Goal: Contribute content: Add original content to the website for others to see

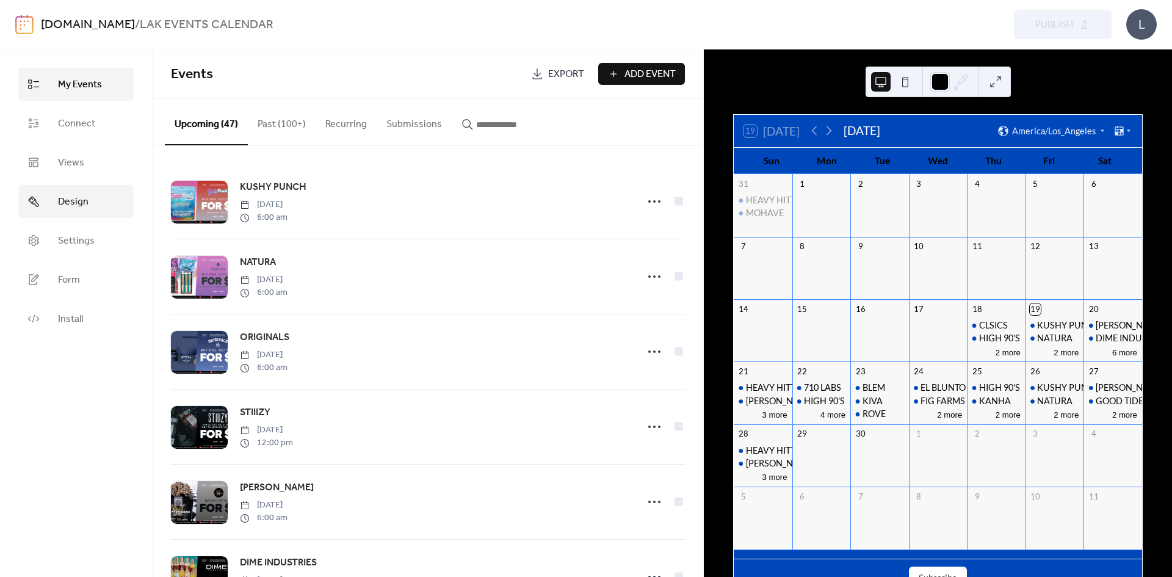
click at [77, 196] on span "Design" at bounding box center [73, 202] width 31 height 15
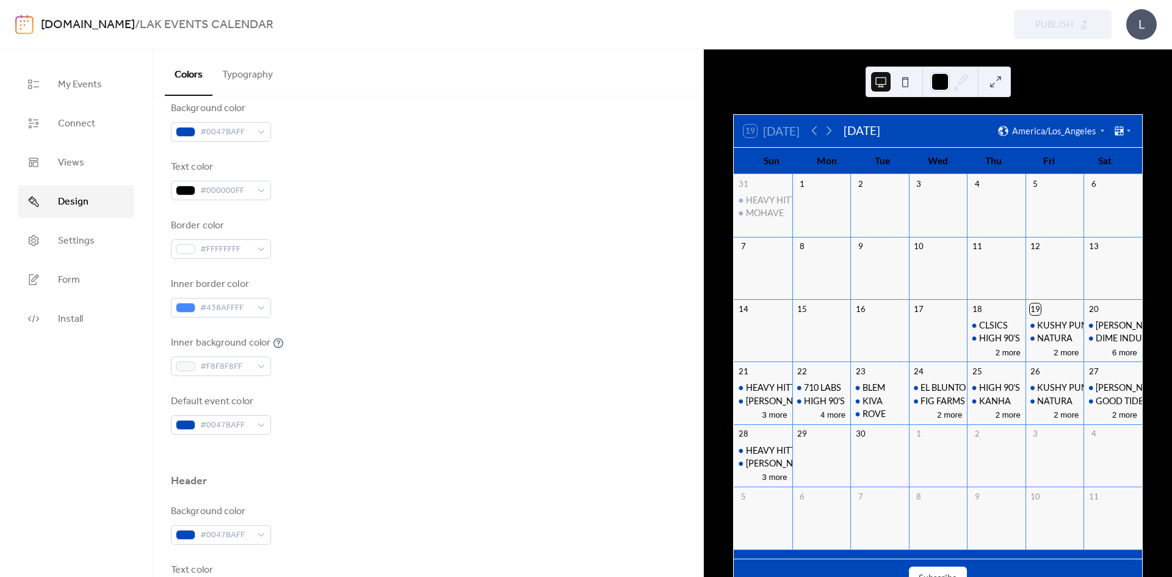
scroll to position [183, 0]
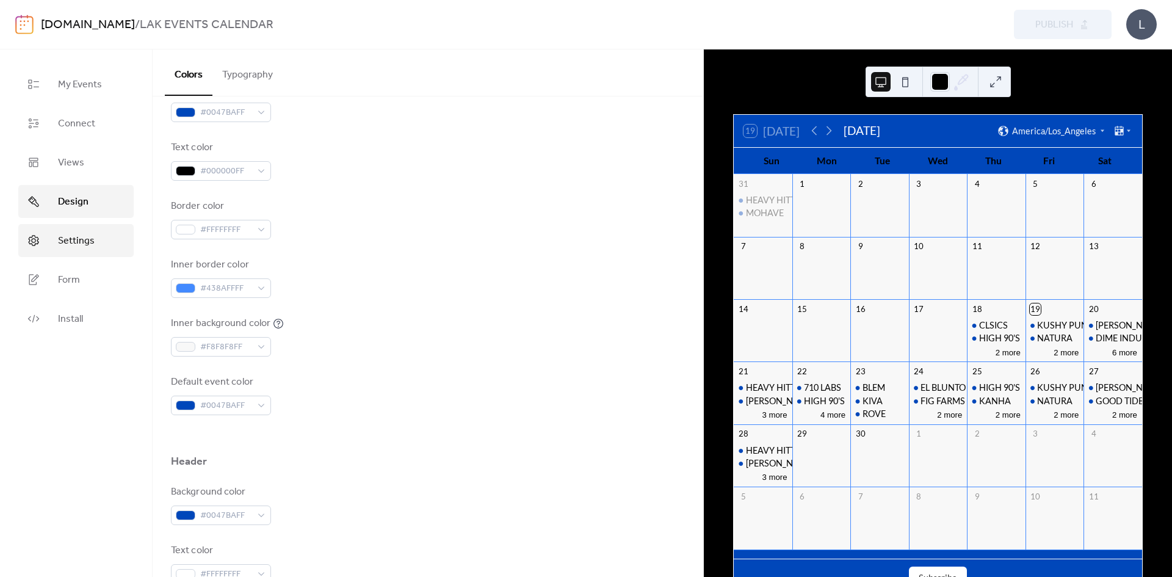
click at [89, 248] on span "Settings" at bounding box center [76, 241] width 37 height 15
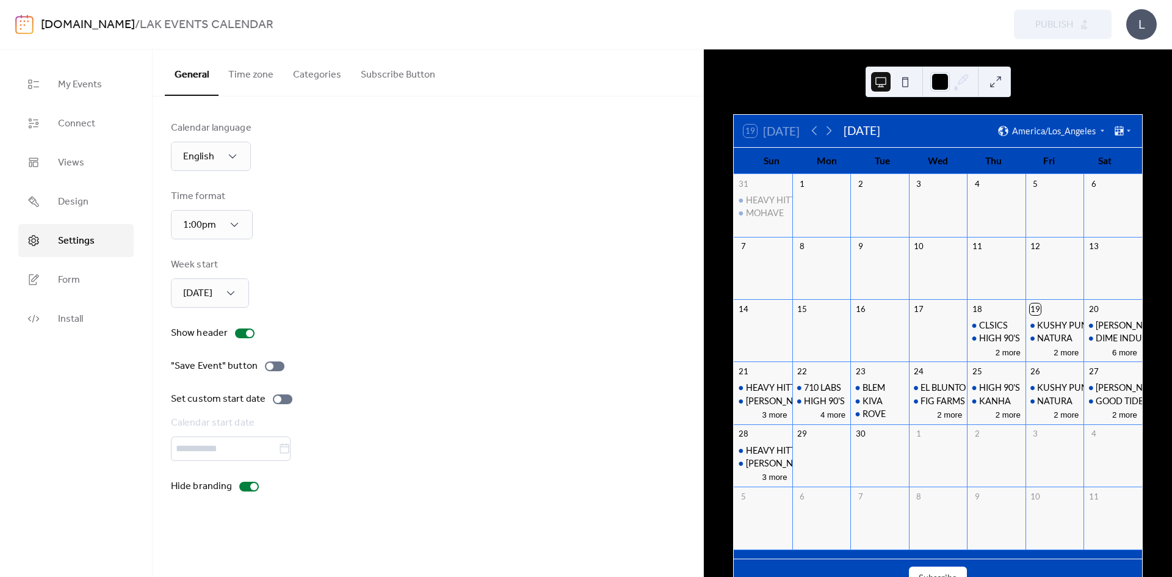
click at [311, 77] on button "Categories" at bounding box center [317, 71] width 68 height 45
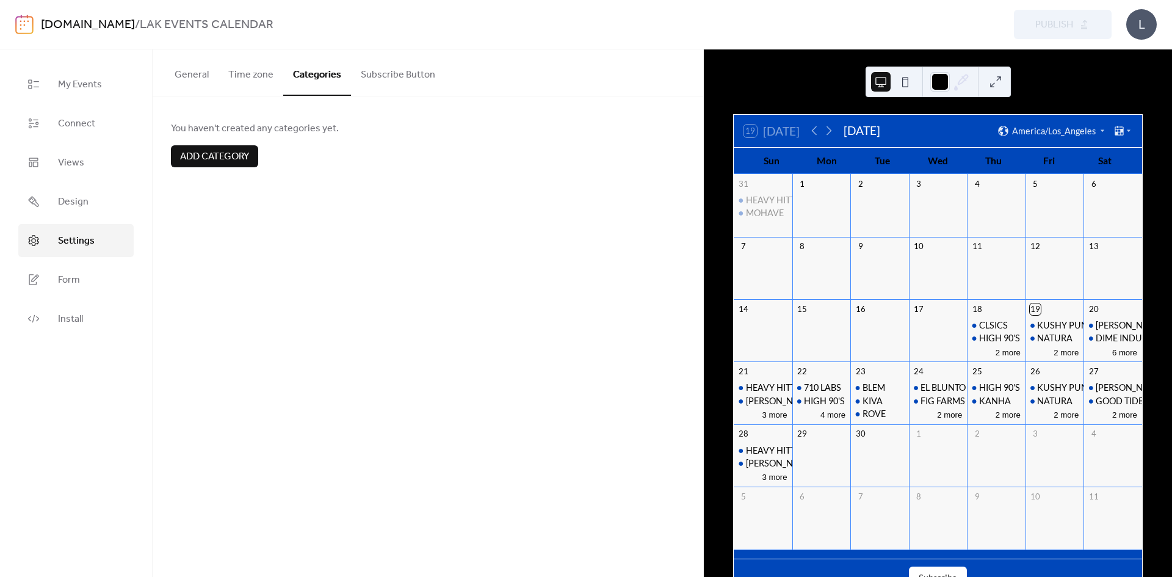
click at [228, 151] on span "Add category" at bounding box center [214, 156] width 69 height 15
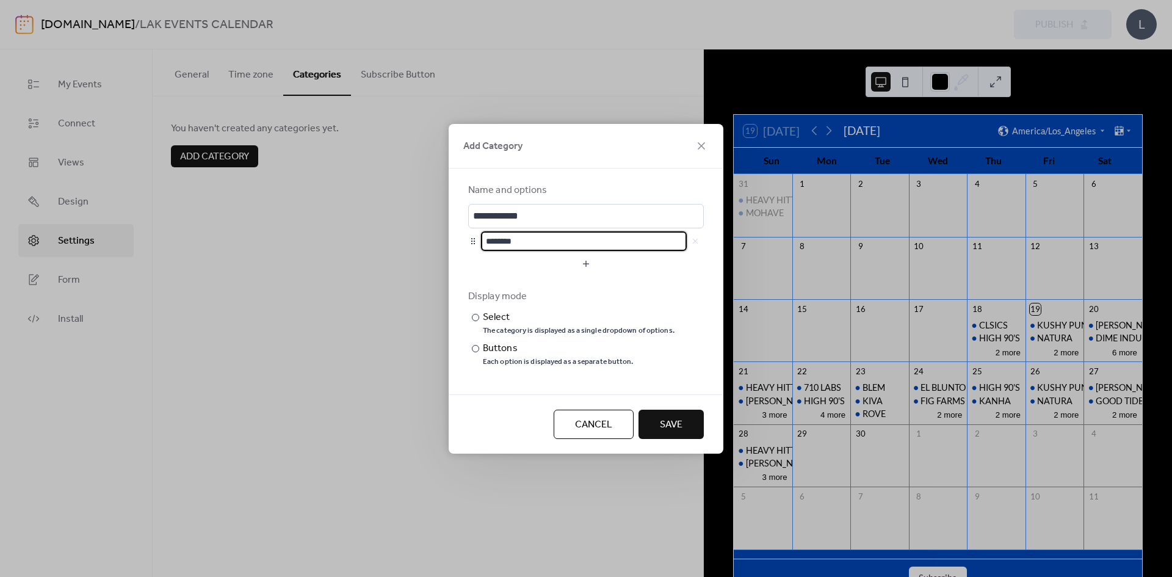
click at [628, 245] on input "********" at bounding box center [584, 241] width 206 height 20
click at [592, 427] on span "Cancel" at bounding box center [593, 424] width 37 height 15
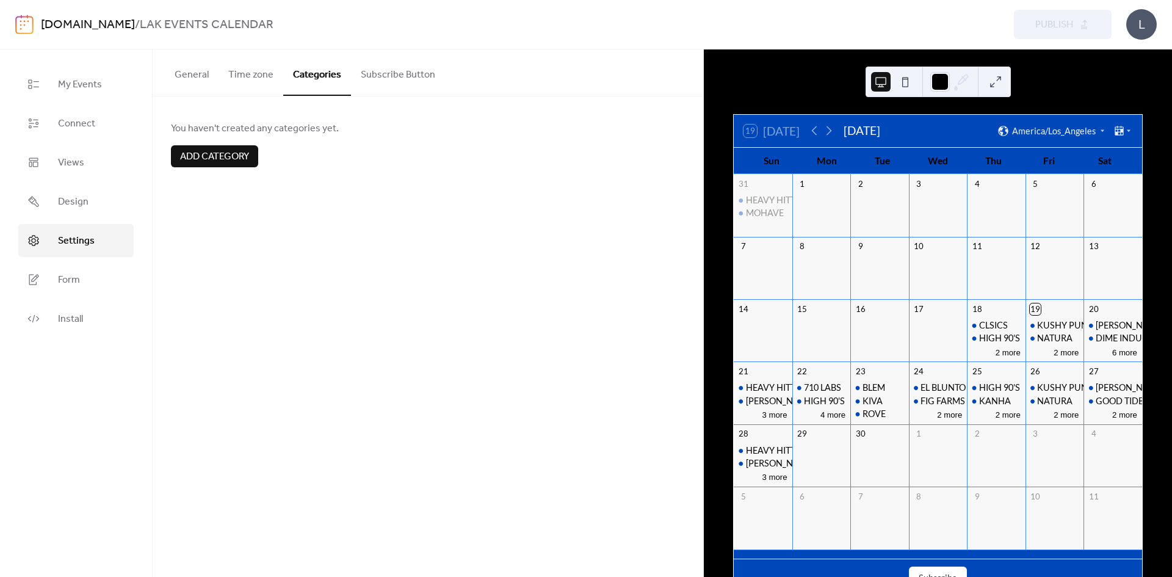
click at [262, 79] on button "Time zone" at bounding box center [250, 71] width 65 height 45
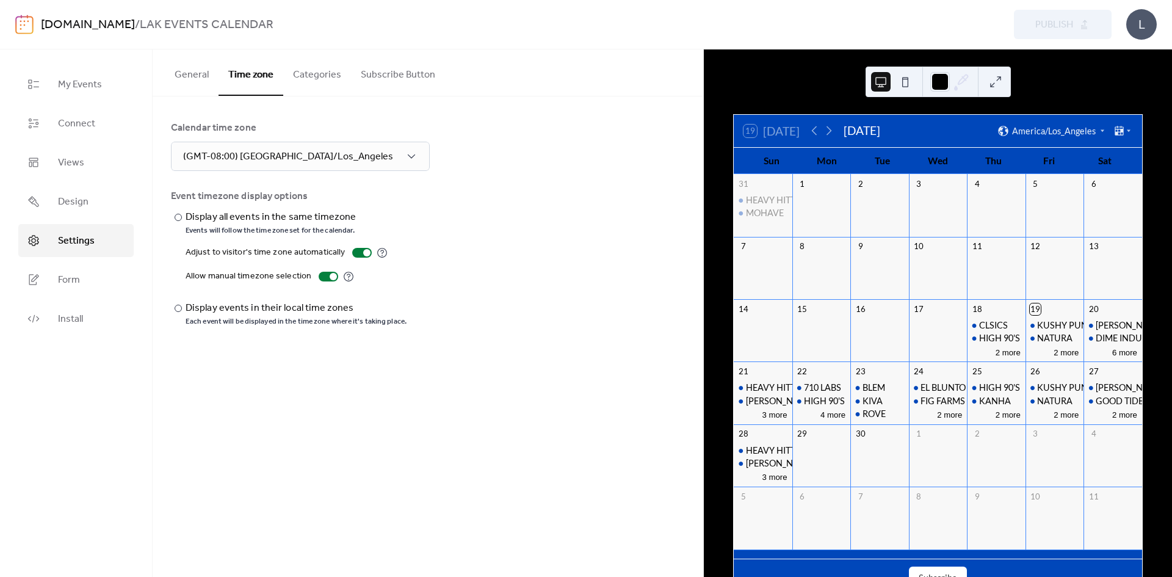
click at [367, 79] on button "Subscribe Button" at bounding box center [398, 71] width 94 height 45
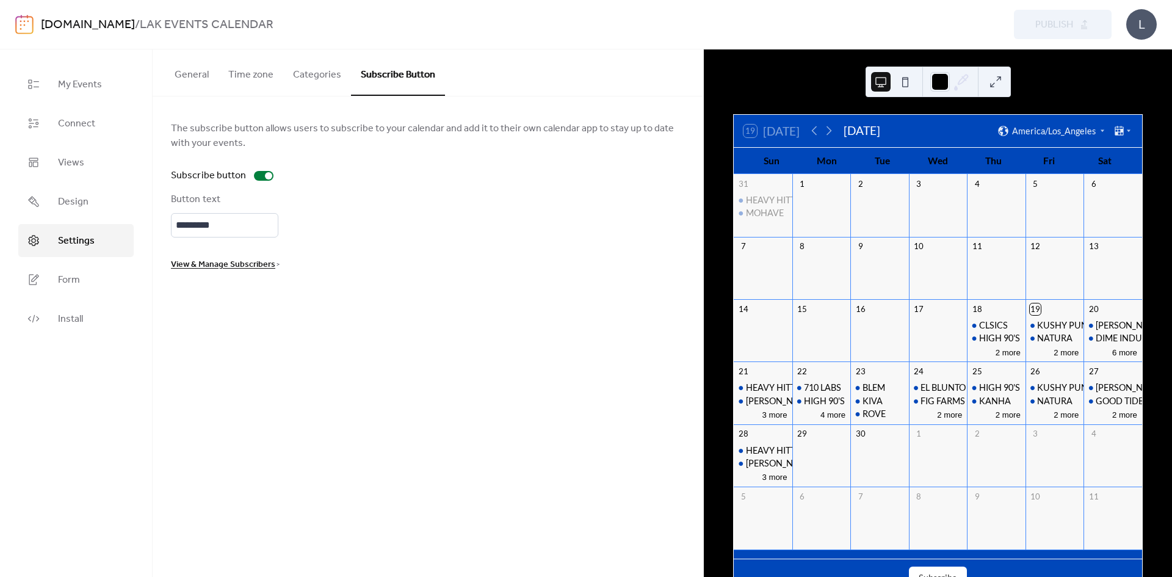
click at [292, 73] on button "Categories" at bounding box center [317, 71] width 68 height 45
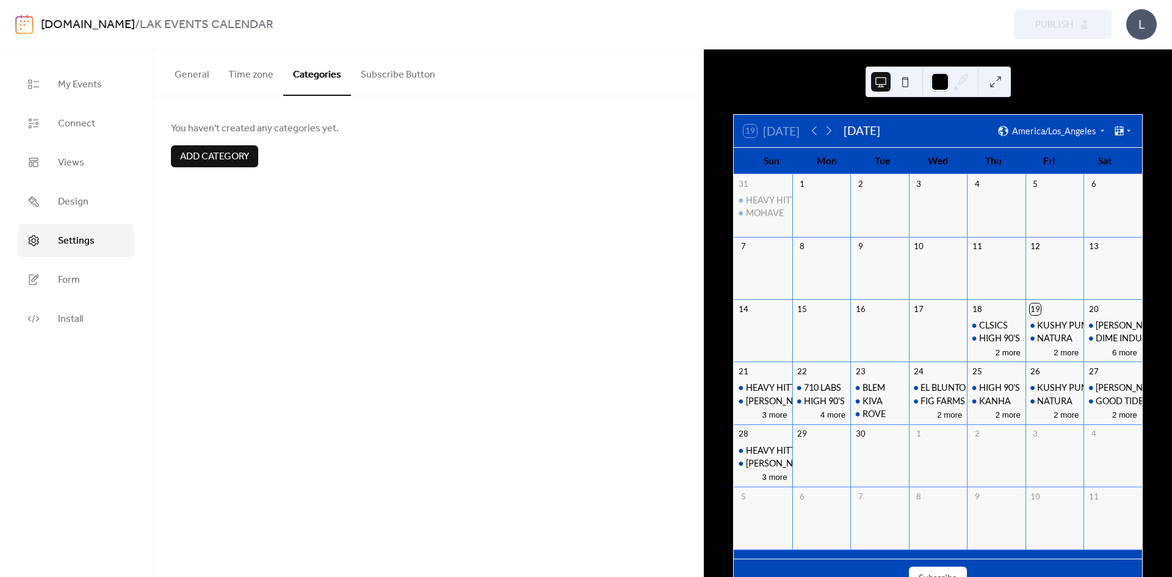
click at [251, 74] on button "Time zone" at bounding box center [250, 71] width 65 height 45
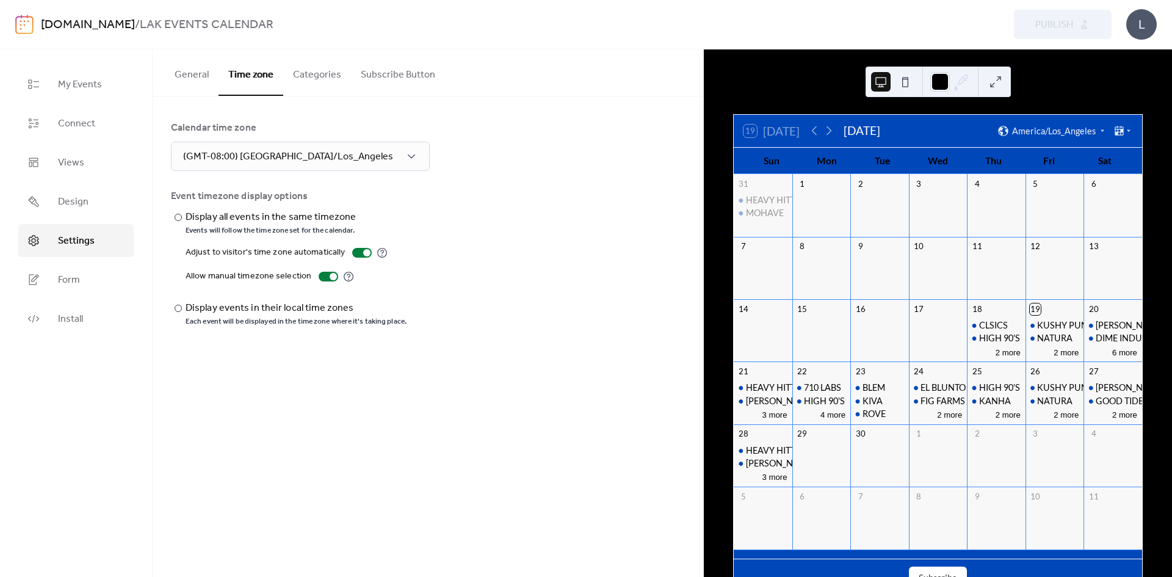
click at [358, 68] on button "Subscribe Button" at bounding box center [398, 71] width 94 height 45
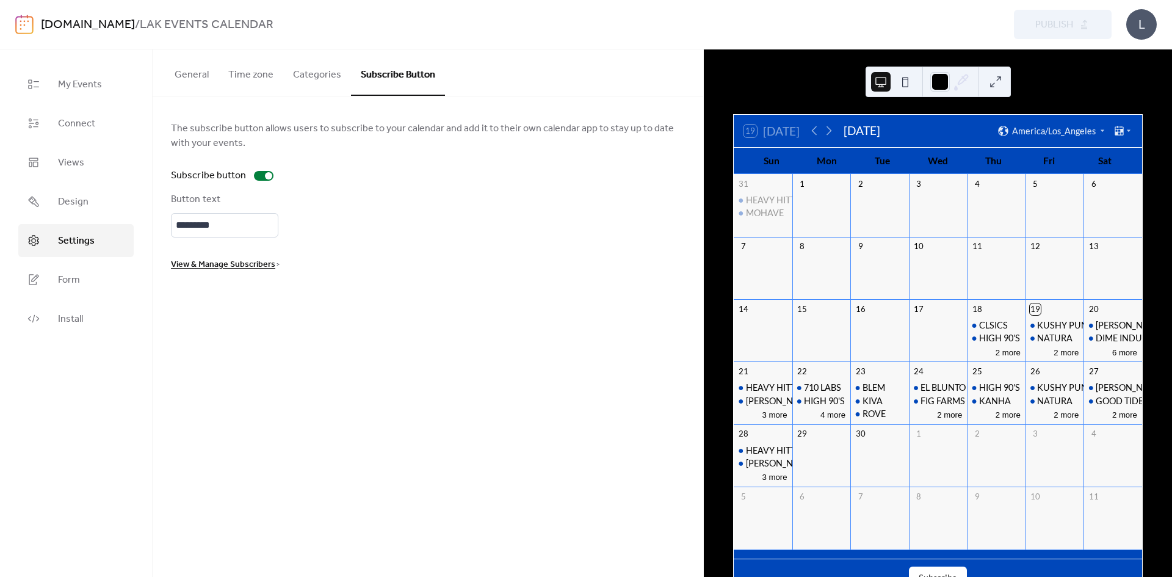
click at [257, 266] on span "View & Manage Subscribers" at bounding box center [223, 264] width 104 height 15
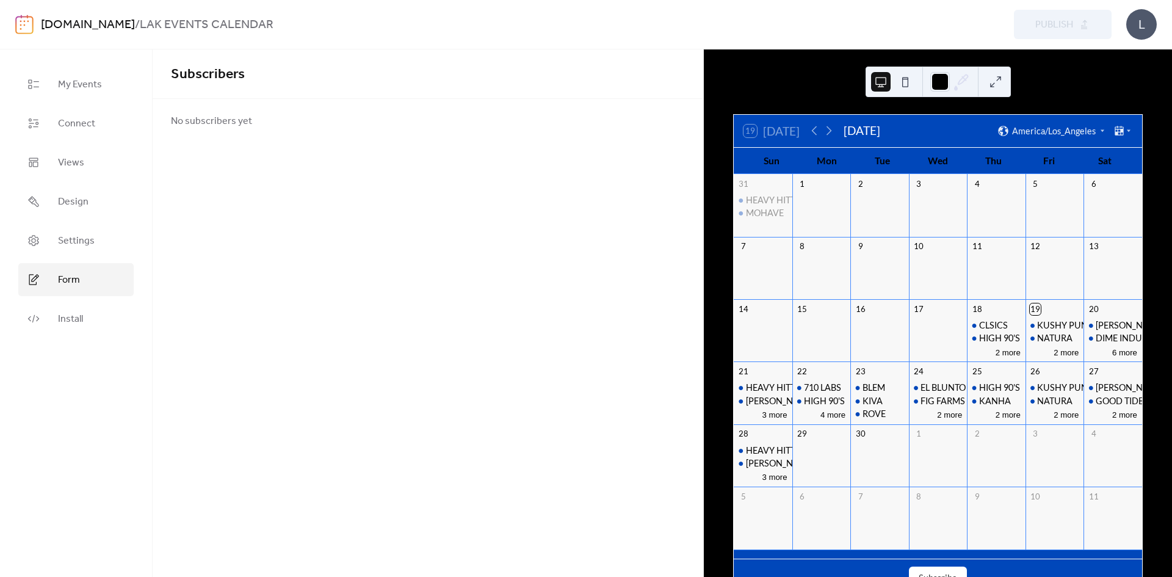
click at [83, 289] on link "Form" at bounding box center [75, 279] width 115 height 33
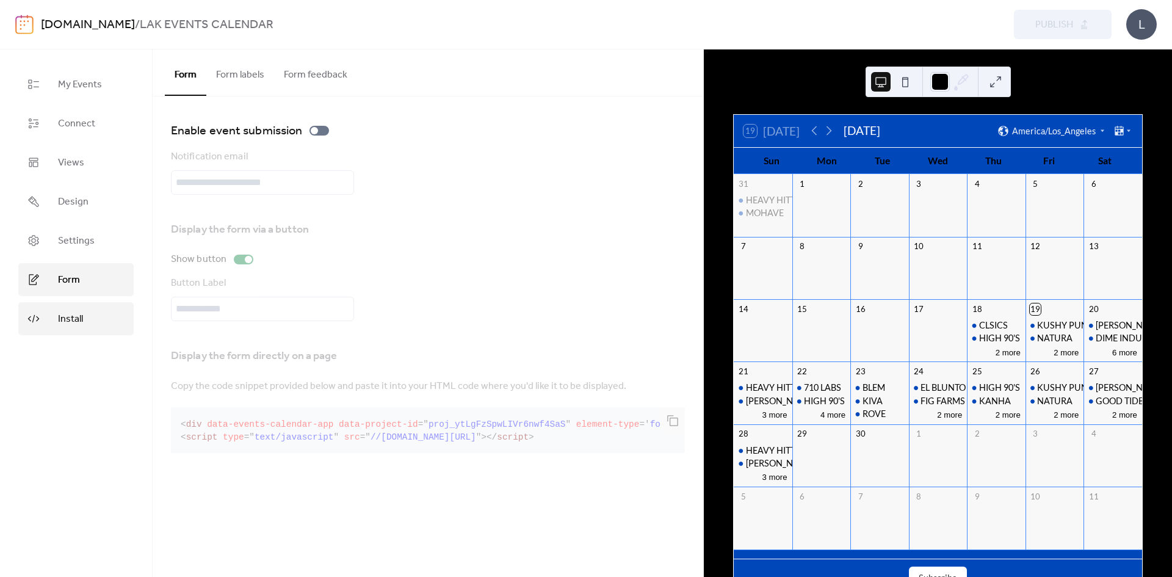
click at [84, 321] on link "Install" at bounding box center [75, 318] width 115 height 33
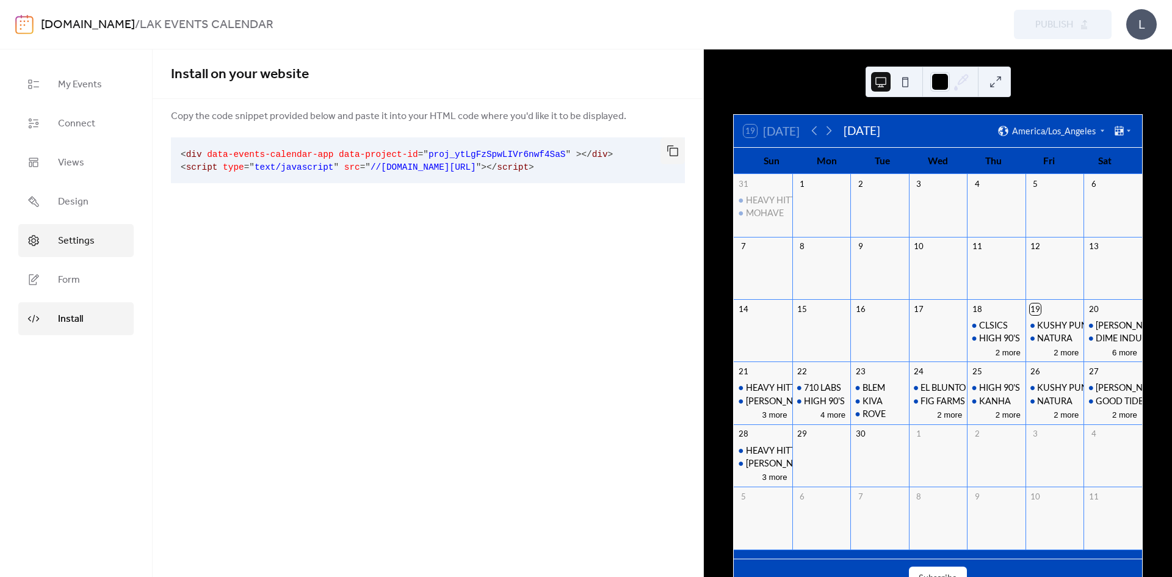
click at [70, 245] on span "Settings" at bounding box center [76, 241] width 37 height 15
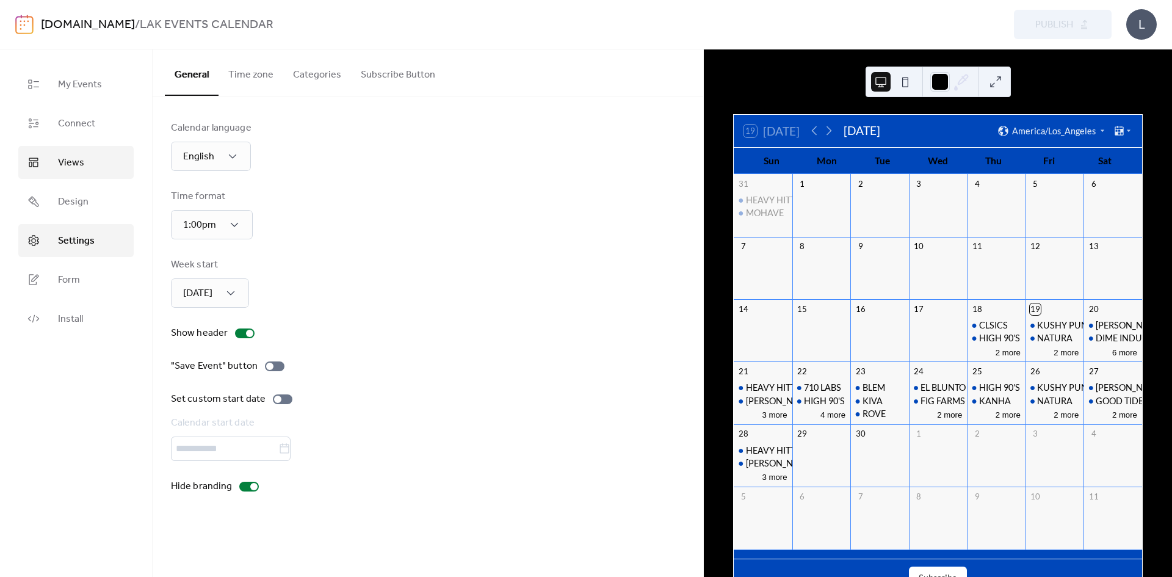
click at [75, 167] on span "Views" at bounding box center [71, 163] width 26 height 15
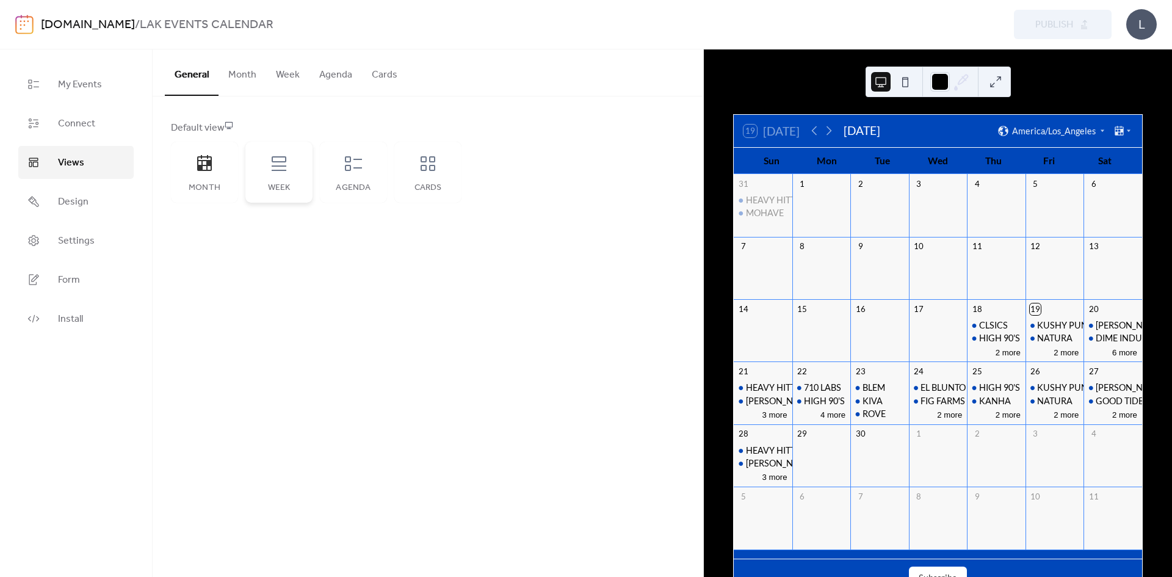
click at [289, 165] on div "Week" at bounding box center [278, 172] width 67 height 61
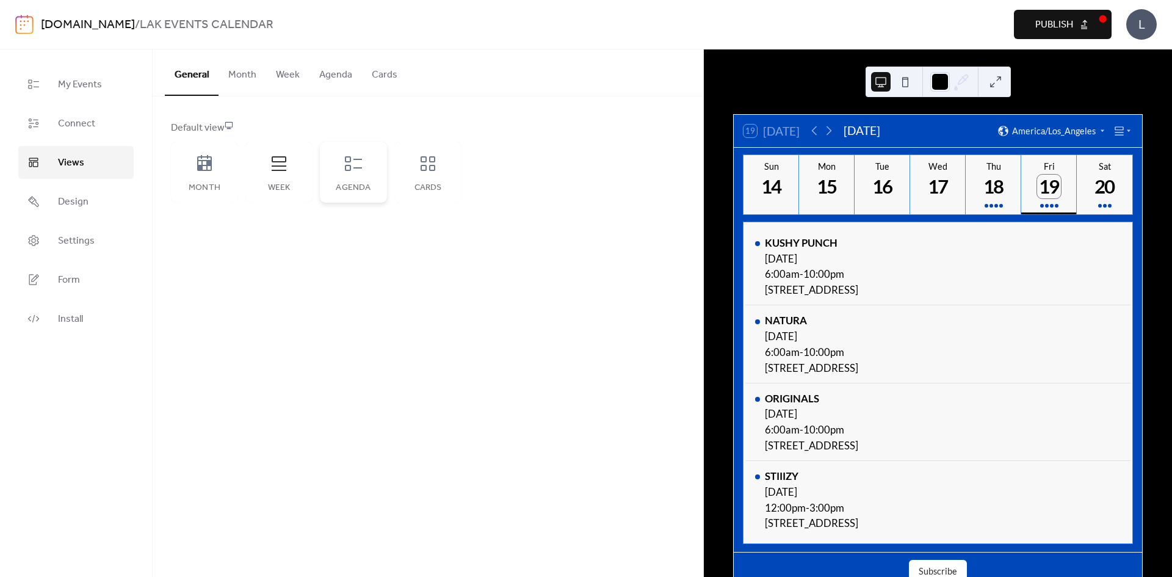
click at [362, 177] on div "Agenda" at bounding box center [353, 172] width 67 height 61
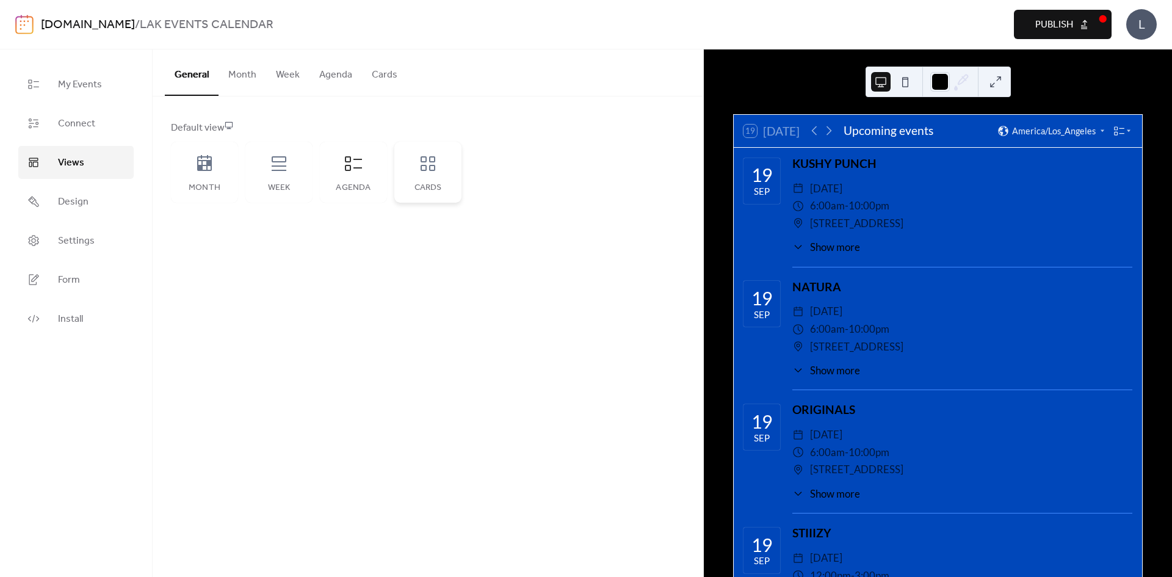
click at [447, 191] on div "Cards" at bounding box center [427, 188] width 43 height 10
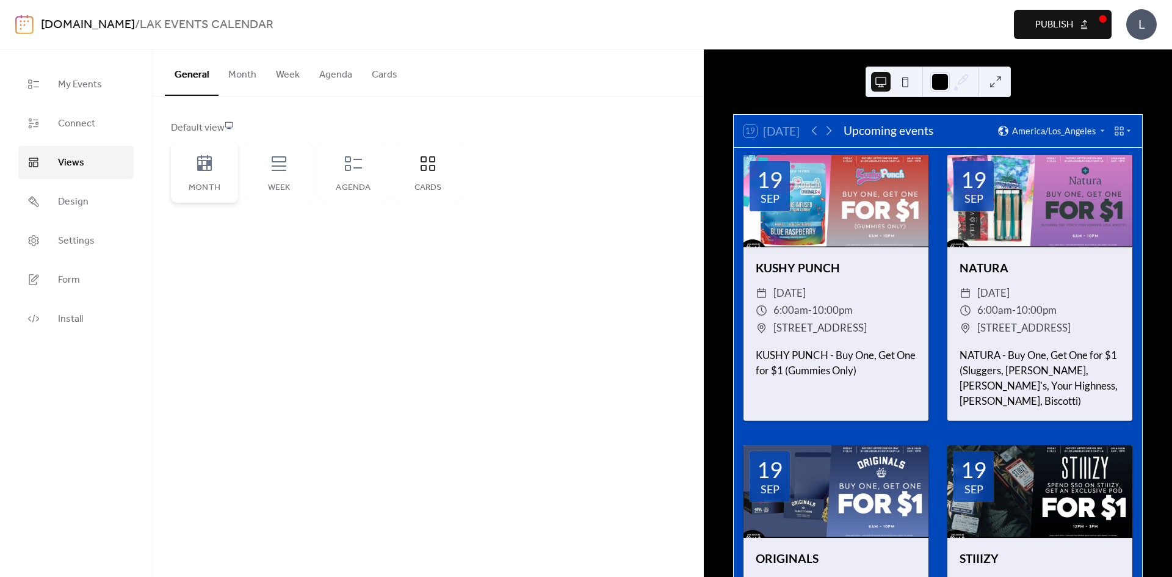
click at [227, 179] on div "Month" at bounding box center [204, 172] width 67 height 61
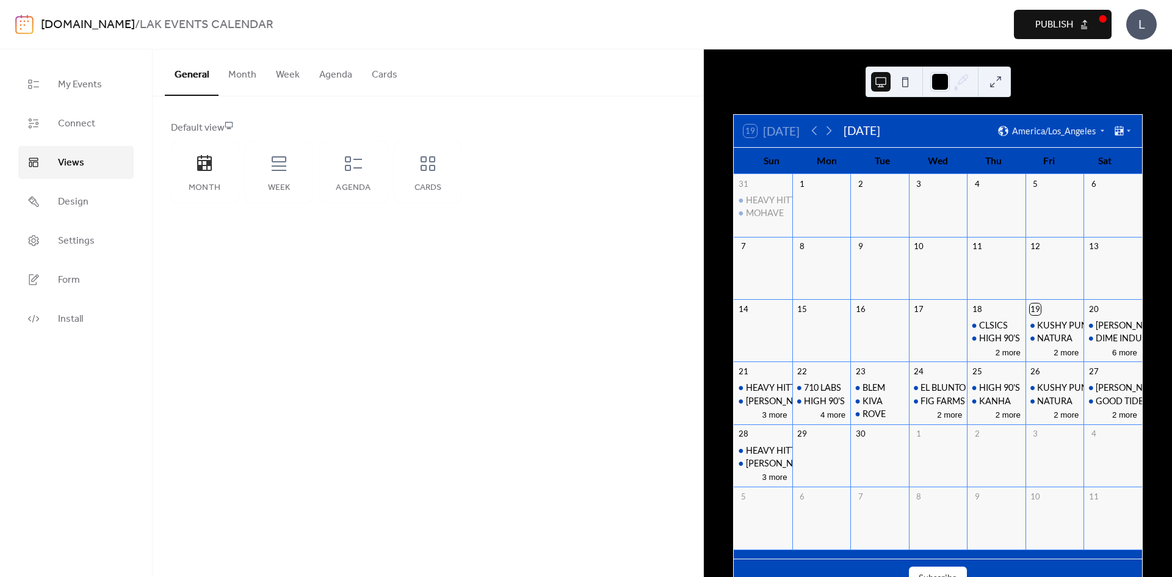
click at [241, 81] on button "Month" at bounding box center [242, 71] width 48 height 45
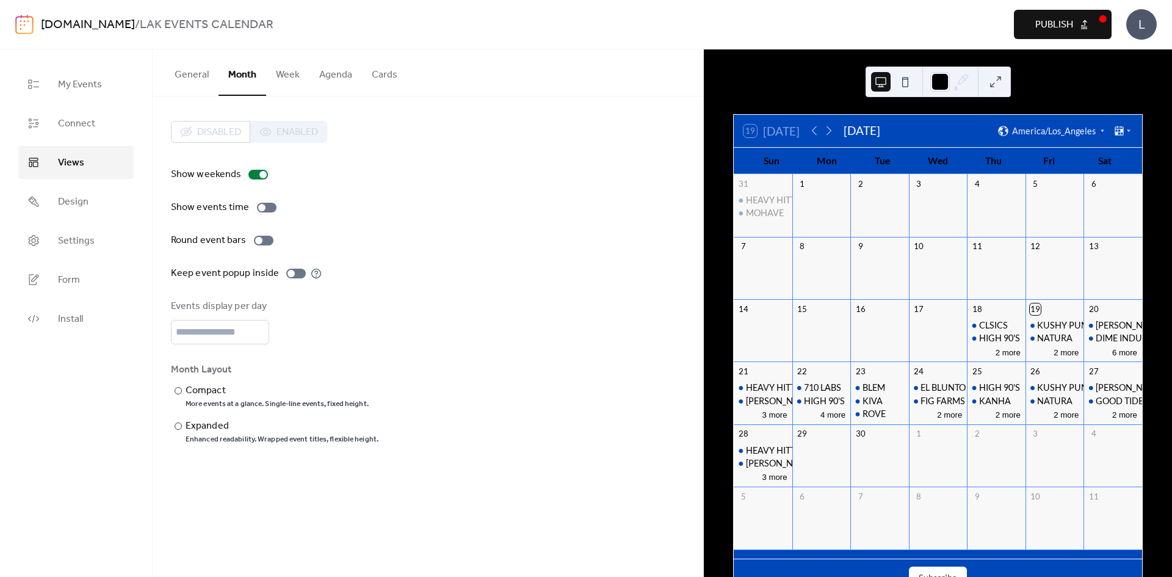
click at [203, 81] on button "General" at bounding box center [192, 71] width 54 height 45
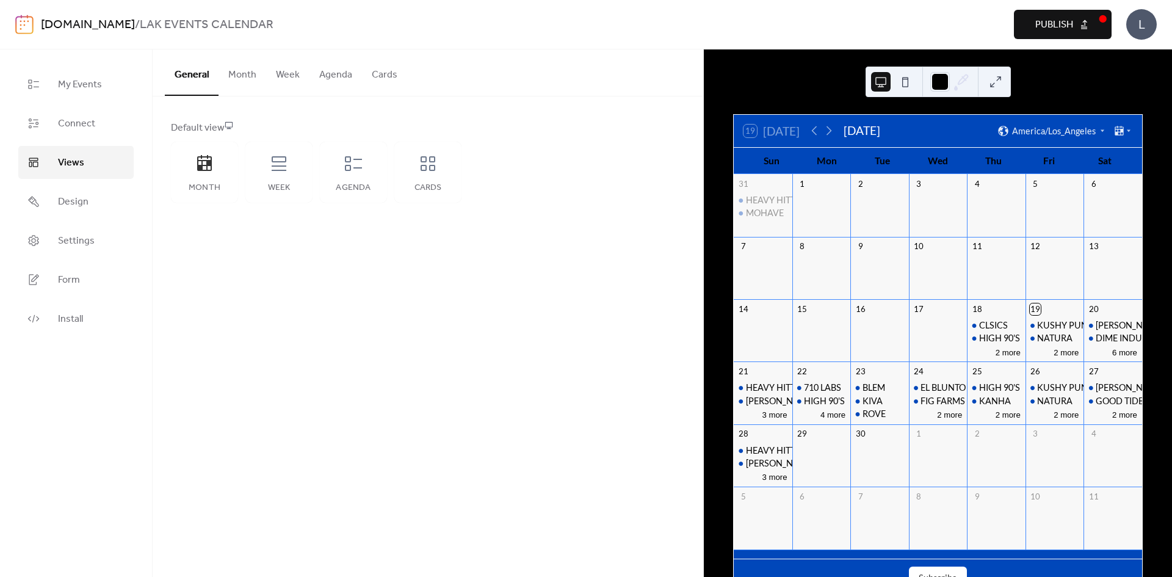
click at [234, 75] on button "Month" at bounding box center [242, 71] width 48 height 45
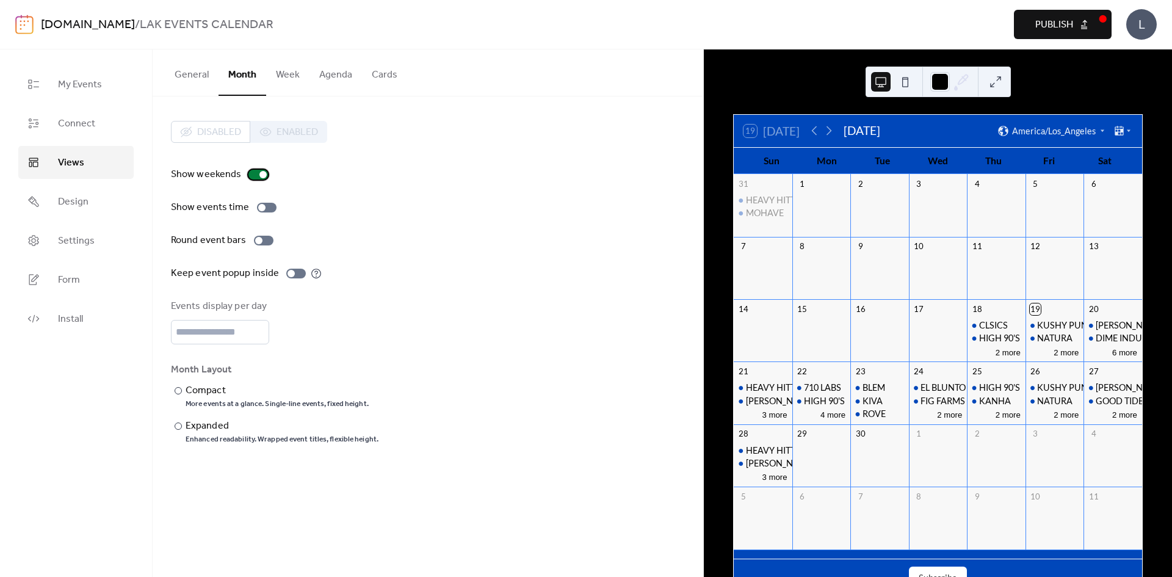
click at [259, 172] on div at bounding box center [262, 174] width 7 height 7
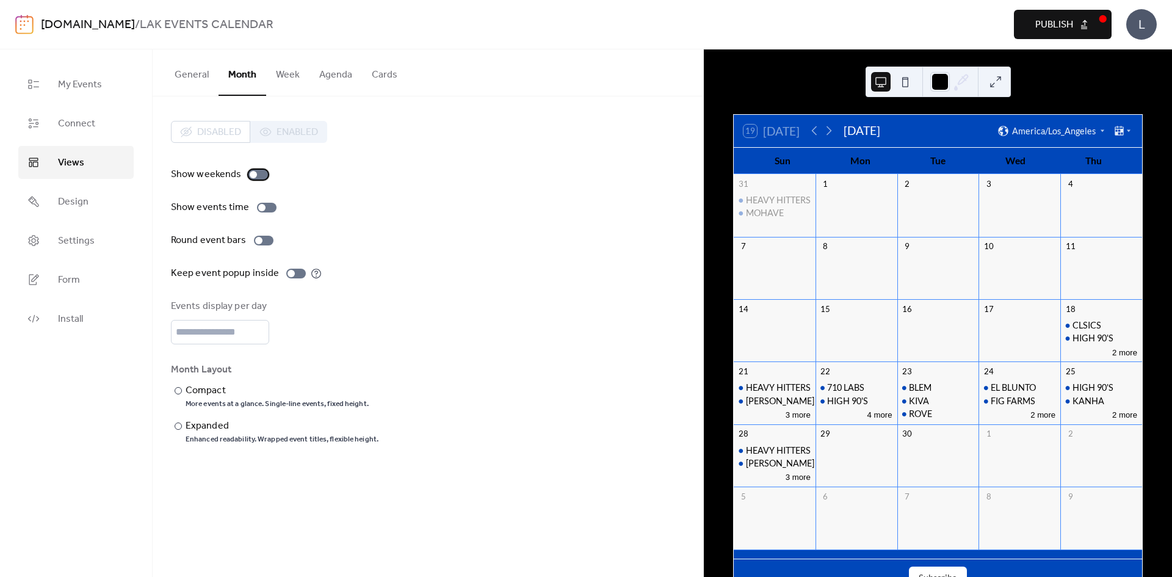
click at [257, 172] on div at bounding box center [258, 175] width 20 height 10
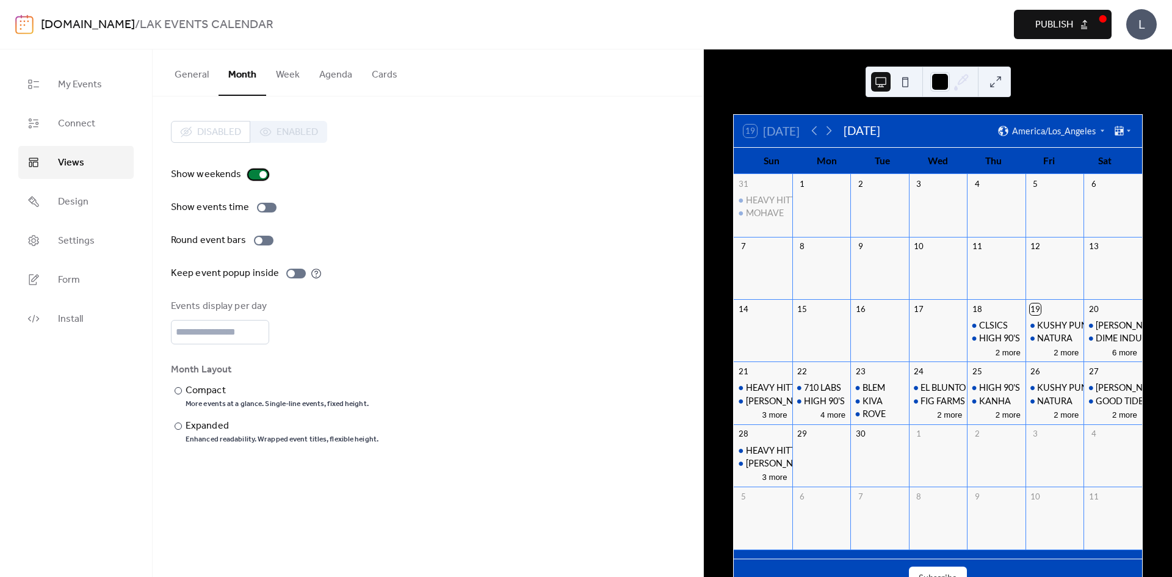
click at [259, 172] on div at bounding box center [262, 174] width 7 height 7
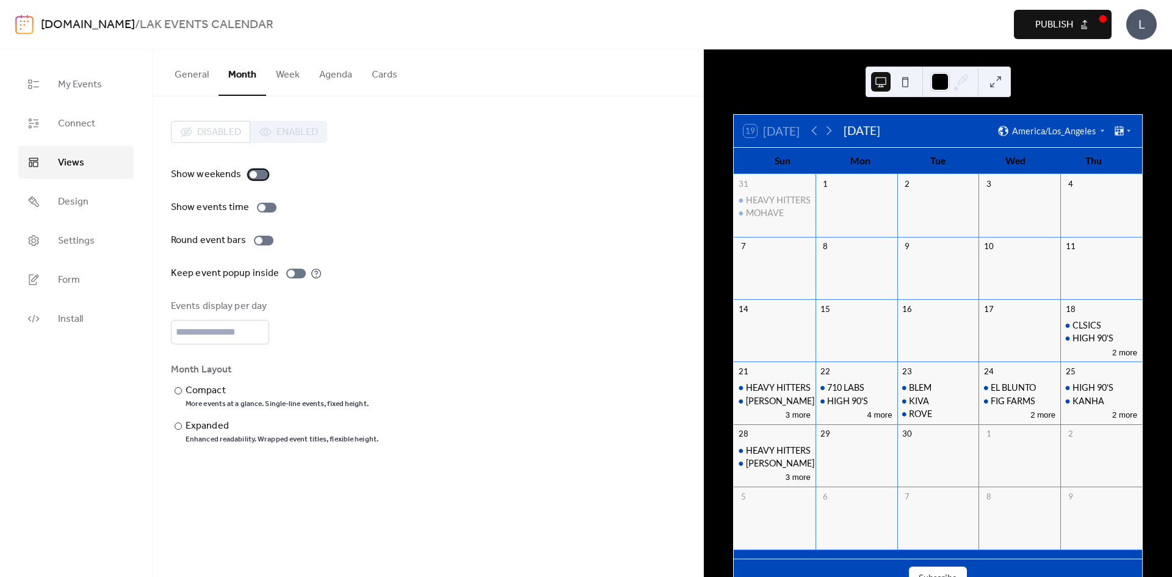
click at [257, 172] on div at bounding box center [258, 175] width 20 height 10
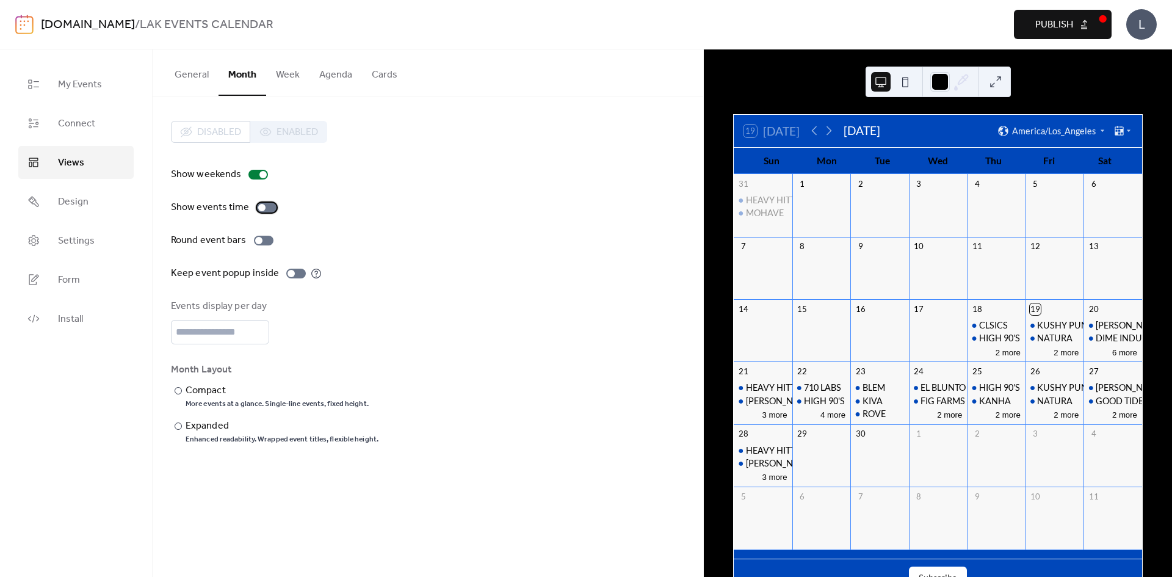
click at [262, 211] on div at bounding box center [267, 208] width 20 height 10
click at [264, 240] on div at bounding box center [264, 241] width 20 height 10
click at [265, 240] on div at bounding box center [268, 240] width 7 height 7
click at [297, 270] on div at bounding box center [296, 273] width 20 height 10
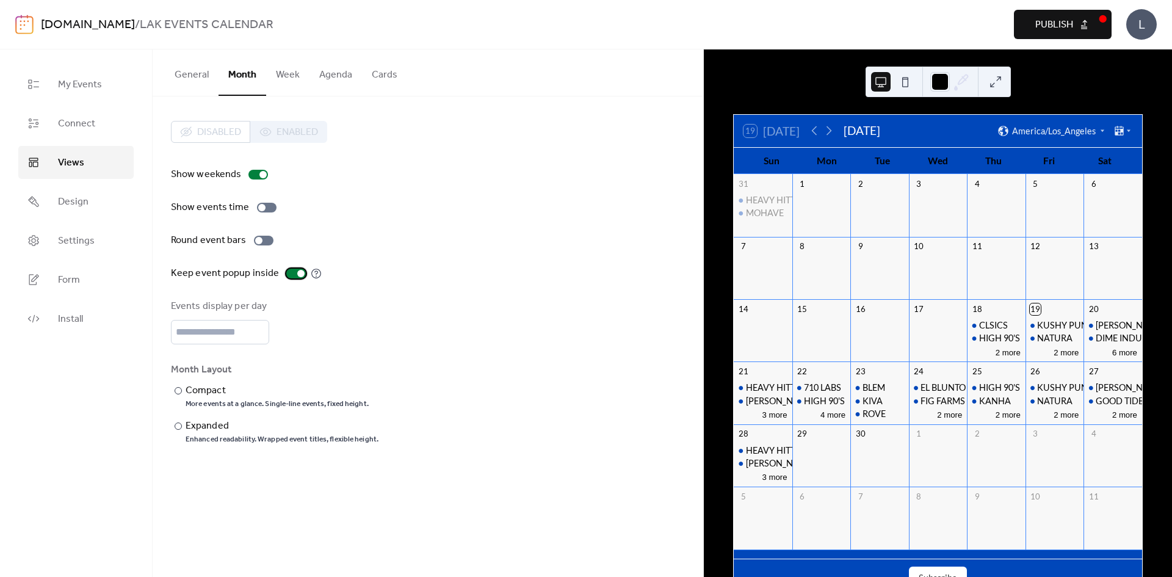
click at [303, 272] on label "Keep event popup inside" at bounding box center [246, 273] width 151 height 15
click at [206, 429] on div "Expanded" at bounding box center [280, 426] width 190 height 15
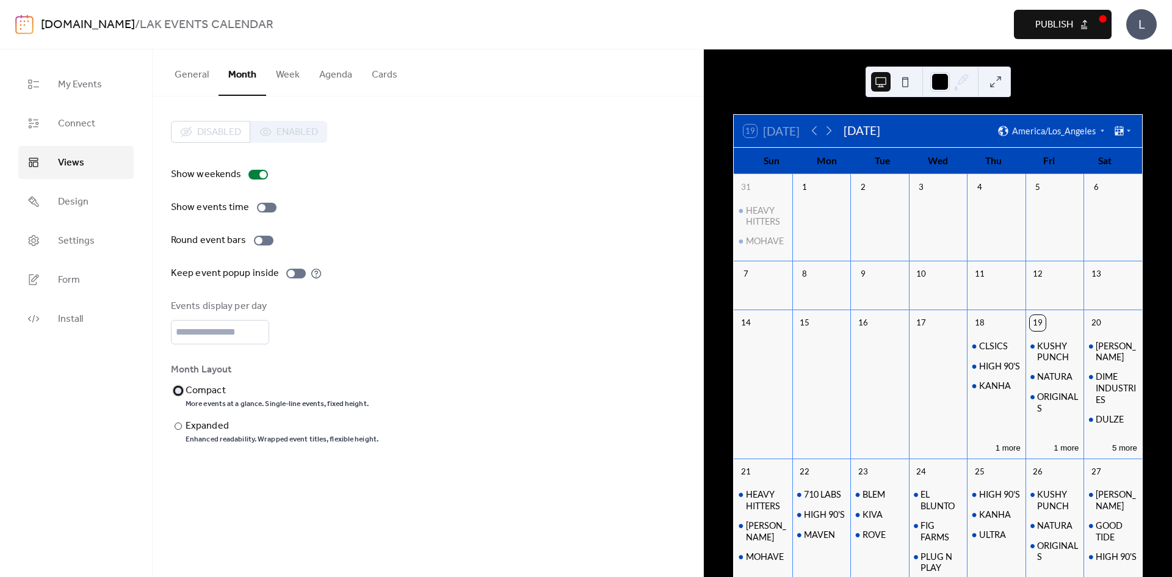
click at [203, 396] on div "Compact" at bounding box center [275, 390] width 181 height 15
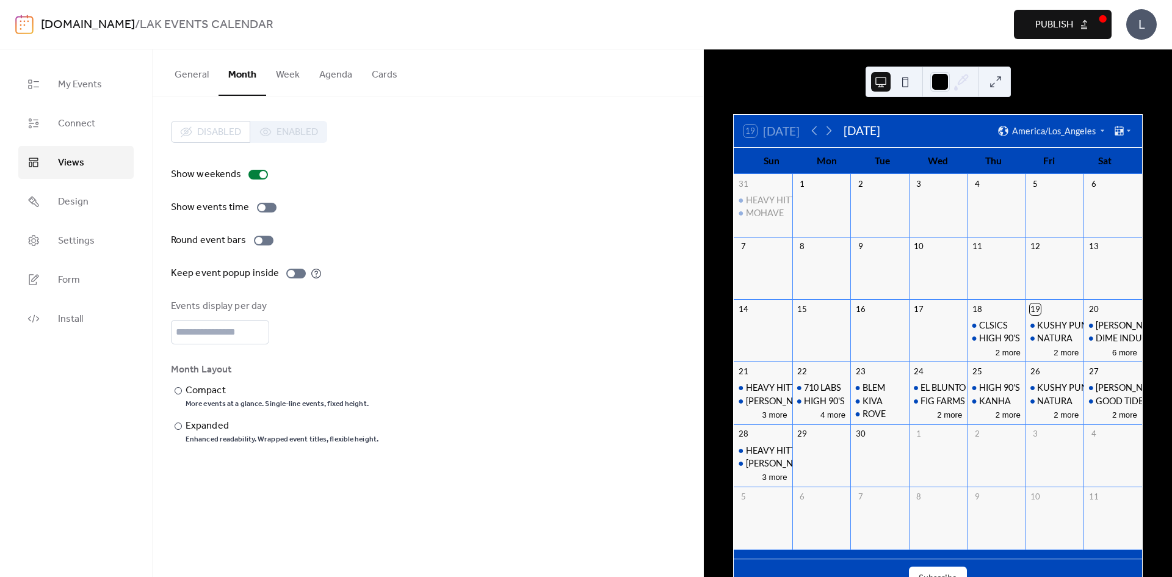
click at [287, 79] on button "Week" at bounding box center [287, 71] width 43 height 45
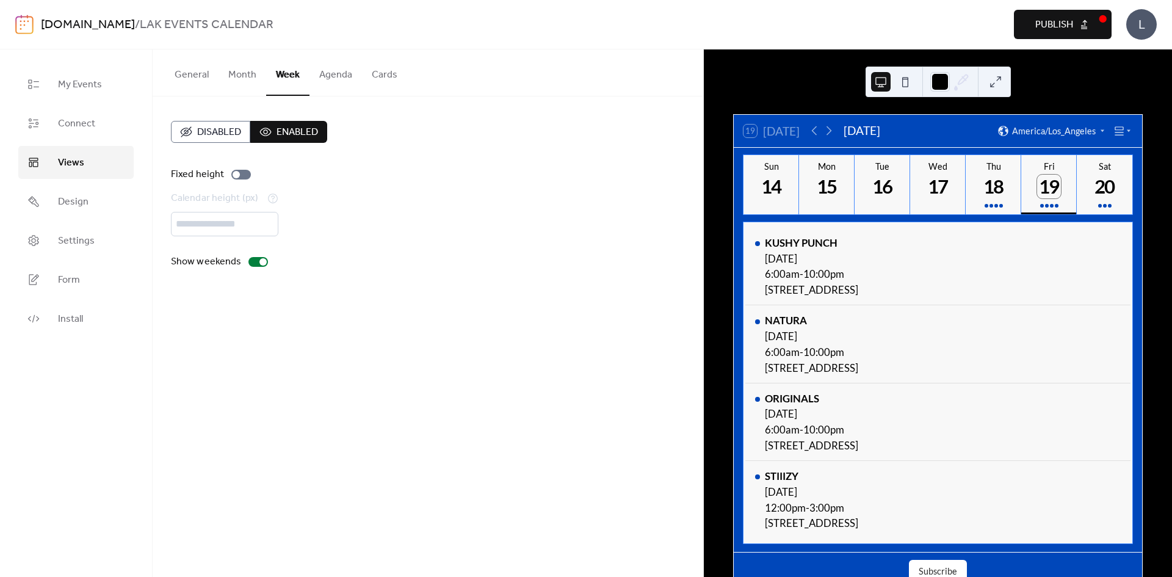
click at [338, 73] on button "Agenda" at bounding box center [335, 71] width 52 height 45
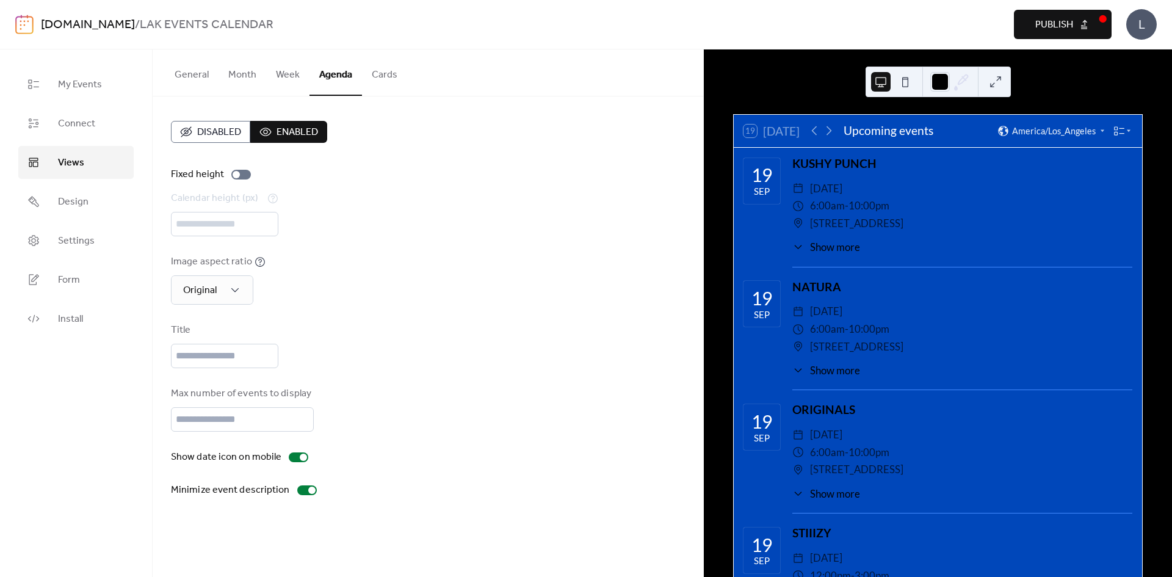
click at [286, 76] on button "Week" at bounding box center [287, 71] width 43 height 45
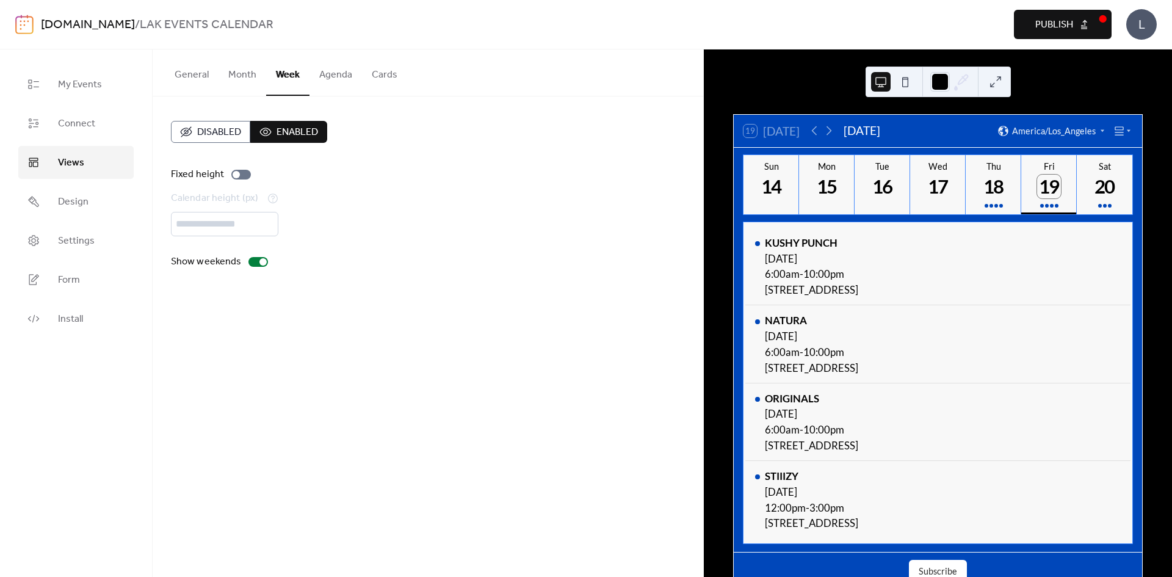
click at [247, 81] on button "Month" at bounding box center [242, 71] width 48 height 45
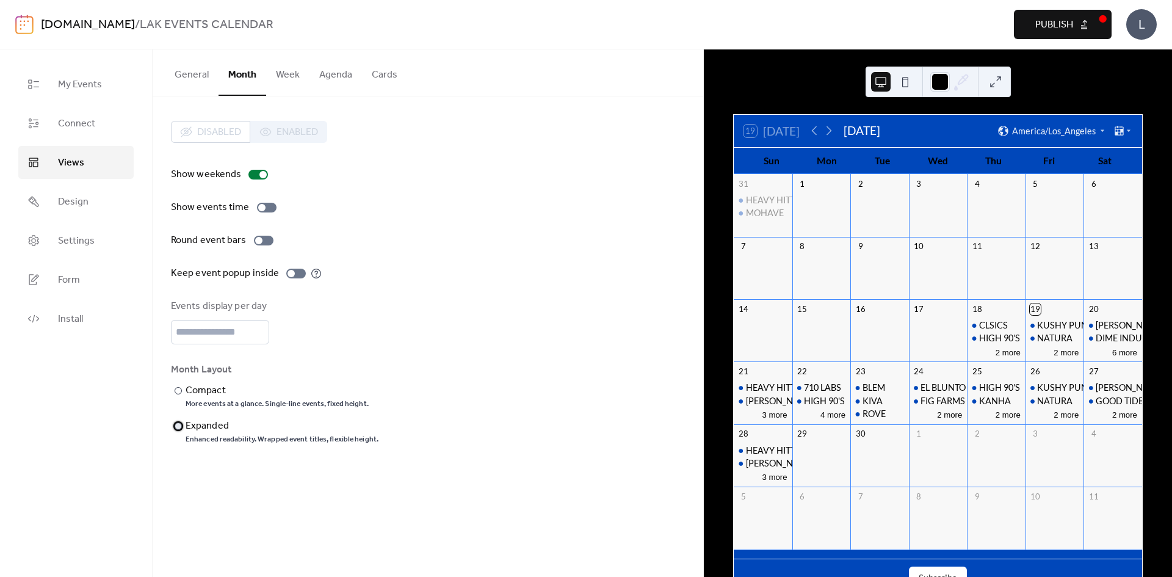
click at [200, 427] on div "Expanded" at bounding box center [280, 426] width 190 height 15
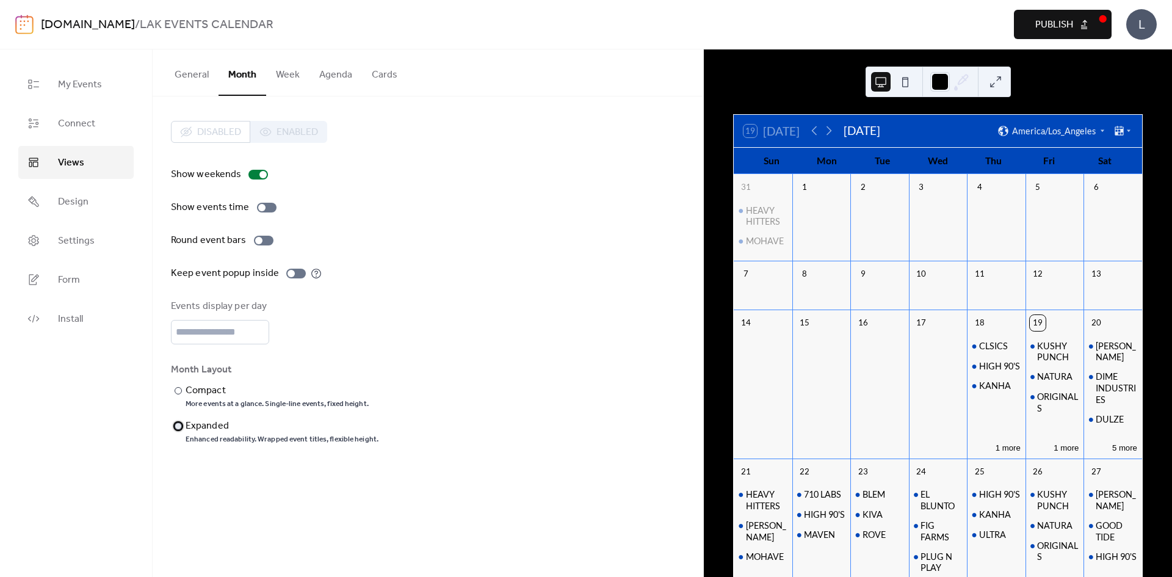
click at [200, 427] on div "Expanded" at bounding box center [280, 426] width 190 height 15
click at [201, 383] on div "Compact" at bounding box center [275, 390] width 181 height 15
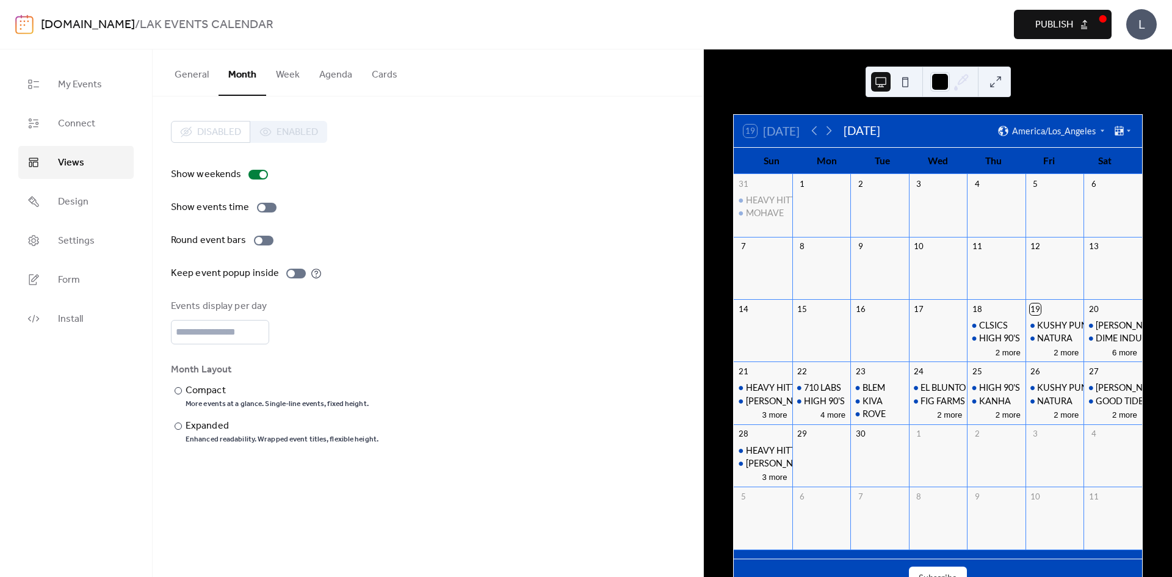
click at [288, 86] on button "Week" at bounding box center [287, 71] width 43 height 45
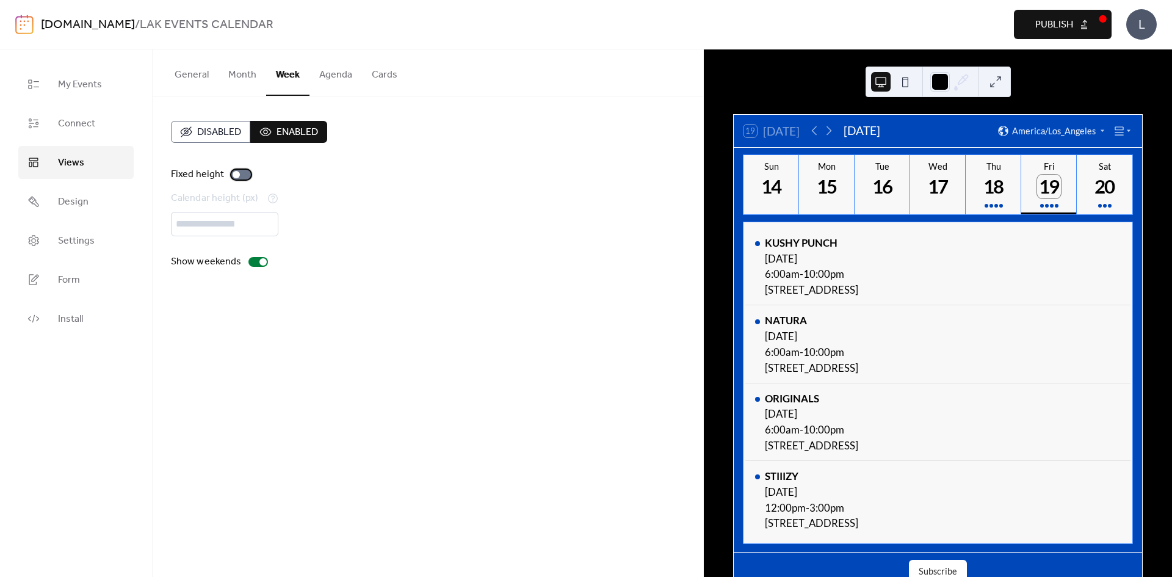
click at [237, 173] on div at bounding box center [235, 174] width 7 height 7
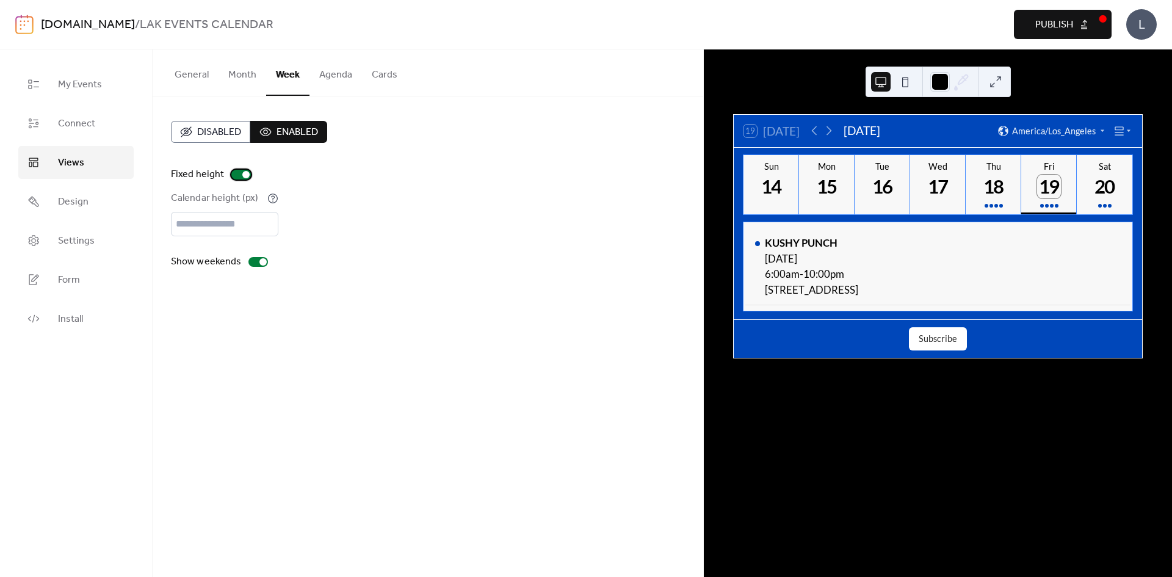
click at [237, 173] on div at bounding box center [241, 175] width 20 height 10
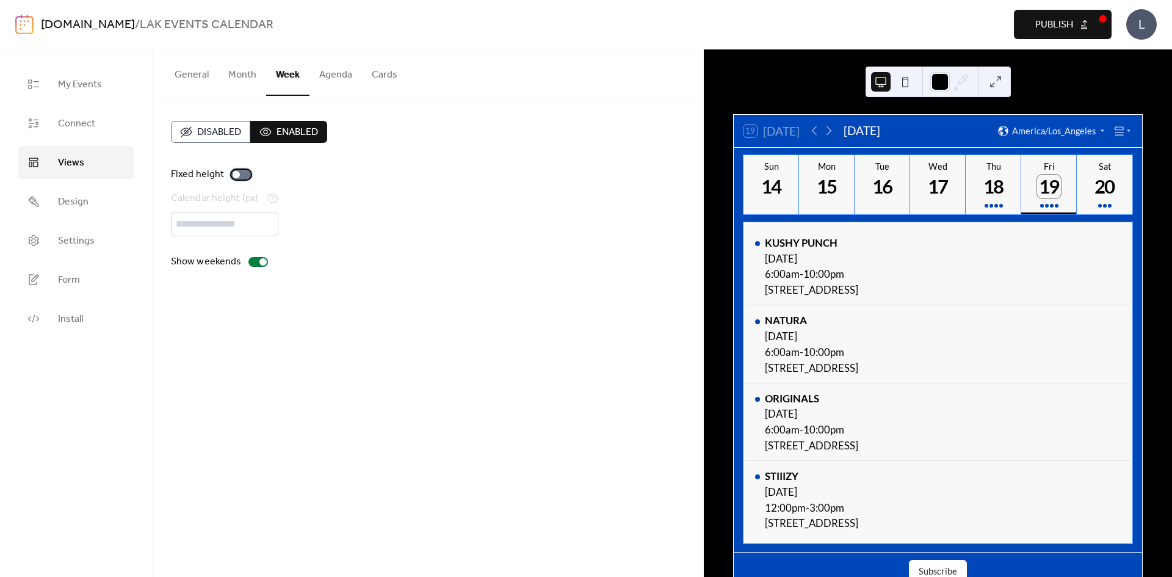
click at [237, 173] on div at bounding box center [235, 174] width 7 height 7
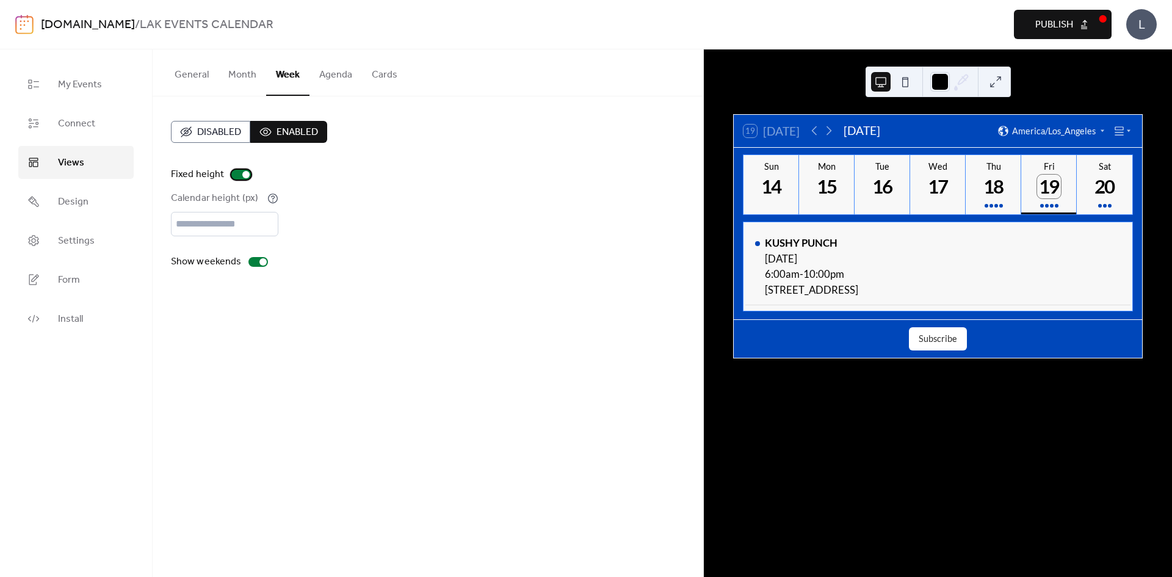
click at [237, 173] on div at bounding box center [241, 175] width 20 height 10
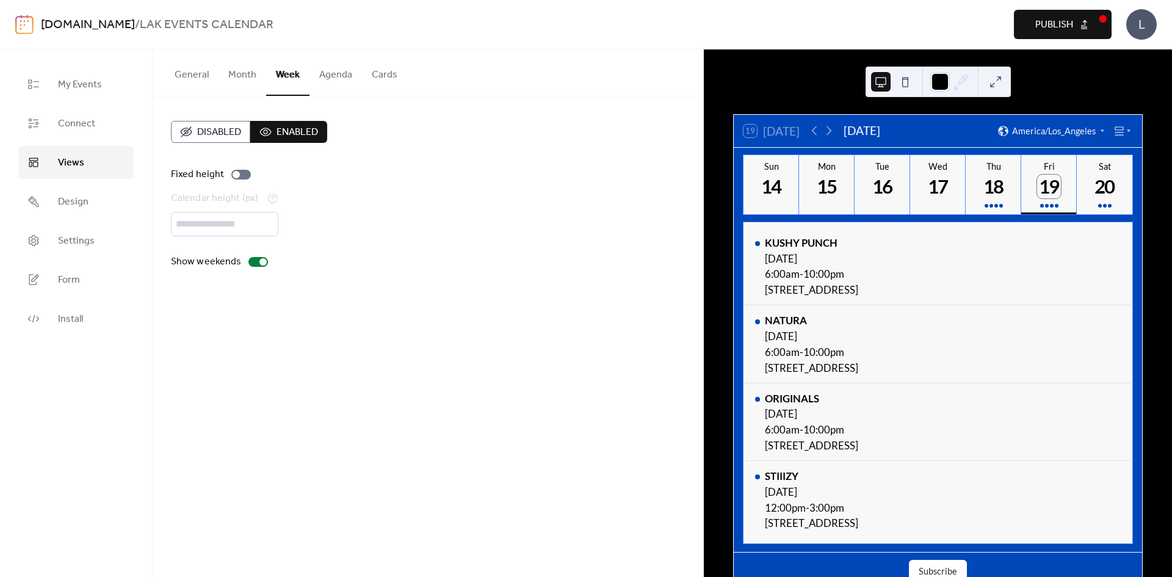
click at [319, 86] on button "Agenda" at bounding box center [335, 71] width 52 height 45
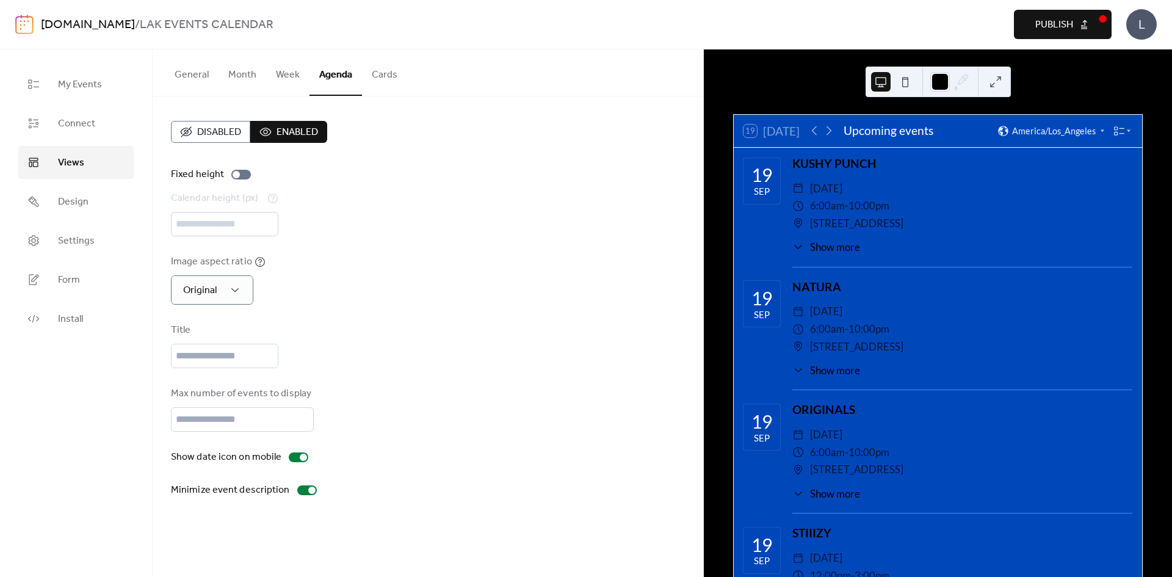
click at [460, 315] on div "Disabled Enabled Fixed height Calendar height (px) *** Image aspect ratio Origi…" at bounding box center [428, 309] width 514 height 376
click at [243, 292] on div "Original" at bounding box center [212, 289] width 82 height 29
click at [209, 325] on div "2:1" at bounding box center [197, 319] width 53 height 24
click at [227, 288] on div "2:1" at bounding box center [202, 289] width 62 height 29
click at [208, 347] on div "1:1" at bounding box center [197, 343] width 53 height 24
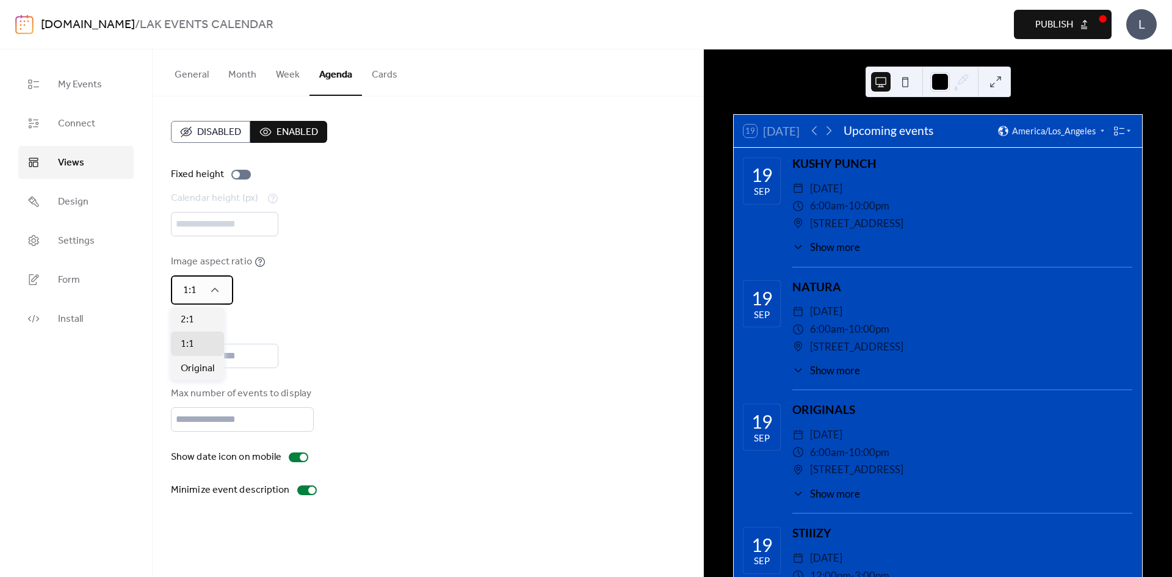
click at [220, 278] on div "1:1" at bounding box center [202, 289] width 62 height 29
click at [204, 370] on span "Original" at bounding box center [198, 368] width 34 height 15
click at [352, 328] on div "Title" at bounding box center [428, 345] width 514 height 45
click at [386, 73] on button "Cards" at bounding box center [384, 71] width 45 height 45
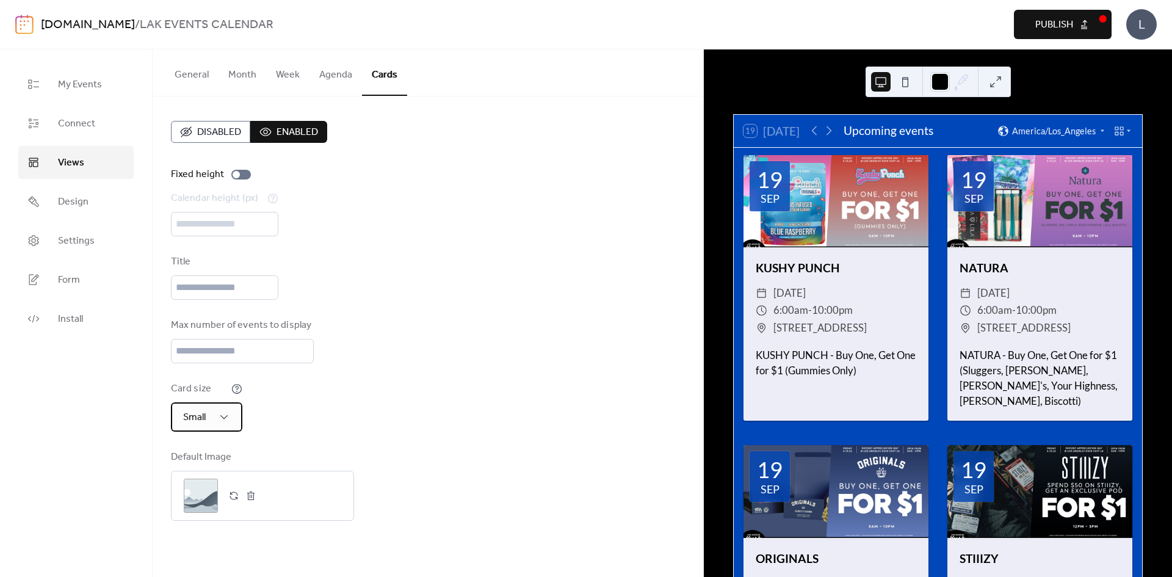
click at [222, 427] on div "Small" at bounding box center [206, 416] width 71 height 29
click at [217, 446] on span "Extra Small" at bounding box center [204, 446] width 47 height 15
click at [253, 425] on div "Extra Small" at bounding box center [219, 416] width 96 height 29
click at [231, 478] on div "Small" at bounding box center [204, 470] width 67 height 24
click at [195, 499] on div ";" at bounding box center [201, 495] width 34 height 34
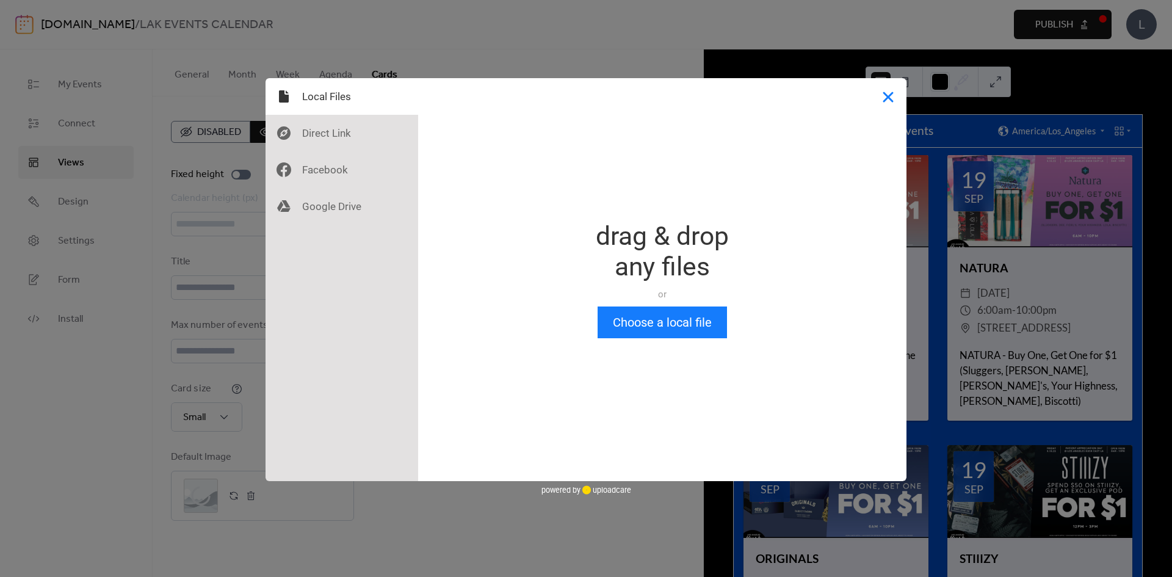
click at [884, 108] on button "Close" at bounding box center [888, 96] width 37 height 37
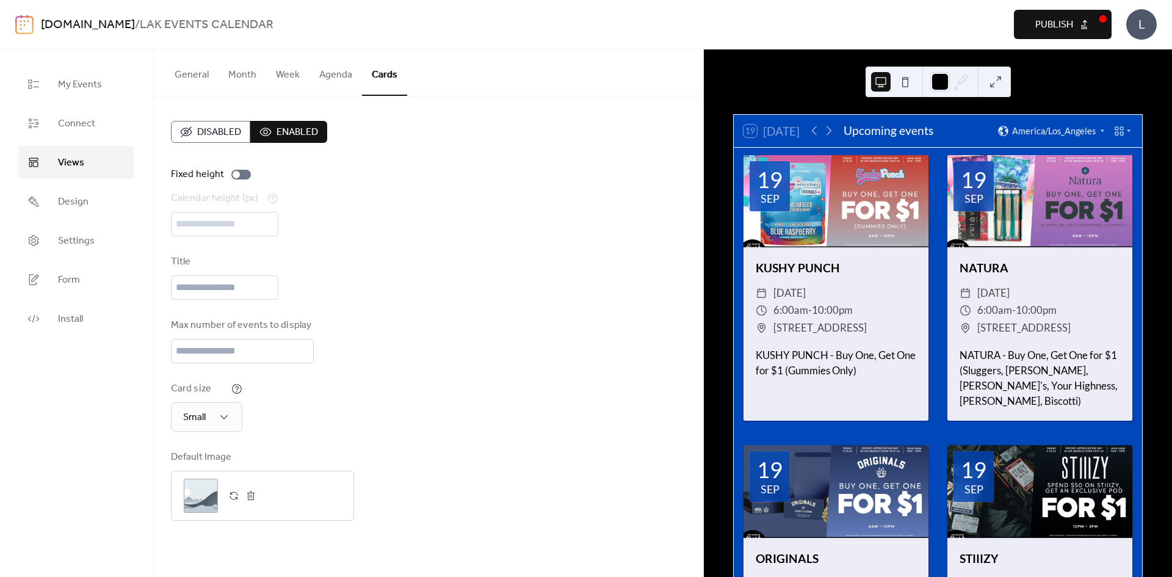
click at [180, 71] on button "General" at bounding box center [192, 71] width 54 height 45
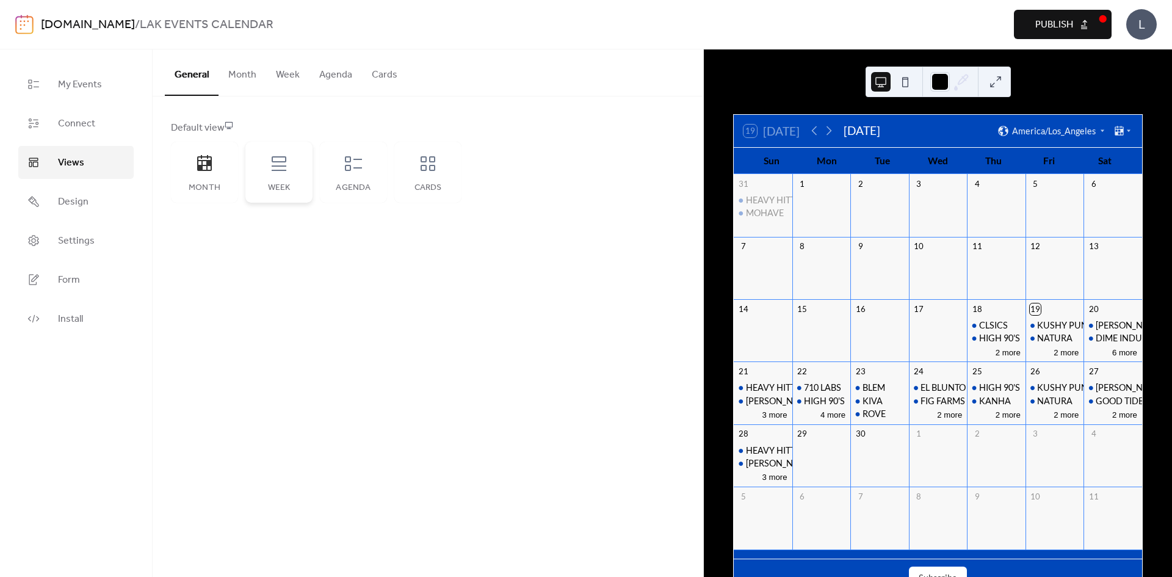
click at [273, 179] on div "Week" at bounding box center [278, 172] width 67 height 61
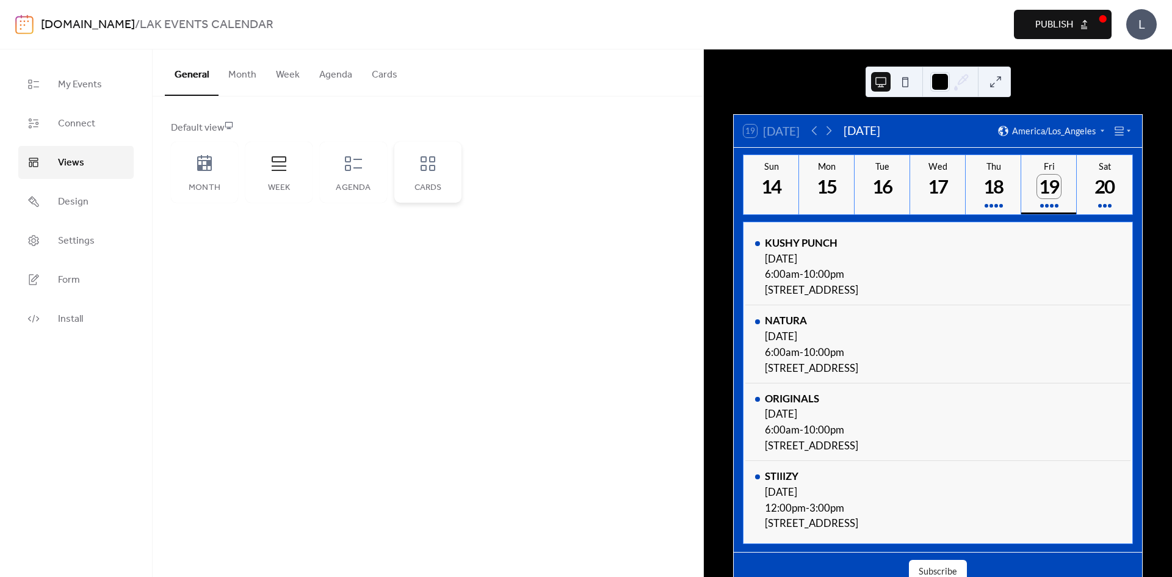
click at [414, 158] on div "Cards" at bounding box center [427, 172] width 67 height 61
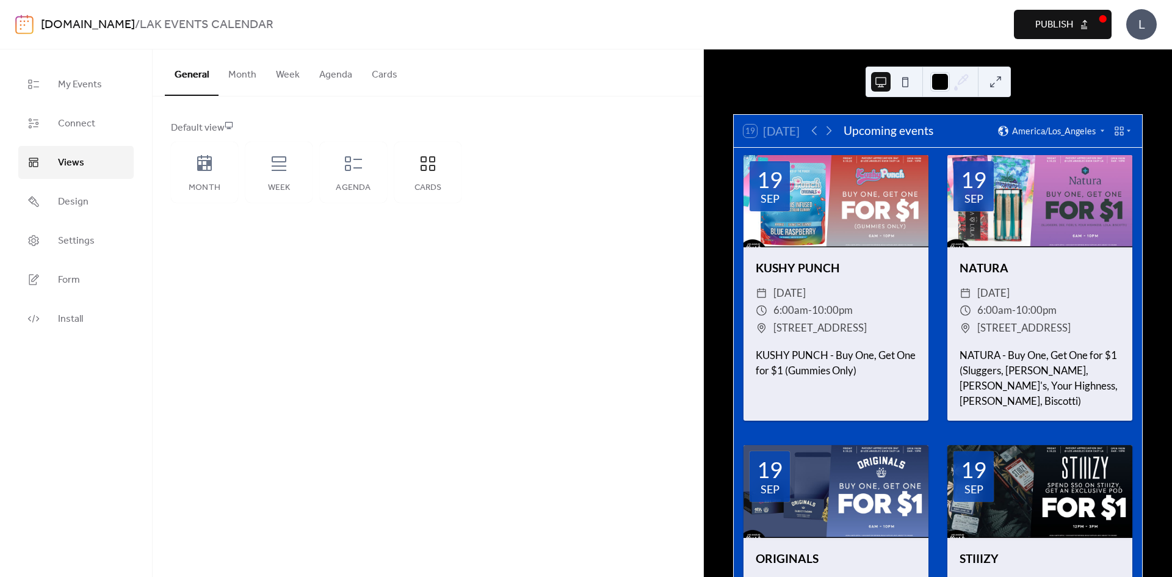
click at [1045, 28] on span "Publish" at bounding box center [1054, 25] width 38 height 15
click at [74, 118] on span "Connect" at bounding box center [76, 124] width 37 height 15
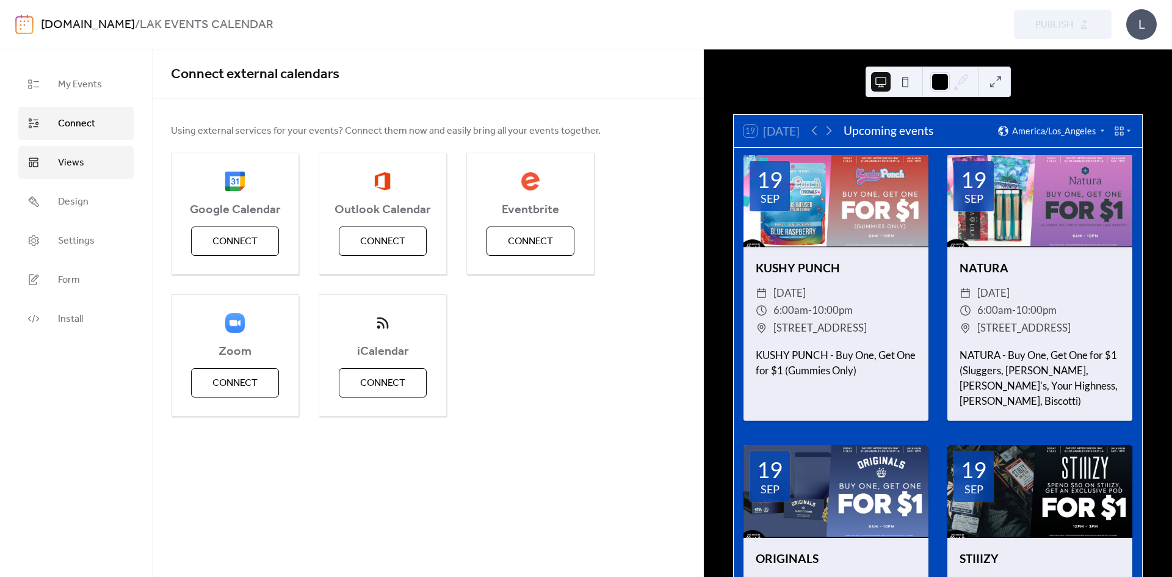
click at [86, 153] on link "Views" at bounding box center [75, 162] width 115 height 33
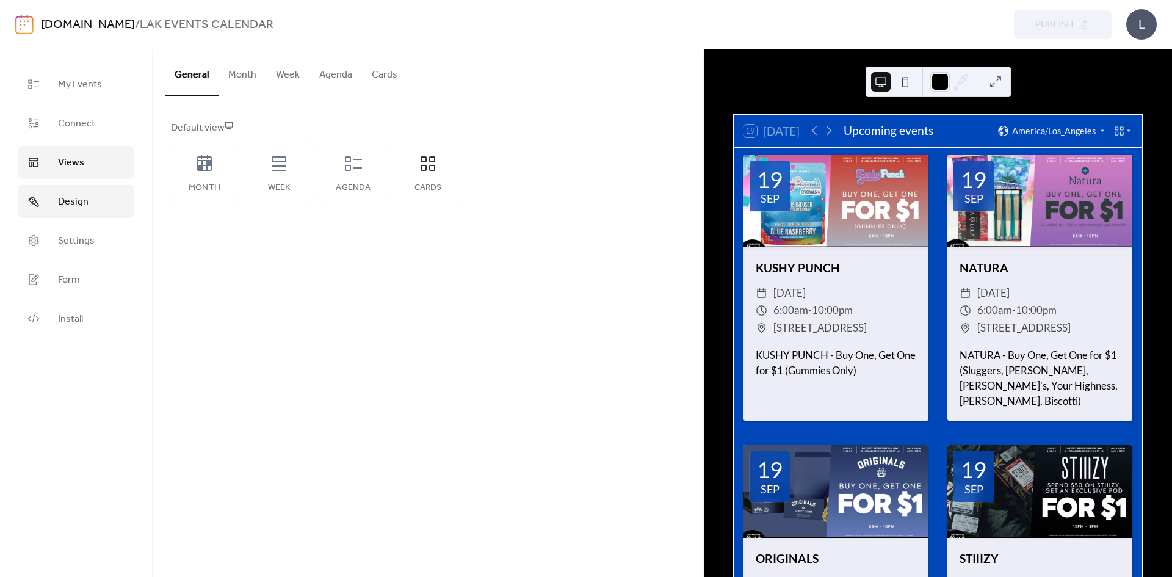
click at [81, 204] on span "Design" at bounding box center [73, 202] width 31 height 15
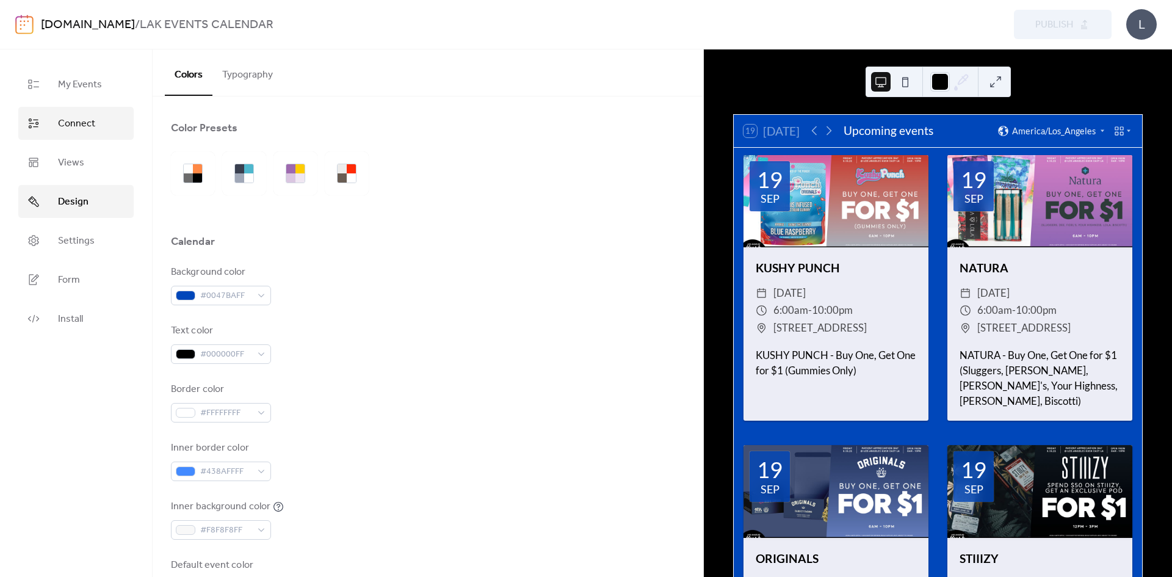
click at [89, 135] on link "Connect" at bounding box center [75, 123] width 115 height 33
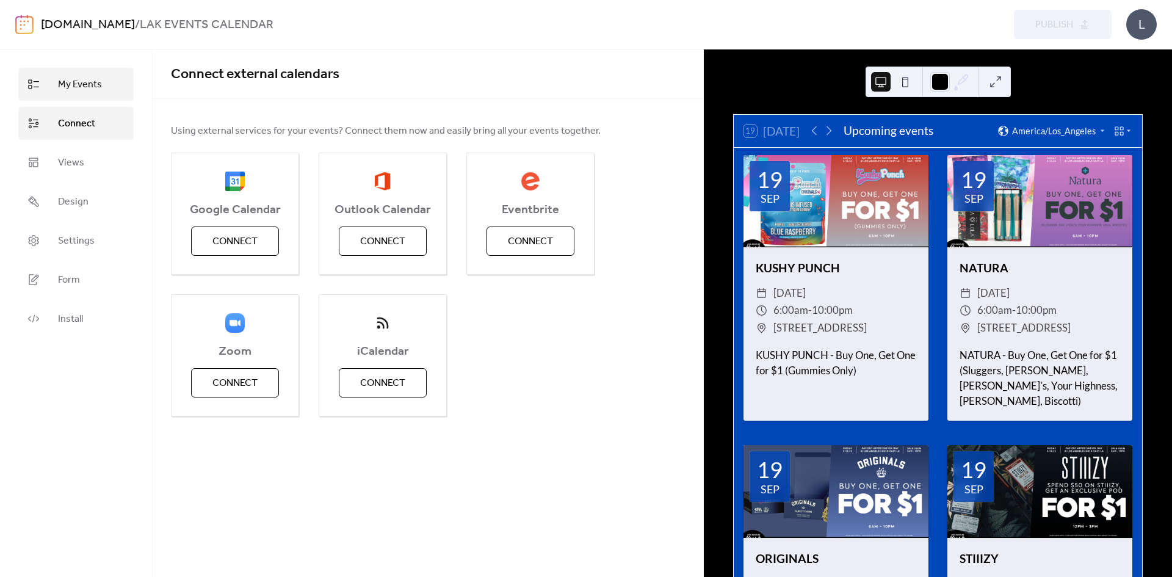
click at [95, 86] on span "My Events" at bounding box center [80, 84] width 44 height 15
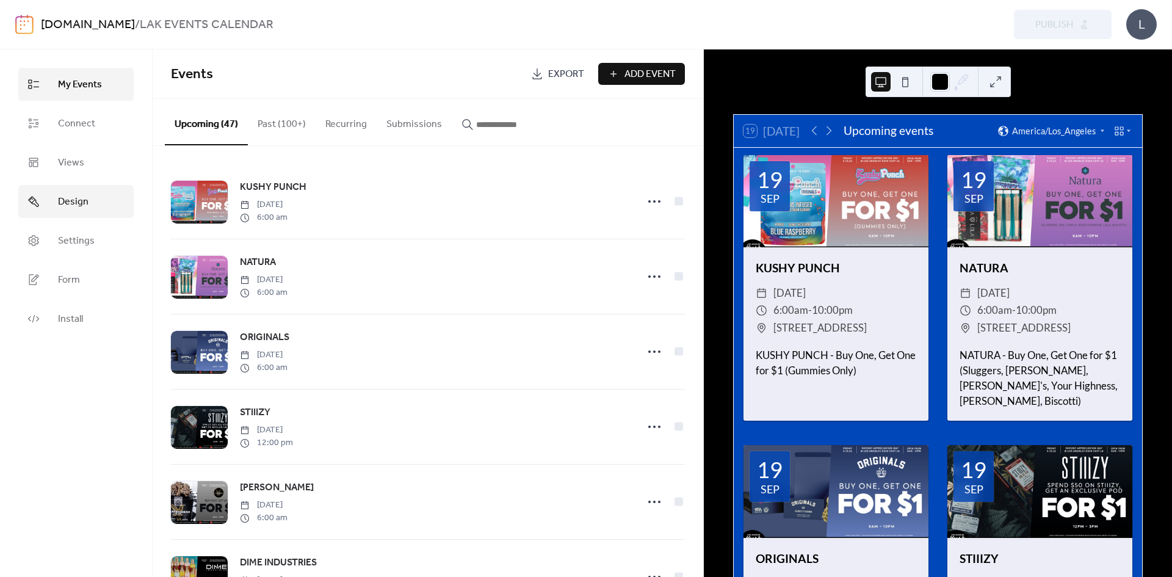
click at [92, 205] on link "Design" at bounding box center [75, 201] width 115 height 33
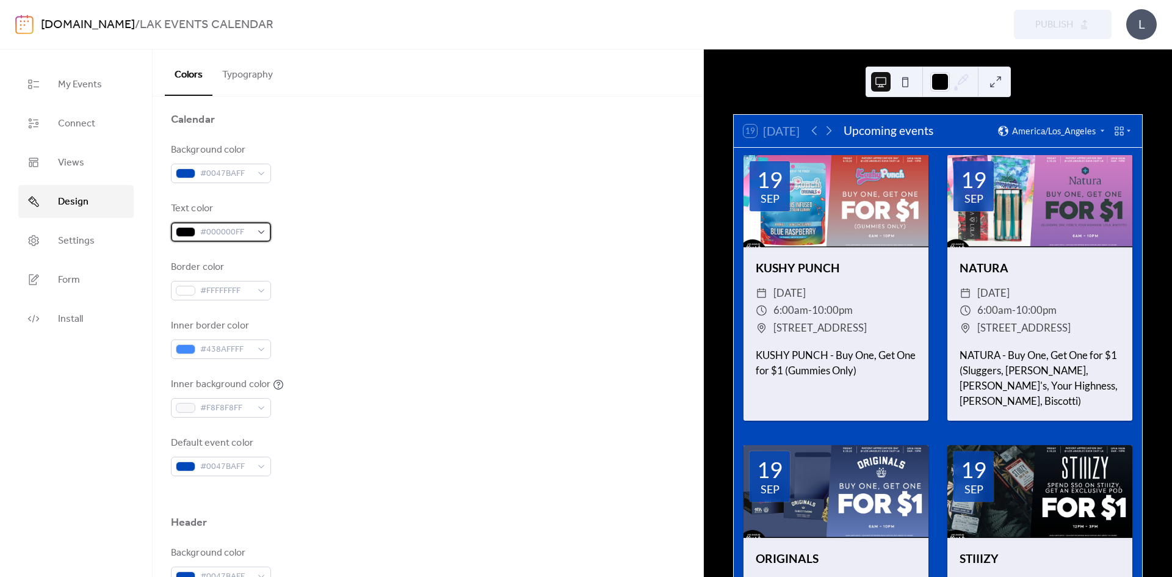
click at [247, 235] on span "#000000FF" at bounding box center [225, 232] width 51 height 15
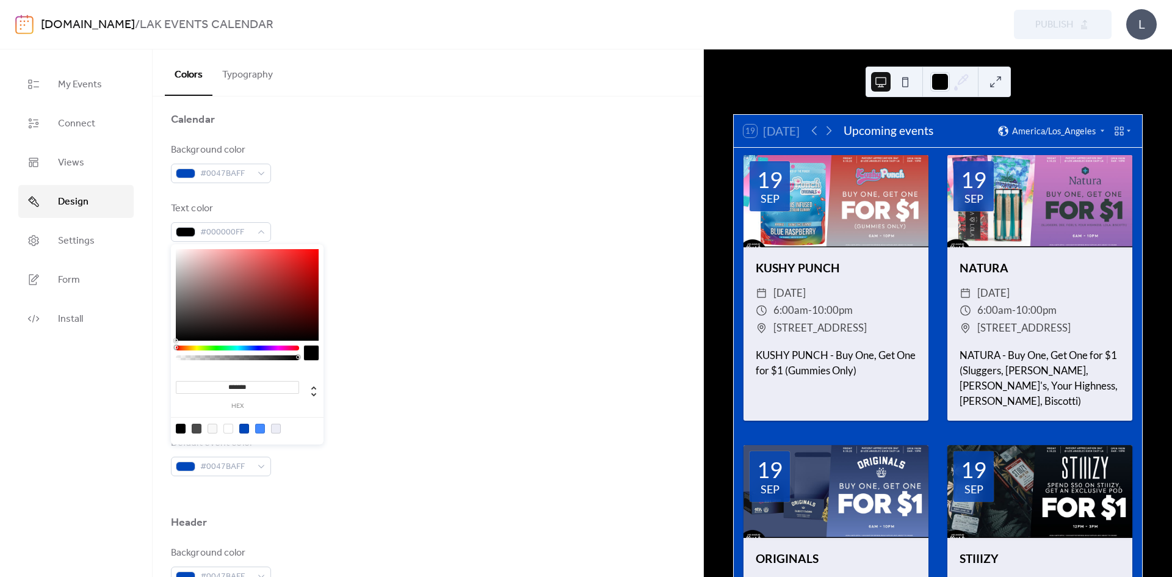
click at [247, 429] on div at bounding box center [247, 428] width 155 height 23
click at [243, 430] on div at bounding box center [244, 428] width 10 height 10
type input "*******"
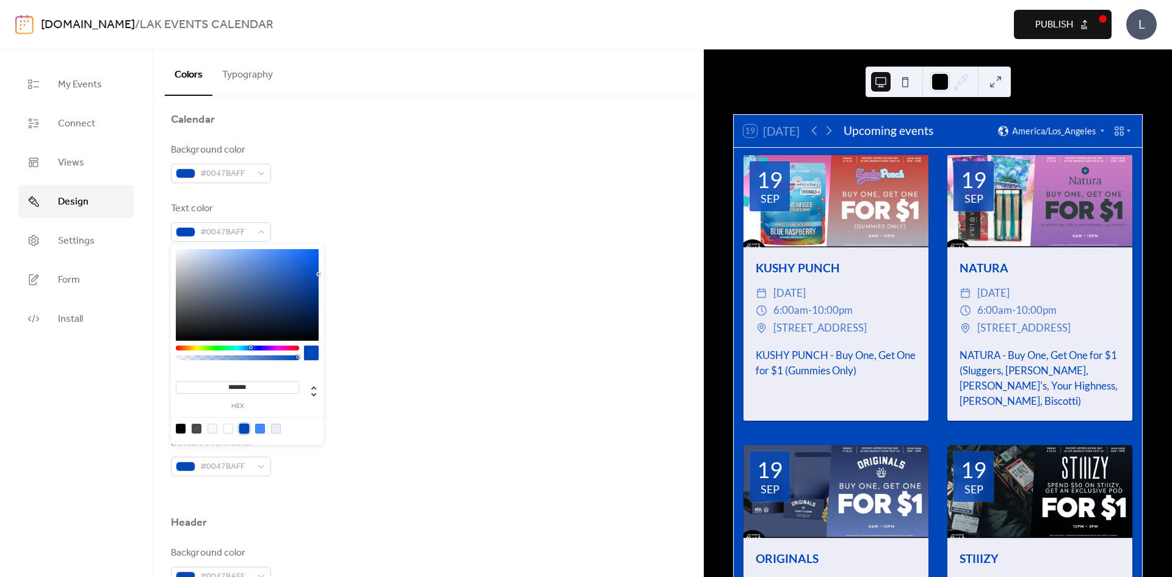
click at [412, 342] on div "Inner border color #438AFFFF" at bounding box center [428, 339] width 514 height 40
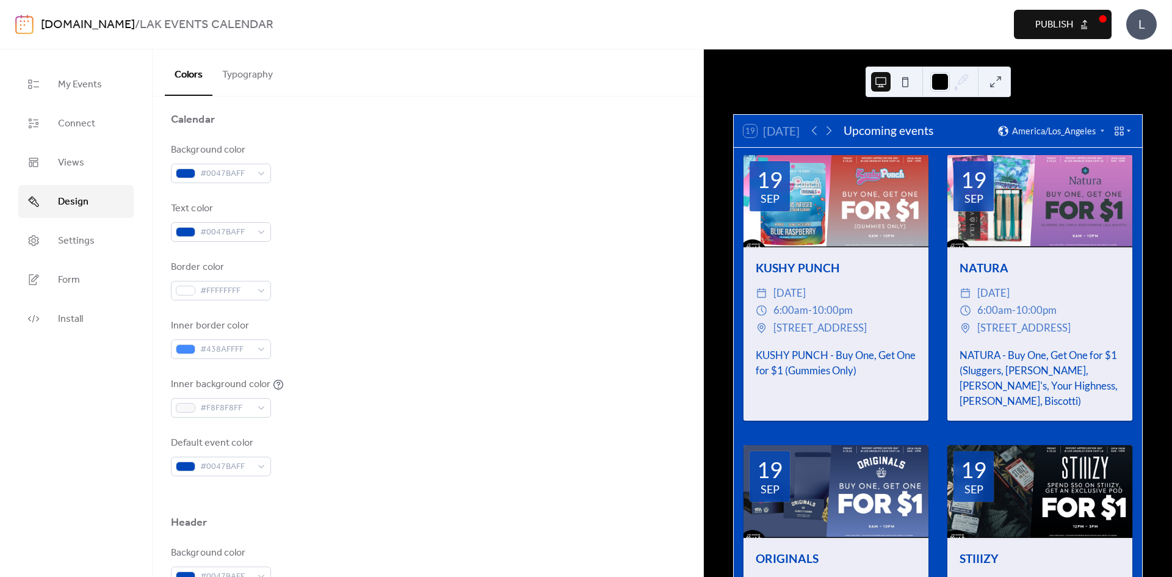
click at [1118, 135] on icon at bounding box center [1119, 131] width 12 height 12
click at [1109, 146] on span "Month" at bounding box center [1102, 149] width 26 height 13
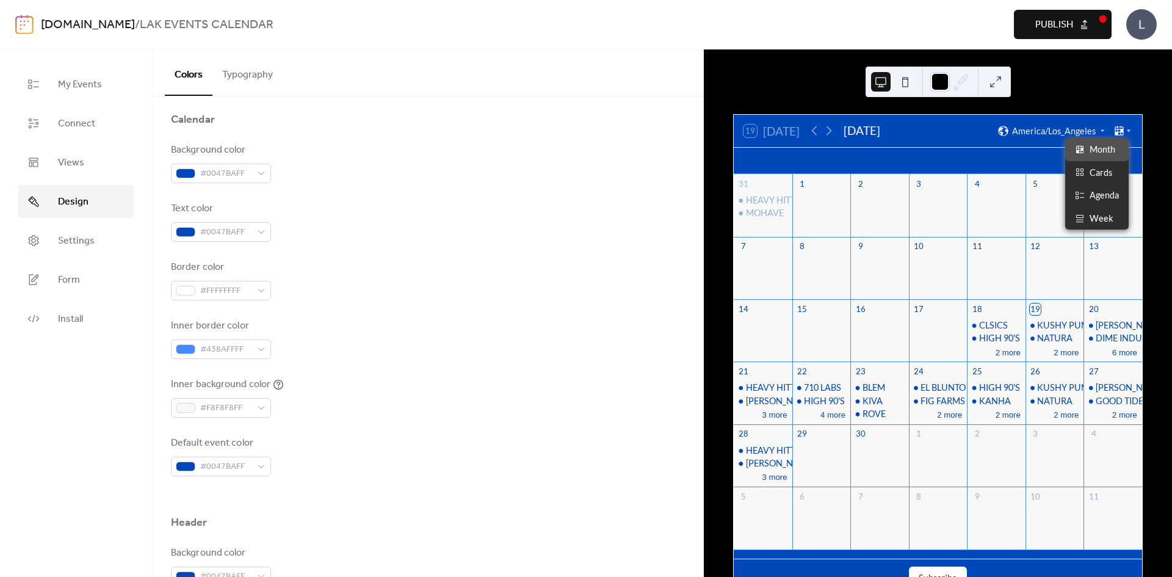
click at [1116, 126] on icon at bounding box center [1119, 131] width 12 height 12
click at [1100, 223] on span "Week" at bounding box center [1101, 218] width 24 height 13
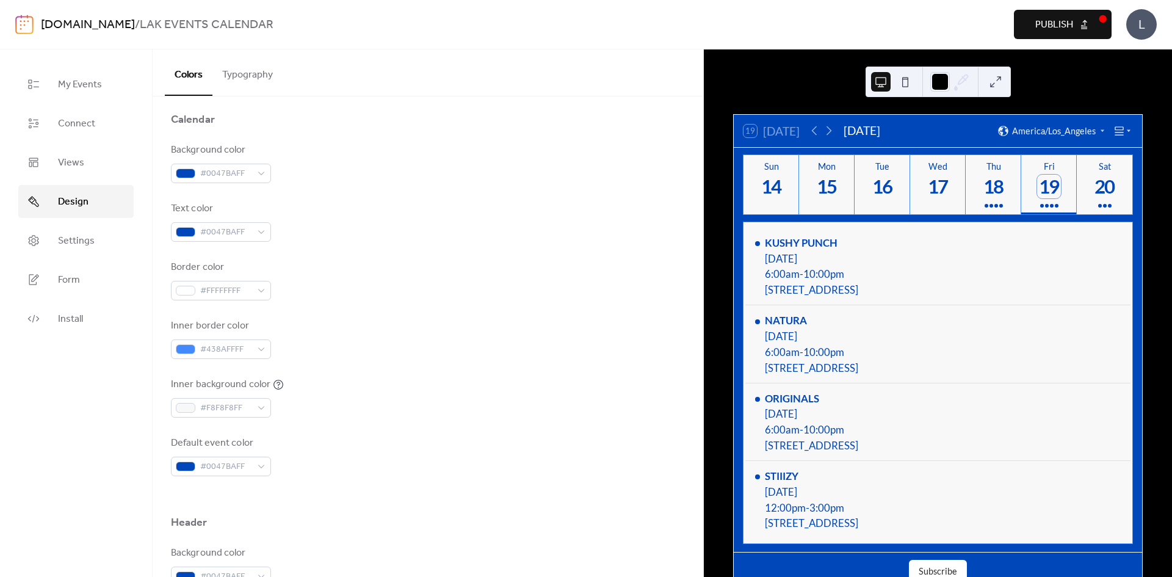
click at [1117, 132] on icon at bounding box center [1119, 131] width 12 height 12
click at [1105, 176] on span "Cards" at bounding box center [1100, 172] width 23 height 13
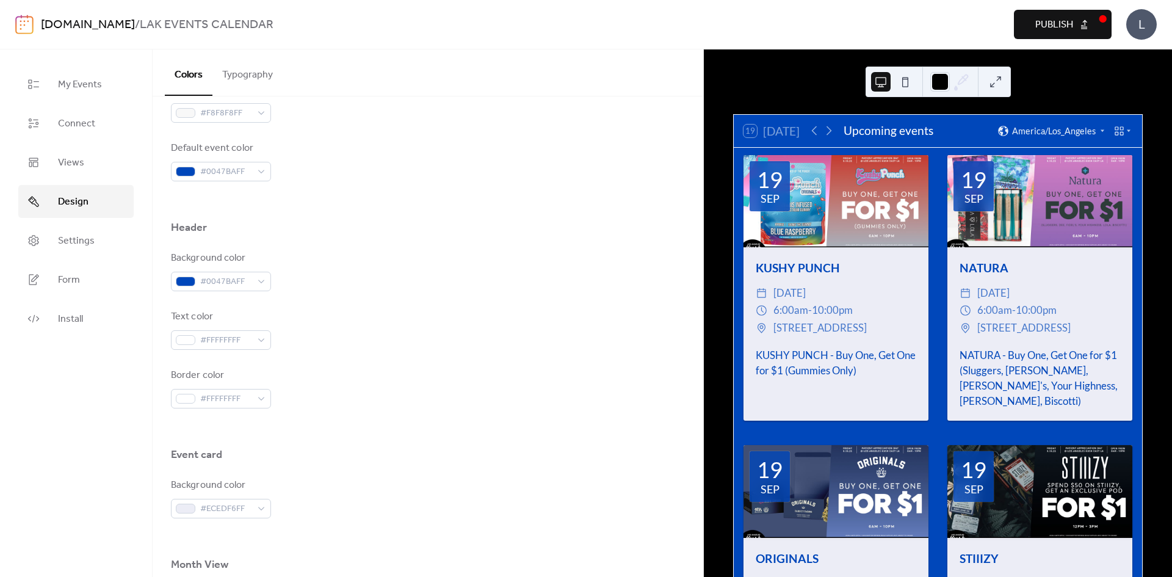
scroll to position [427, 0]
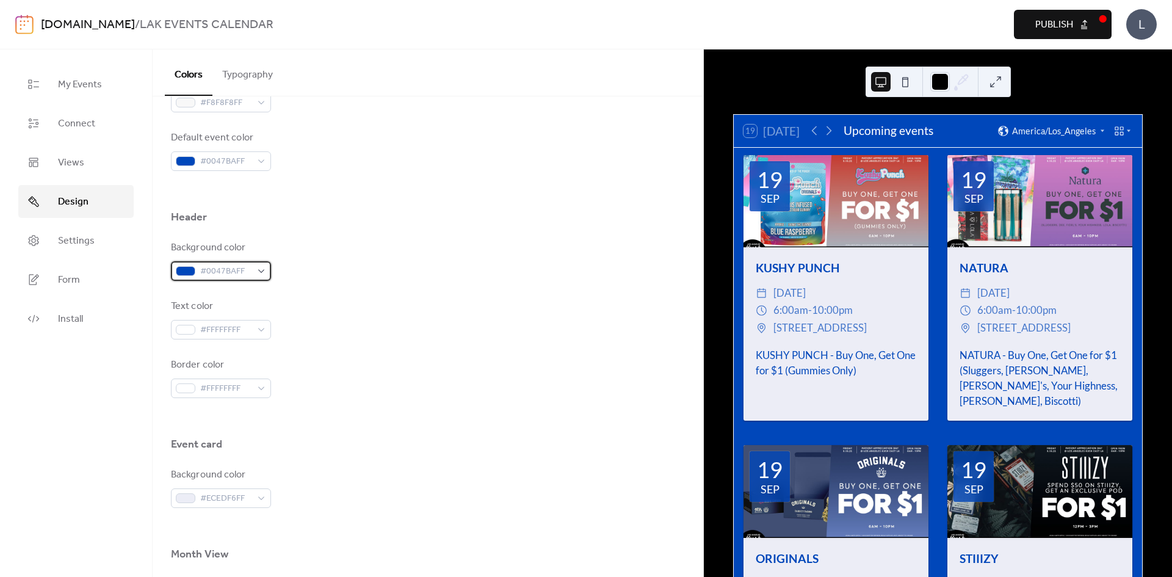
click at [243, 272] on span "#0047BAFF" at bounding box center [225, 271] width 51 height 15
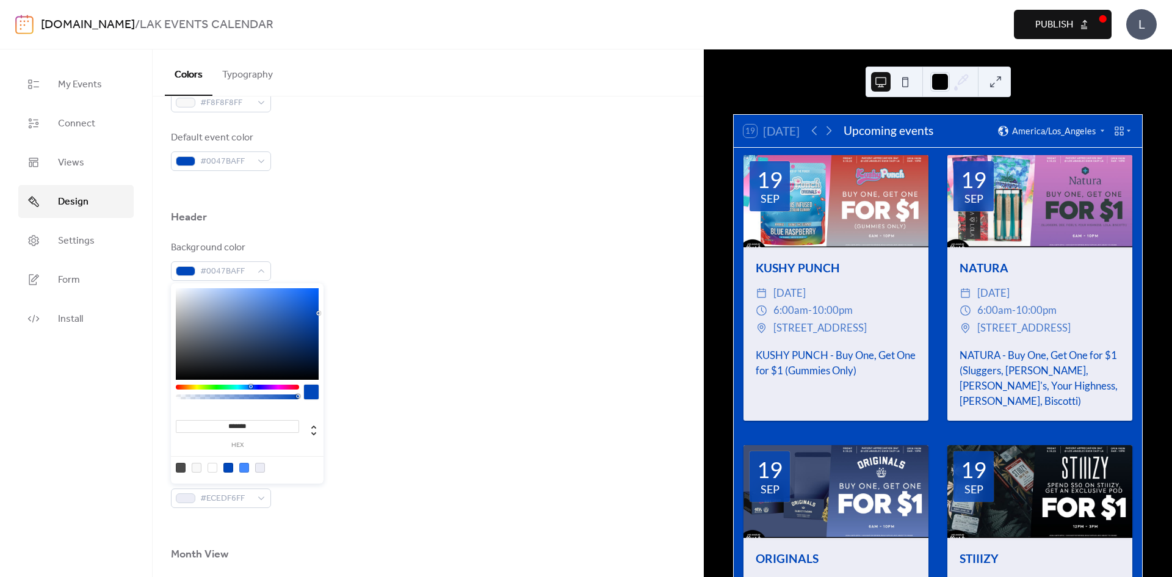
type input "*******"
click at [197, 339] on div at bounding box center [247, 334] width 143 height 92
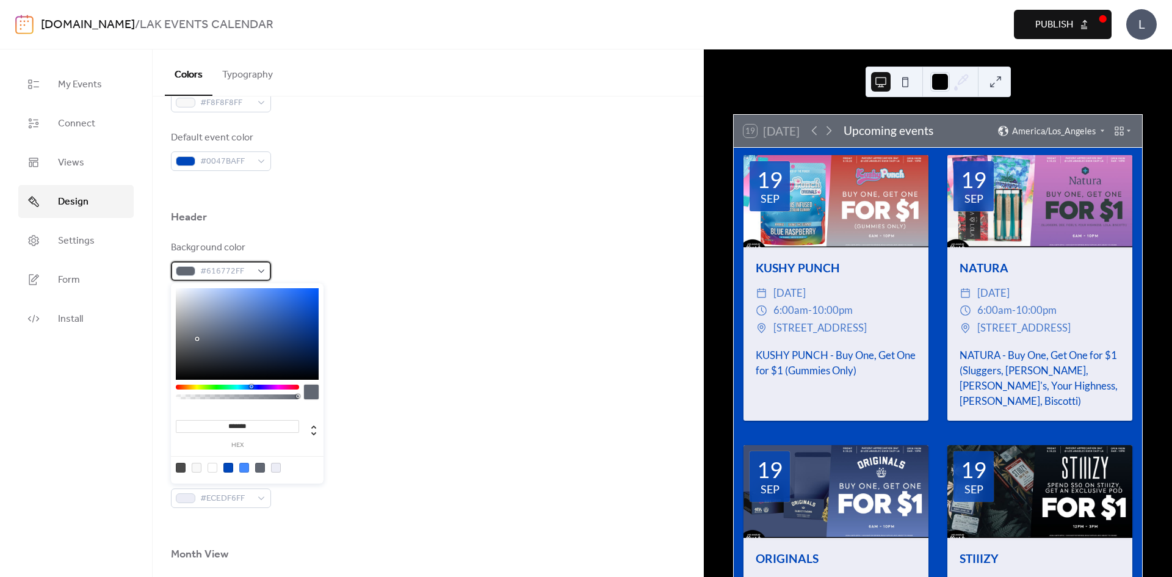
click at [254, 270] on div "#616772FF" at bounding box center [221, 271] width 100 height 20
click at [225, 467] on div at bounding box center [228, 468] width 10 height 10
type input "*******"
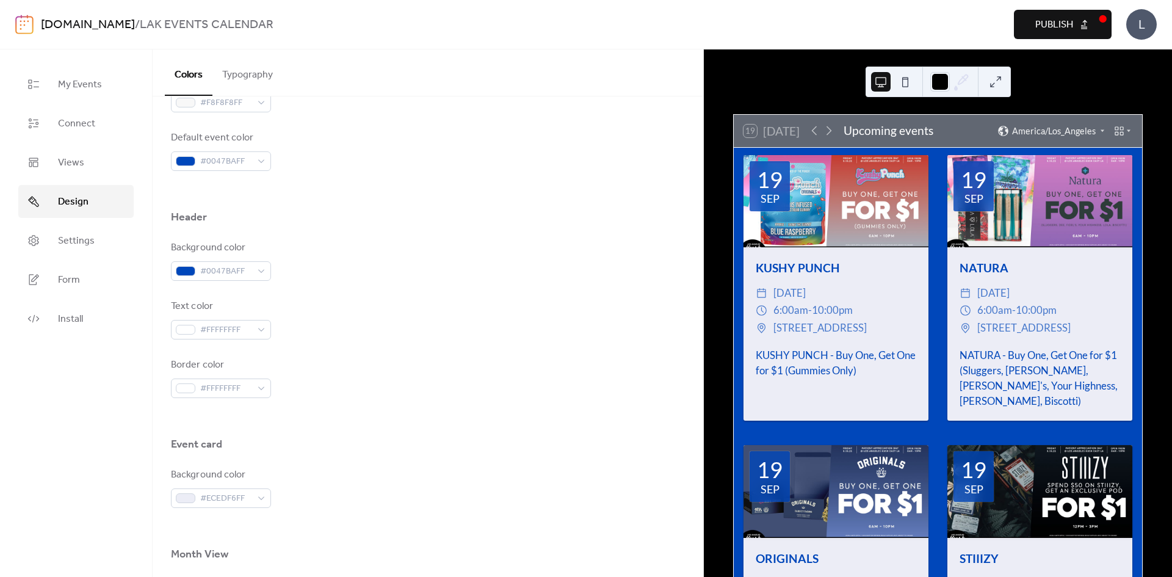
click at [456, 395] on div "Border color #FFFFFFFF" at bounding box center [428, 378] width 514 height 40
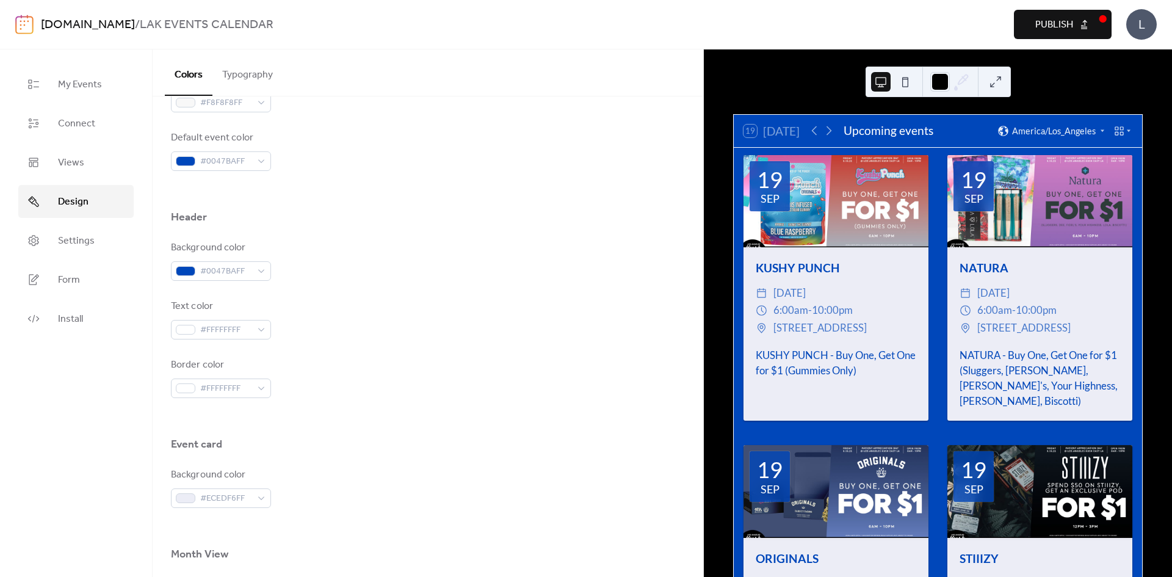
click at [311, 373] on div "Border color #FFFFFFFF" at bounding box center [428, 378] width 514 height 40
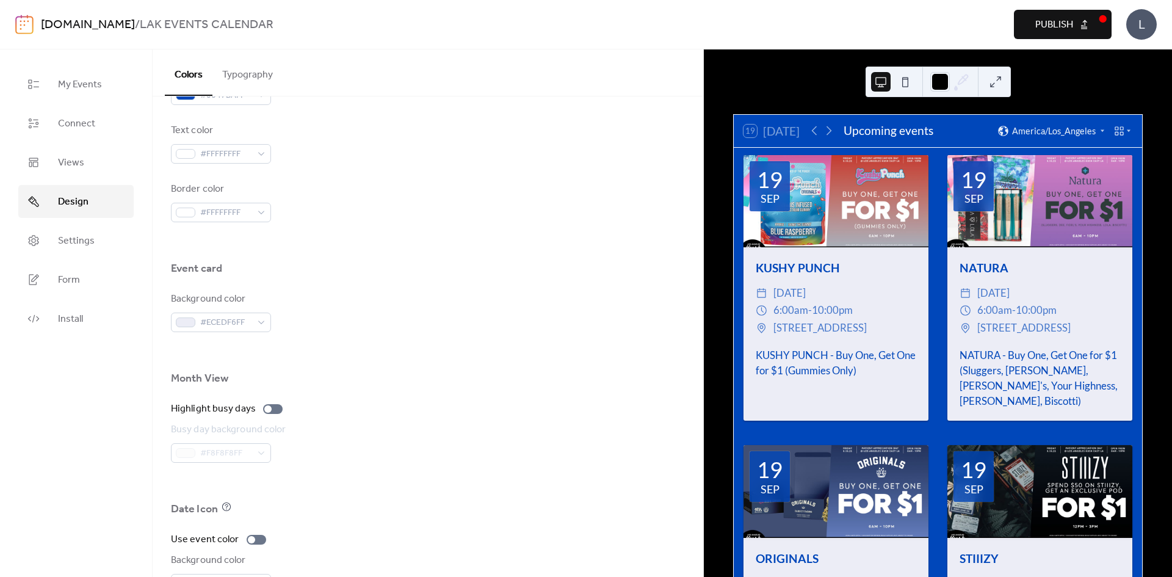
scroll to position [610, 0]
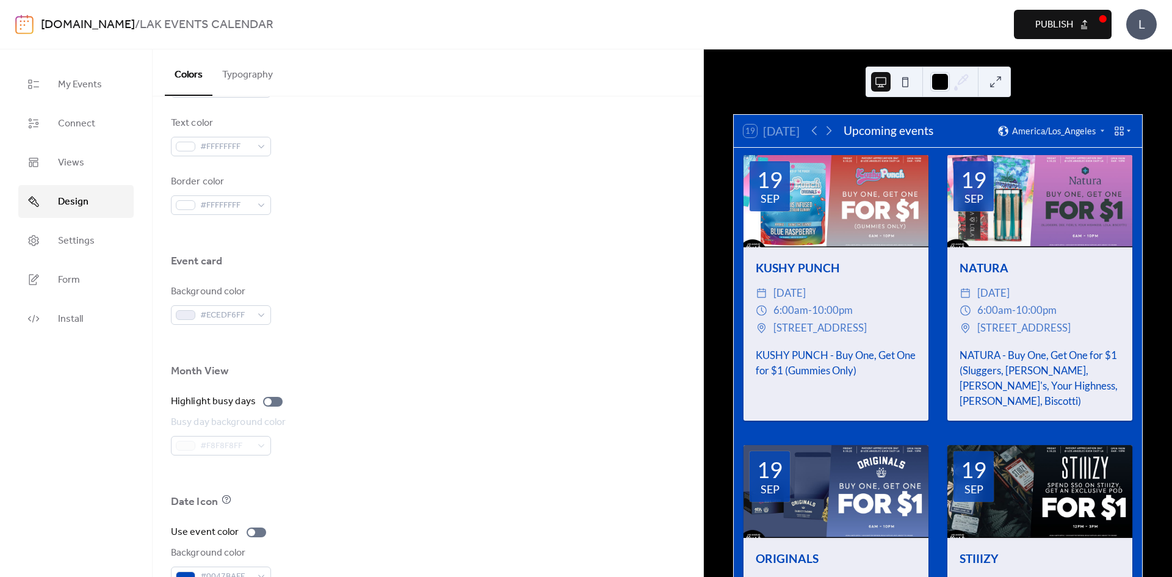
click at [1118, 129] on icon at bounding box center [1118, 130] width 9 height 9
click at [498, 311] on div "Background color #ECEDF6FF" at bounding box center [428, 304] width 514 height 40
click at [868, 222] on div at bounding box center [835, 201] width 185 height 92
click at [777, 189] on div "19" at bounding box center [770, 179] width 26 height 22
click at [805, 359] on div "KUSHY PUNCH - Buy One, Get One for $1 (Gummies Only)" at bounding box center [835, 362] width 185 height 31
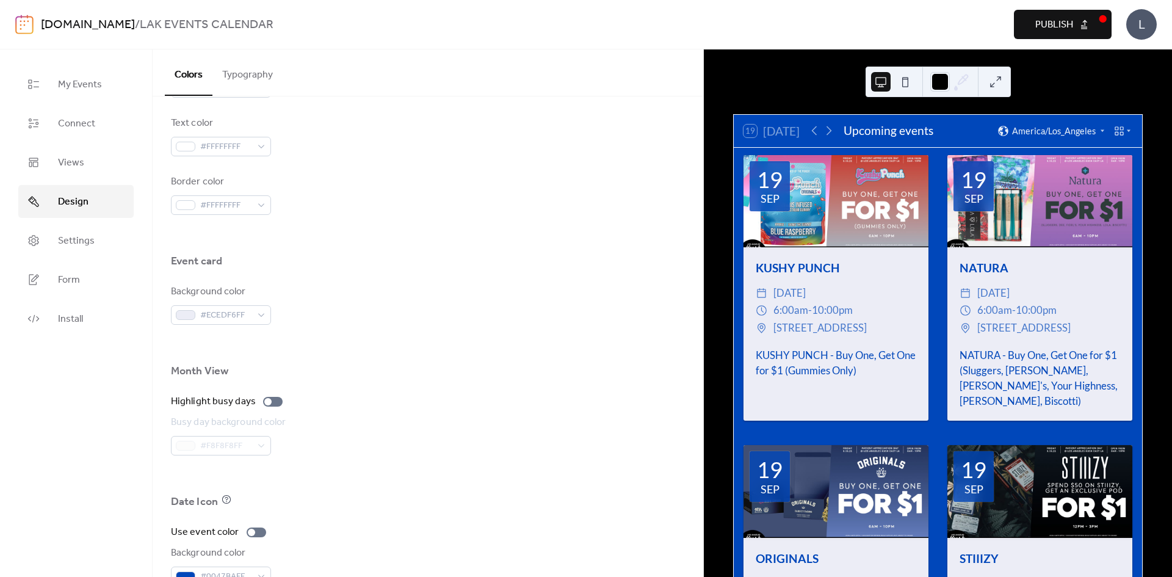
click at [808, 379] on div "KUSHY PUNCH ​ [DATE] ​ 6:00am - 10:00pm ​ [STREET_ADDRESS] KUSHY PUNCH - Buy On…" at bounding box center [835, 318] width 185 height 143
click at [841, 221] on div at bounding box center [835, 201] width 185 height 92
click at [240, 320] on span "#ECEDF6FF" at bounding box center [225, 315] width 51 height 15
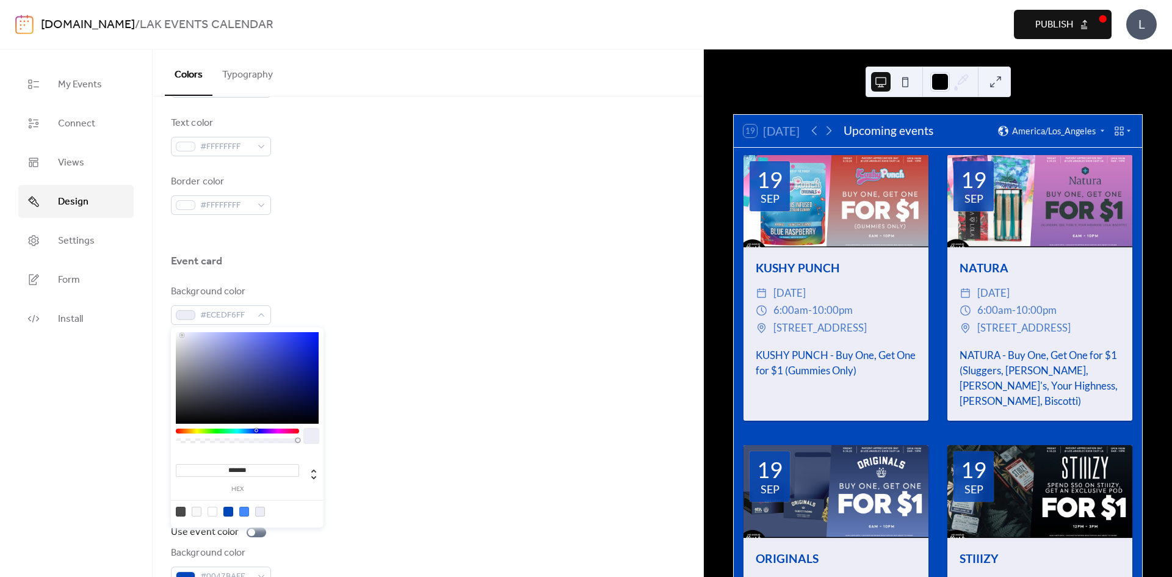
click at [301, 373] on div at bounding box center [247, 378] width 143 height 92
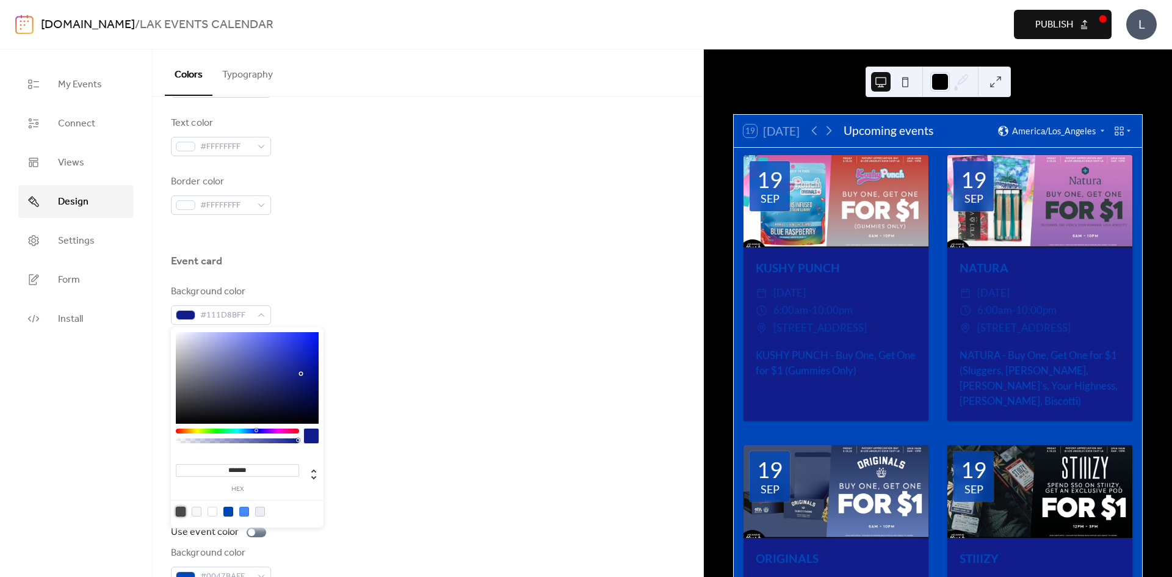
click at [184, 515] on div at bounding box center [181, 511] width 10 height 10
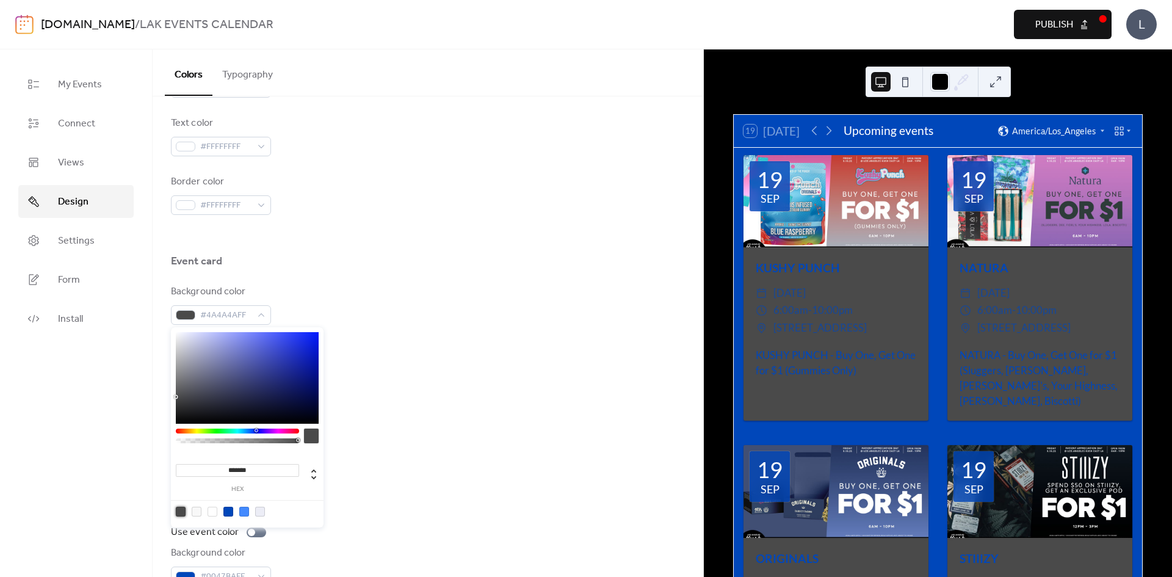
click at [259, 512] on div at bounding box center [260, 511] width 10 height 10
type input "*******"
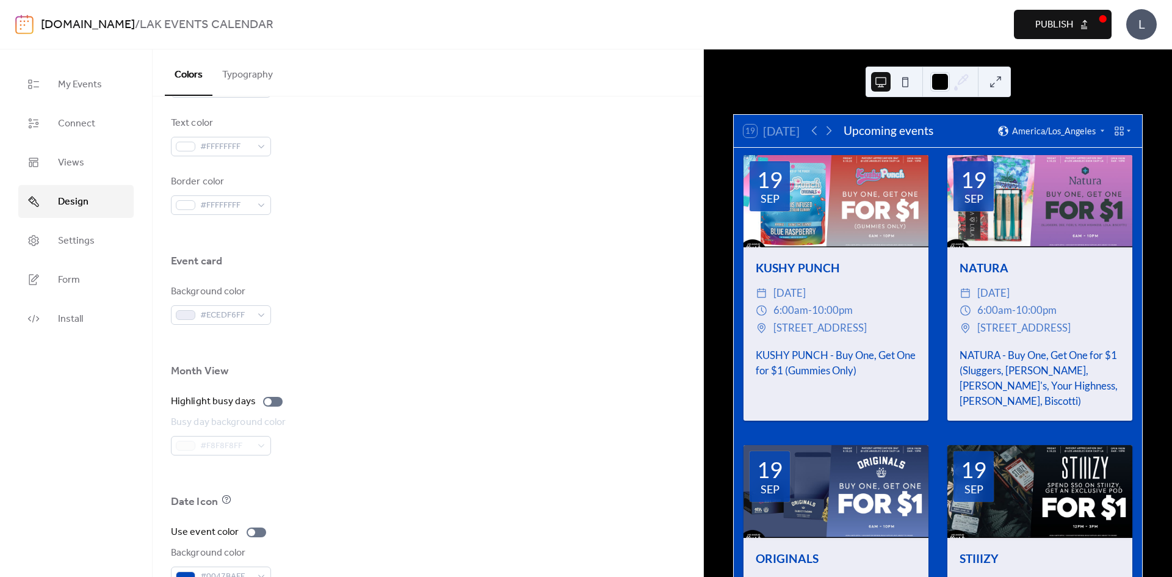
click at [417, 430] on div "Busy day background color #F8F8F8FF" at bounding box center [428, 435] width 514 height 40
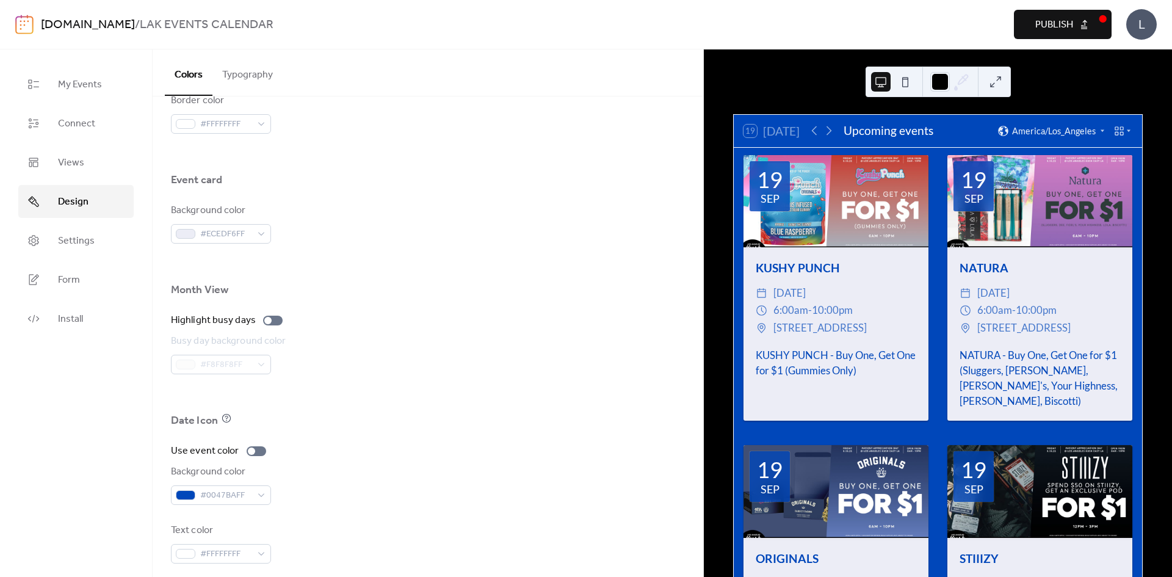
scroll to position [702, 0]
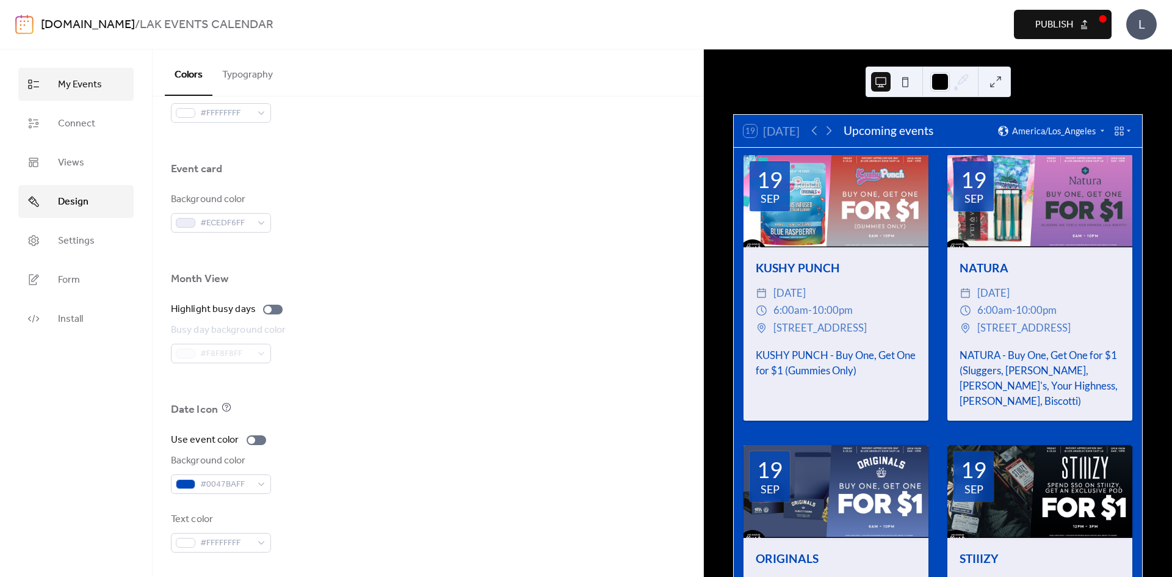
drag, startPoint x: 41, startPoint y: 81, endPoint x: 40, endPoint y: 94, distance: 13.5
click at [41, 81] on link "My Events" at bounding box center [75, 84] width 115 height 33
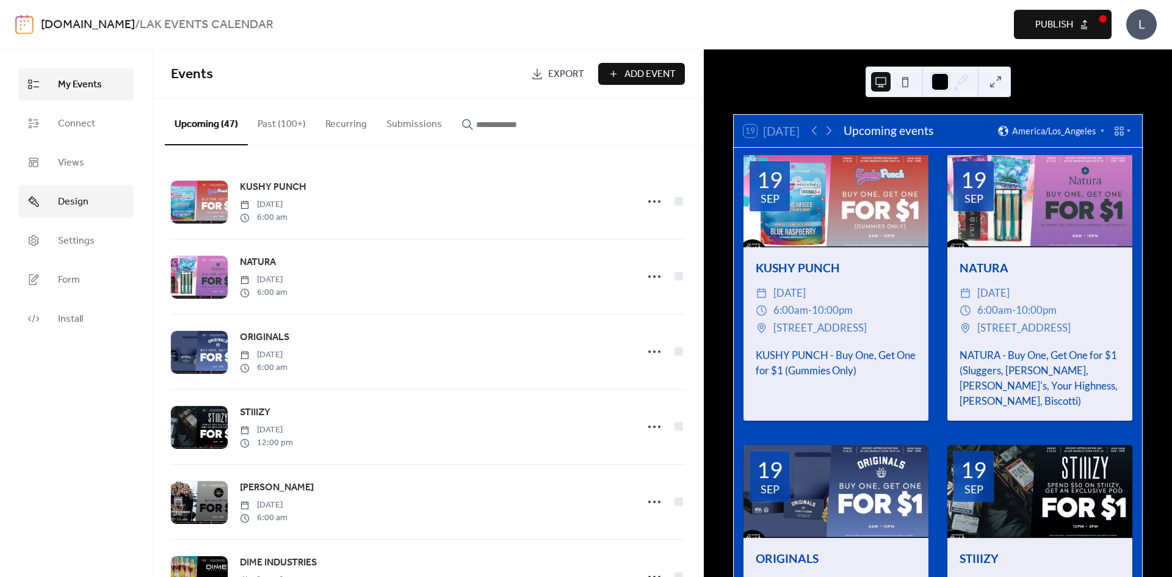
click at [93, 190] on link "Design" at bounding box center [75, 201] width 115 height 33
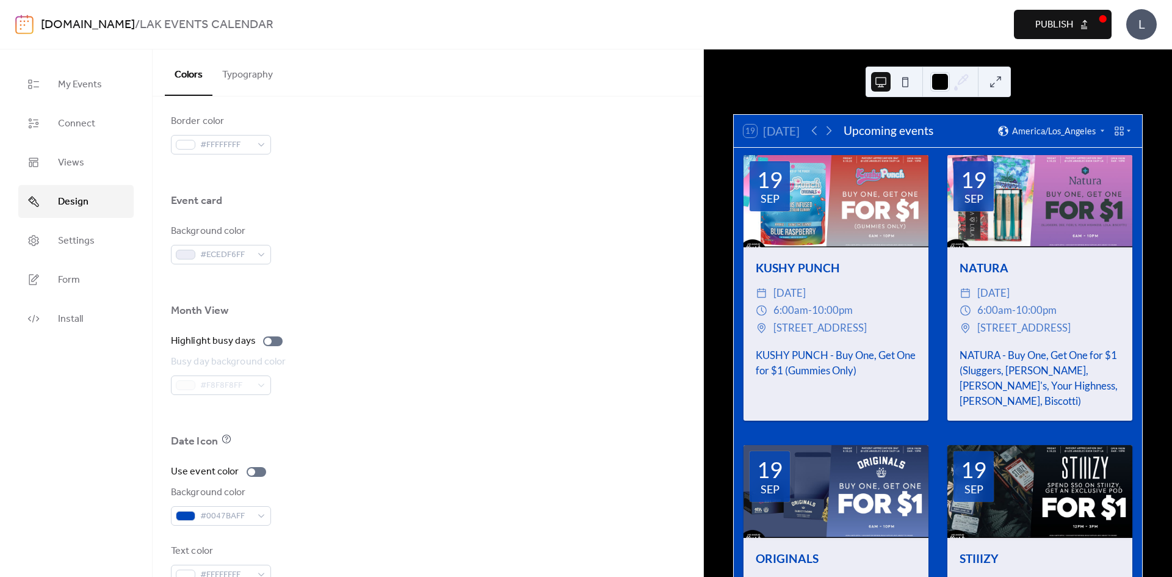
scroll to position [671, 0]
click at [270, 345] on label "Highlight busy days" at bounding box center [229, 340] width 117 height 15
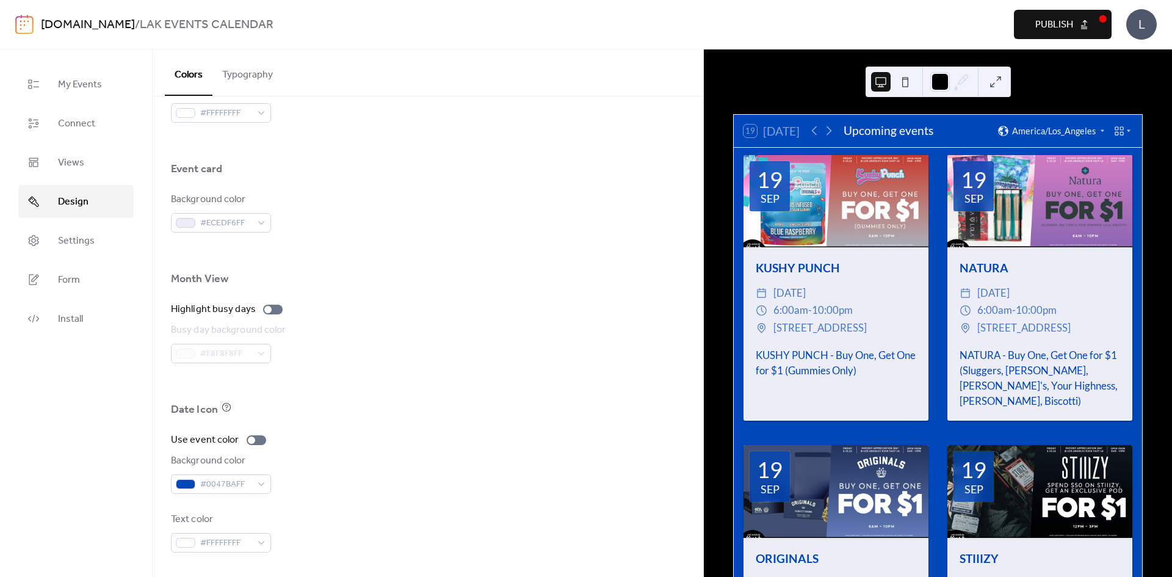
click at [251, 78] on button "Typography" at bounding box center [247, 71] width 70 height 45
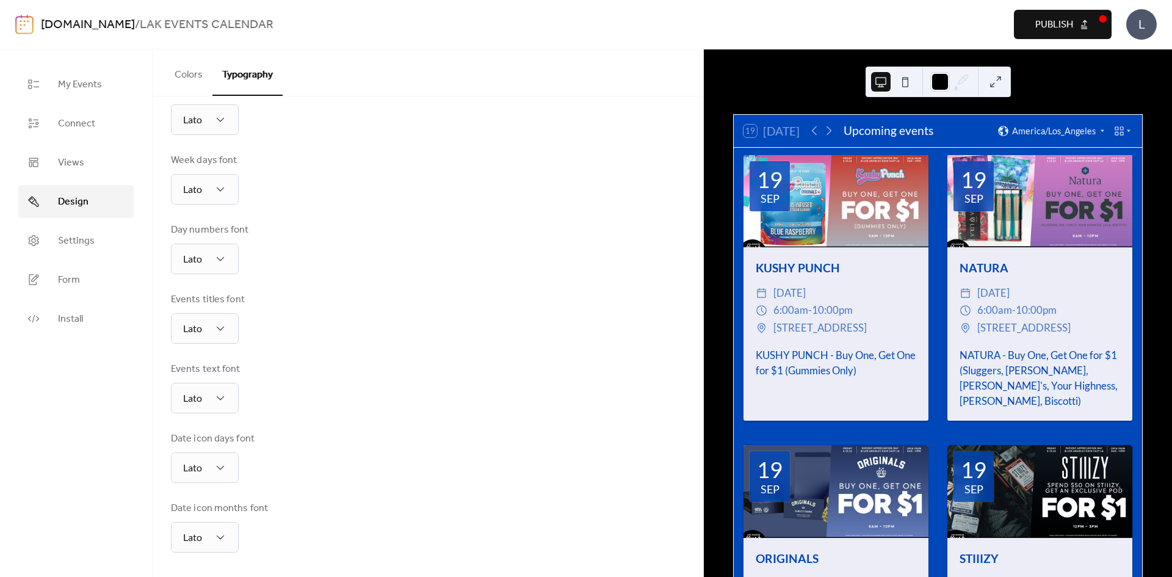
click at [200, 84] on button "Colors" at bounding box center [189, 71] width 48 height 45
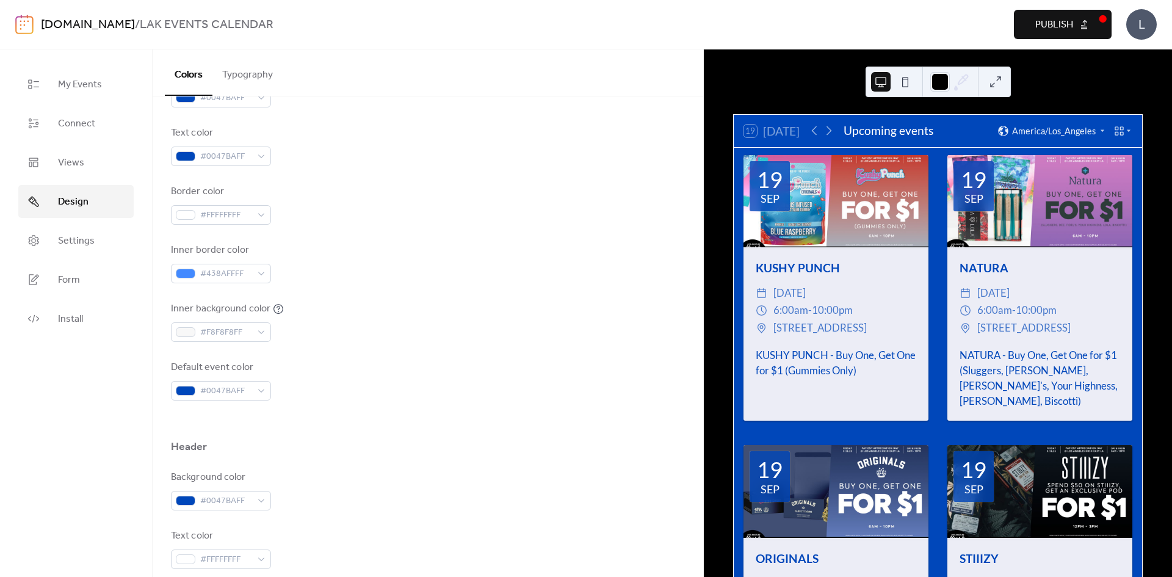
scroll to position [92, 0]
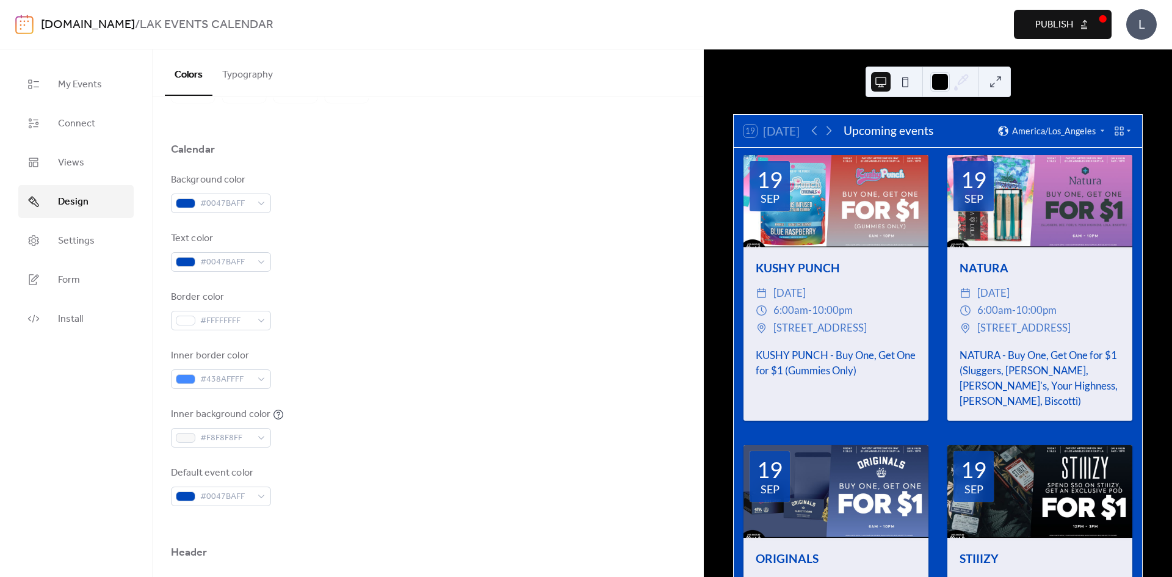
drag, startPoint x: 1046, startPoint y: 24, endPoint x: 1055, endPoint y: 23, distance: 9.2
click at [1048, 24] on span "Publish" at bounding box center [1054, 25] width 38 height 15
click at [234, 70] on button "Typography" at bounding box center [247, 71] width 70 height 45
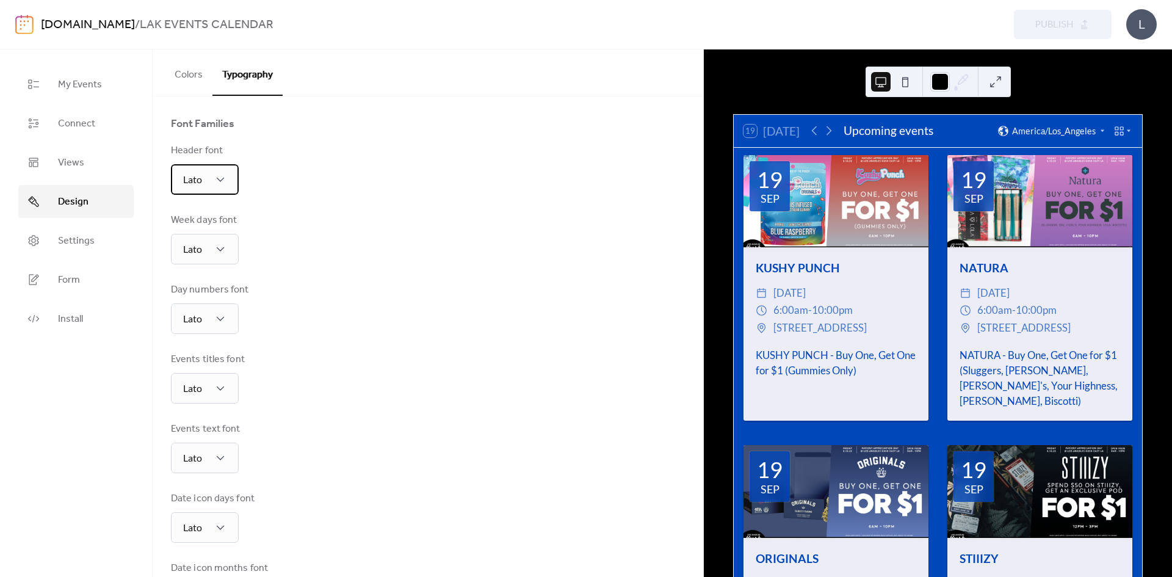
click at [219, 170] on div "Lato" at bounding box center [205, 179] width 68 height 31
click at [434, 190] on div "Header font Lato" at bounding box center [428, 168] width 514 height 51
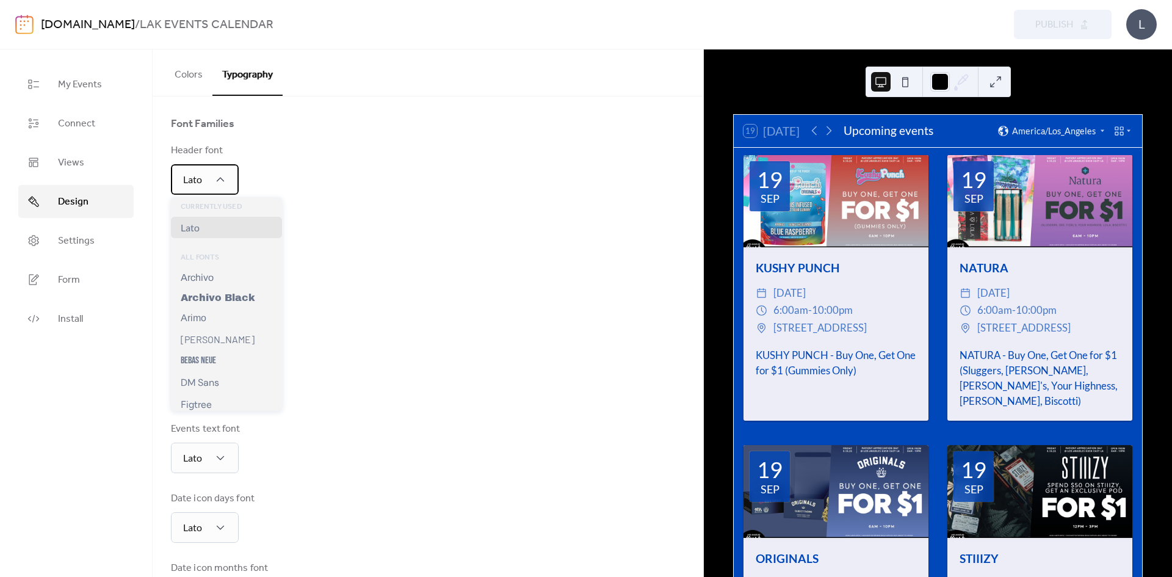
click at [211, 174] on div "Lato" at bounding box center [205, 179] width 68 height 31
click at [255, 298] on div "Archivo Black" at bounding box center [226, 297] width 111 height 20
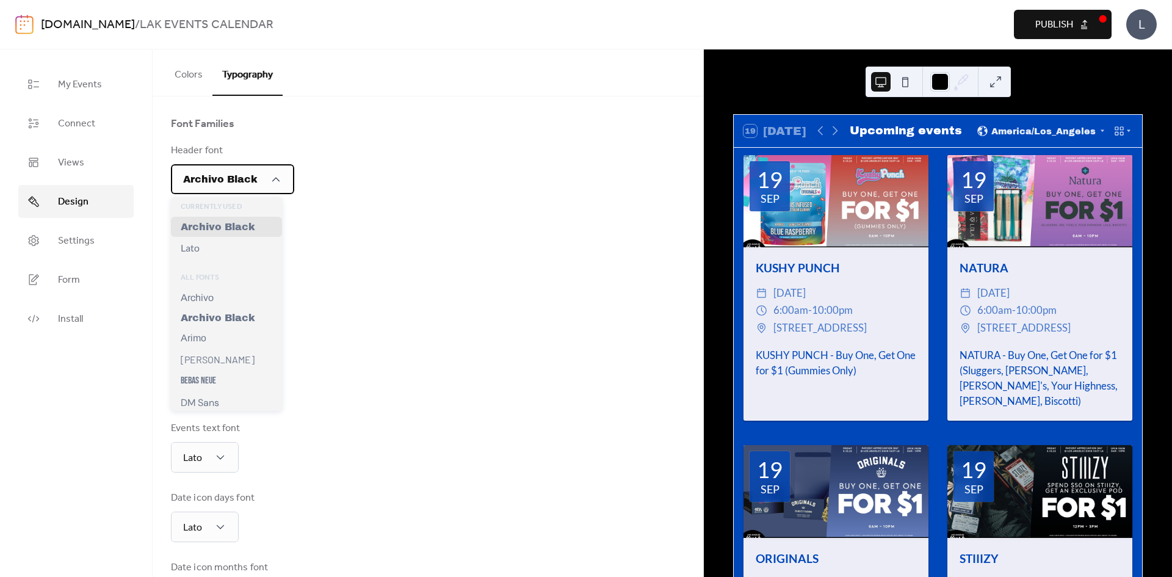
click at [284, 187] on div "Archivo Black" at bounding box center [232, 179] width 123 height 30
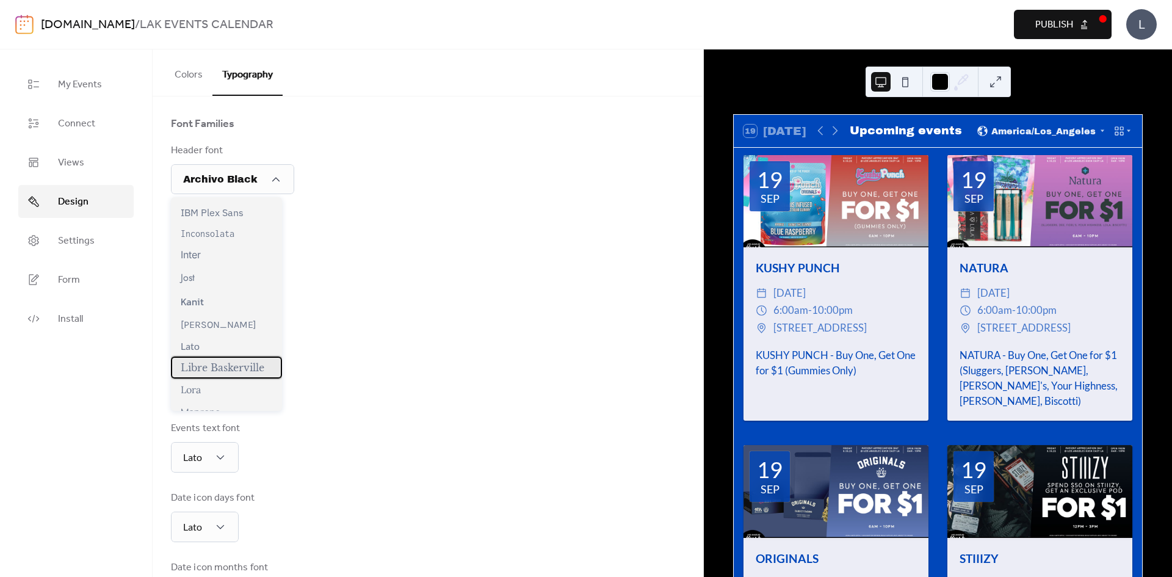
click at [223, 370] on span "Libre Baskerville" at bounding box center [223, 367] width 84 height 12
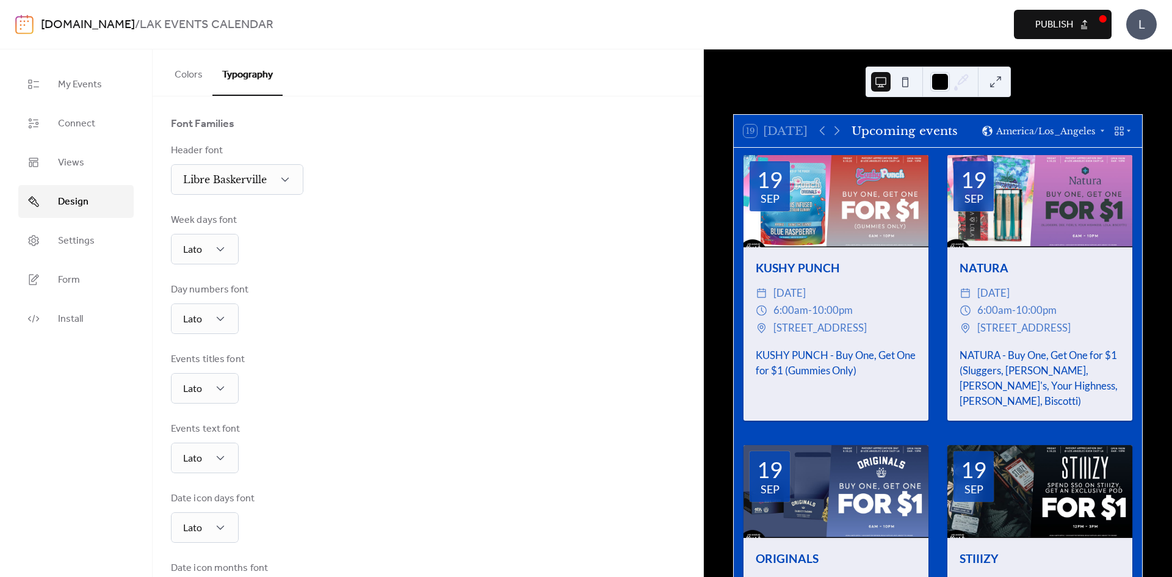
click at [241, 196] on div "Base Font Size ** px Font Families Header font Libre [PERSON_NAME] Week days fo…" at bounding box center [428, 320] width 514 height 583
click at [250, 182] on span "Libre Baskerville" at bounding box center [225, 179] width 84 height 12
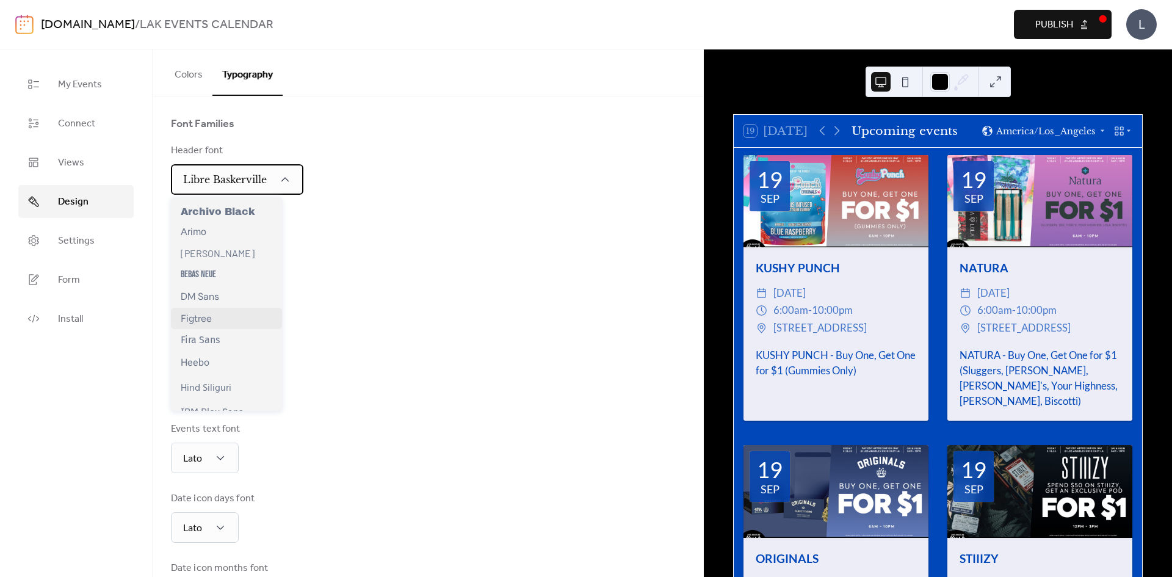
scroll to position [122, 0]
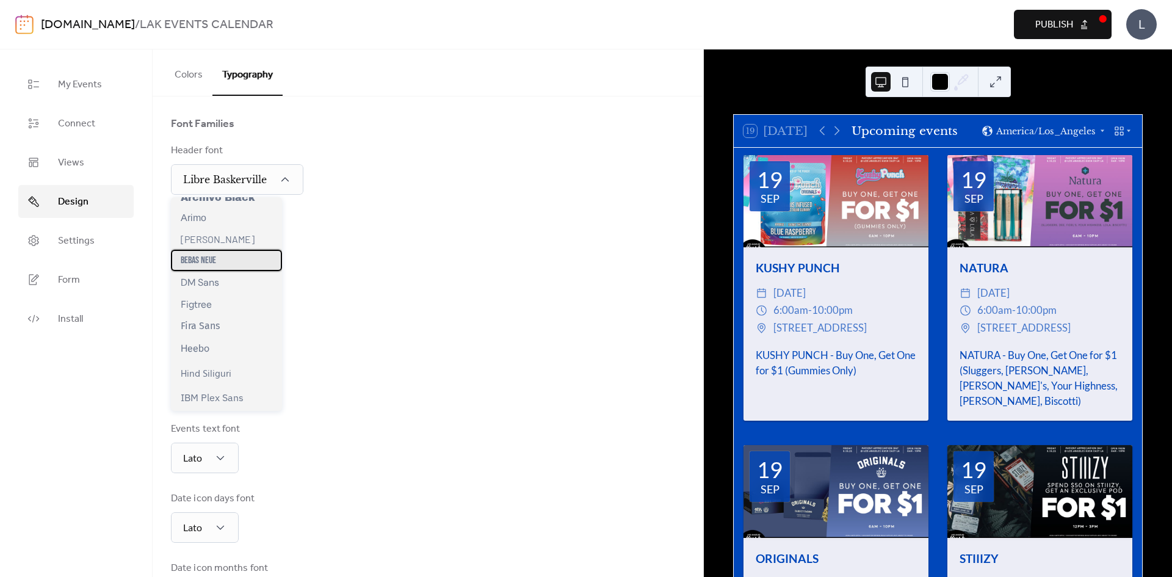
click at [217, 259] on div "Bebas Neue" at bounding box center [226, 260] width 111 height 21
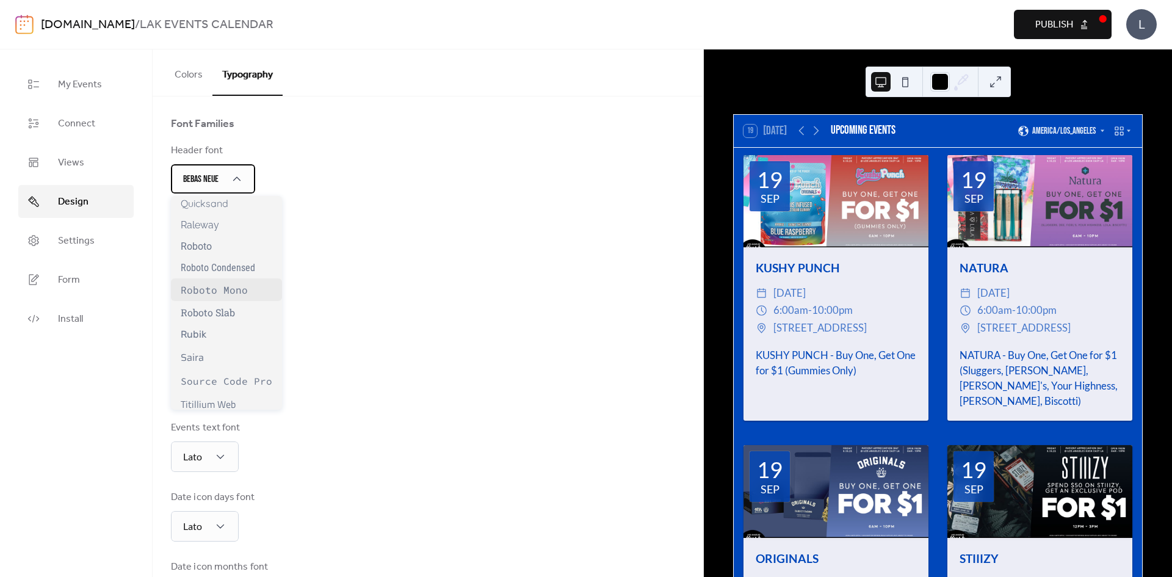
scroll to position [976, 0]
click at [218, 301] on div "Roboto Slab" at bounding box center [226, 290] width 111 height 23
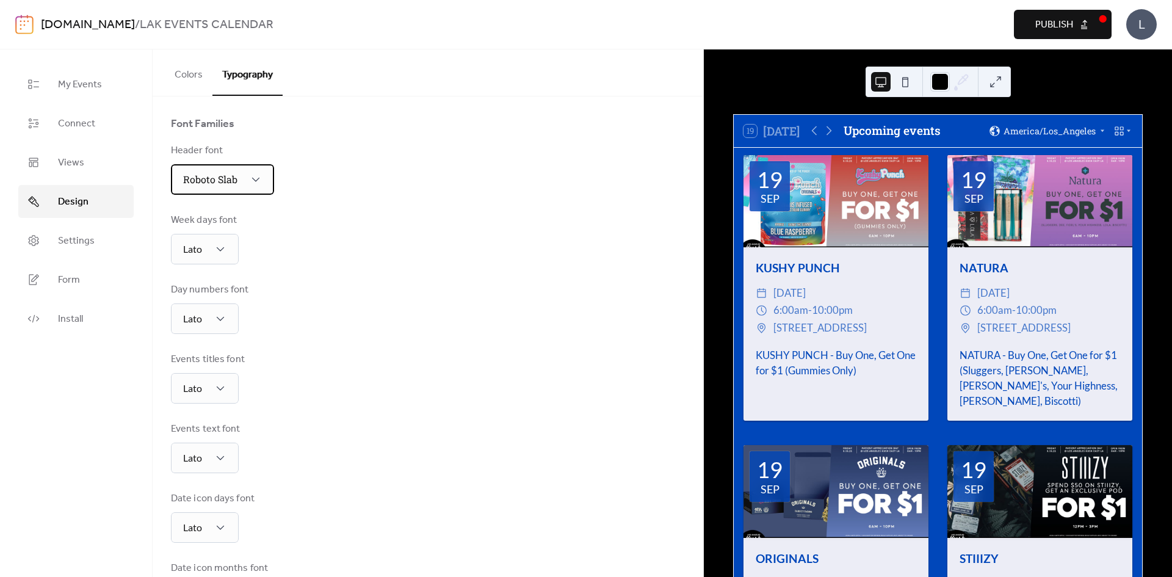
click at [242, 185] on div "Roboto Slab" at bounding box center [222, 179] width 103 height 31
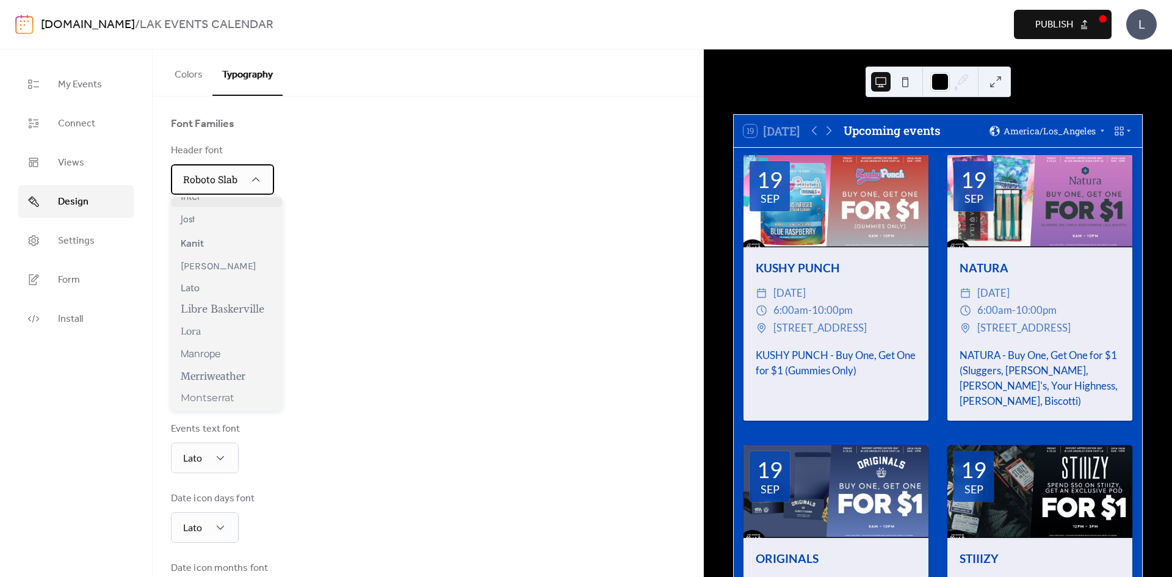
scroll to position [427, 0]
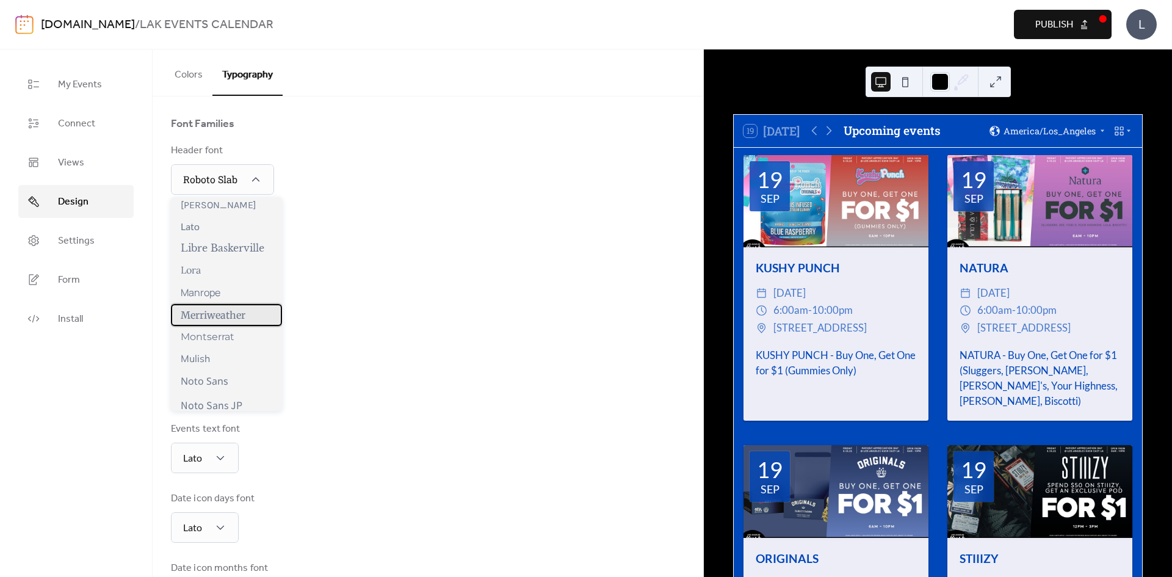
click at [244, 315] on span "Merriweather" at bounding box center [213, 315] width 65 height 12
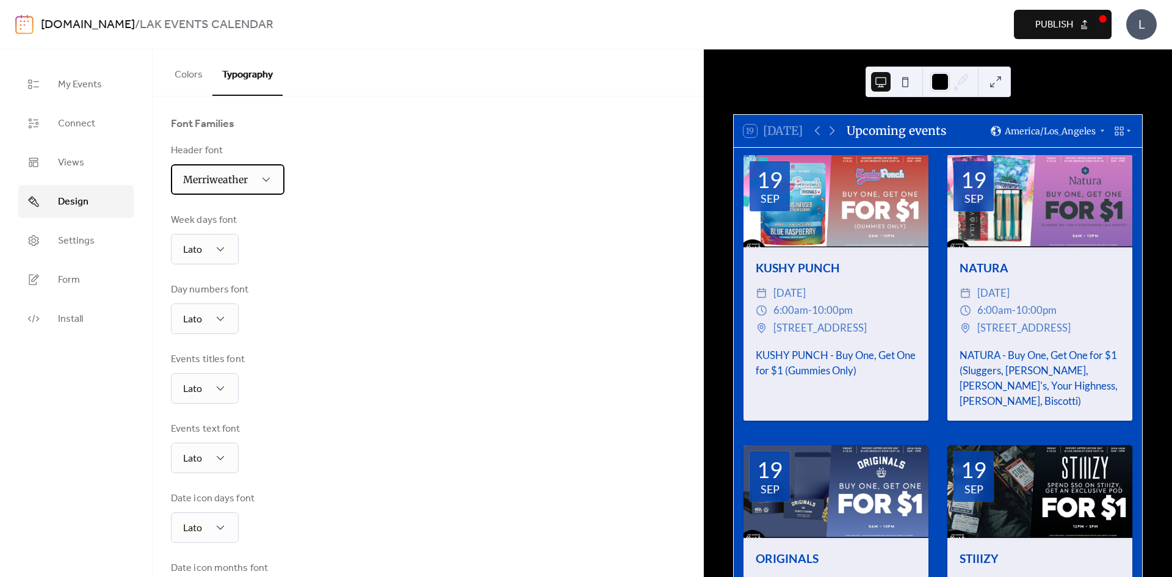
click at [235, 167] on div "Merriweather" at bounding box center [227, 179] width 113 height 31
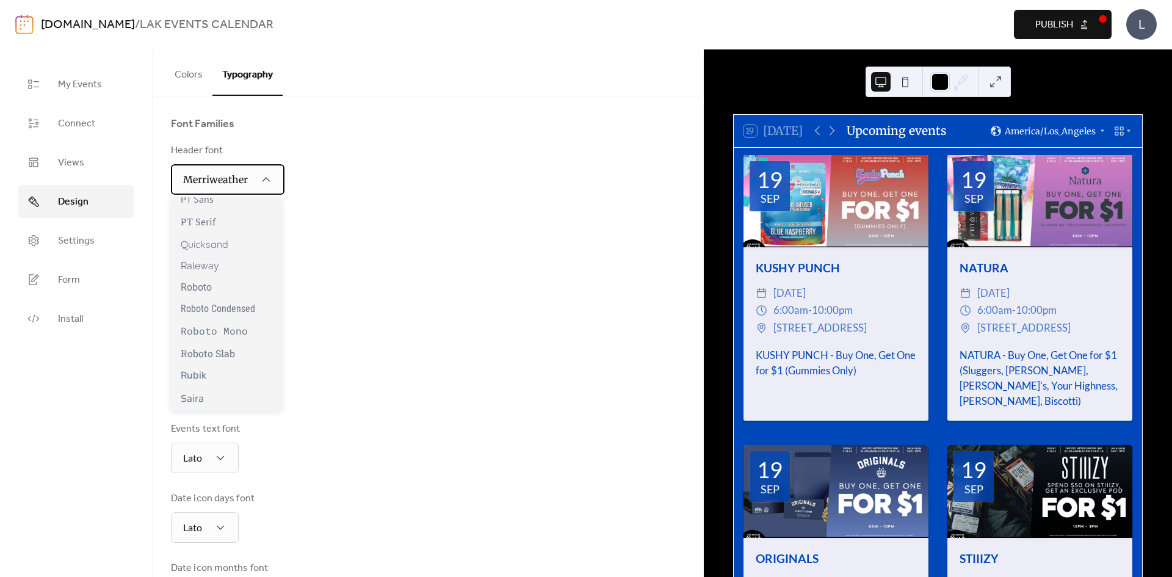
scroll to position [854, 0]
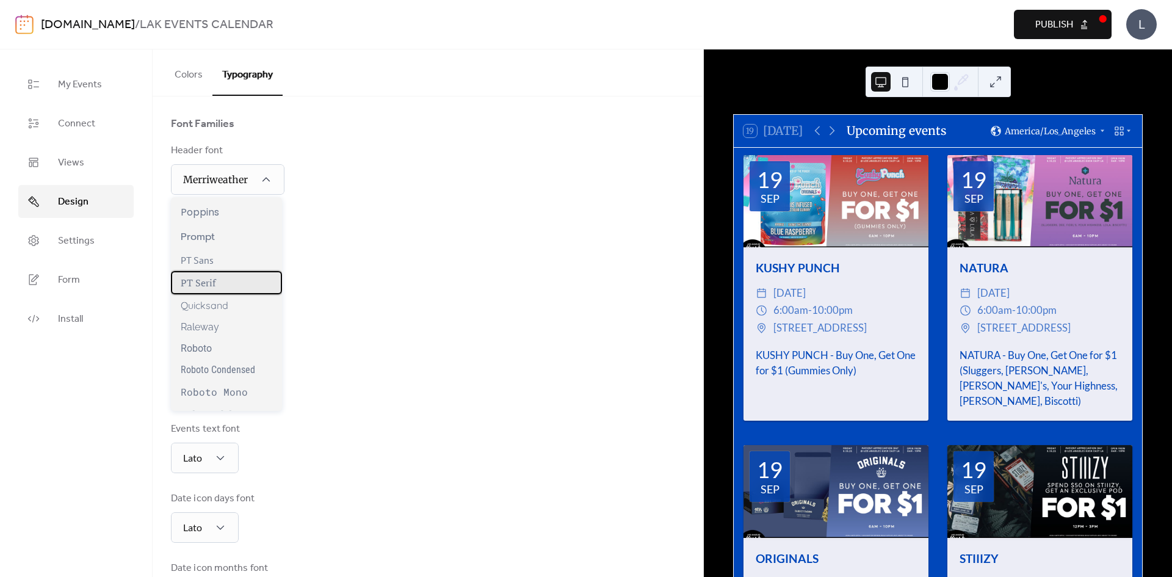
click at [233, 283] on div "PT Serif" at bounding box center [226, 282] width 111 height 23
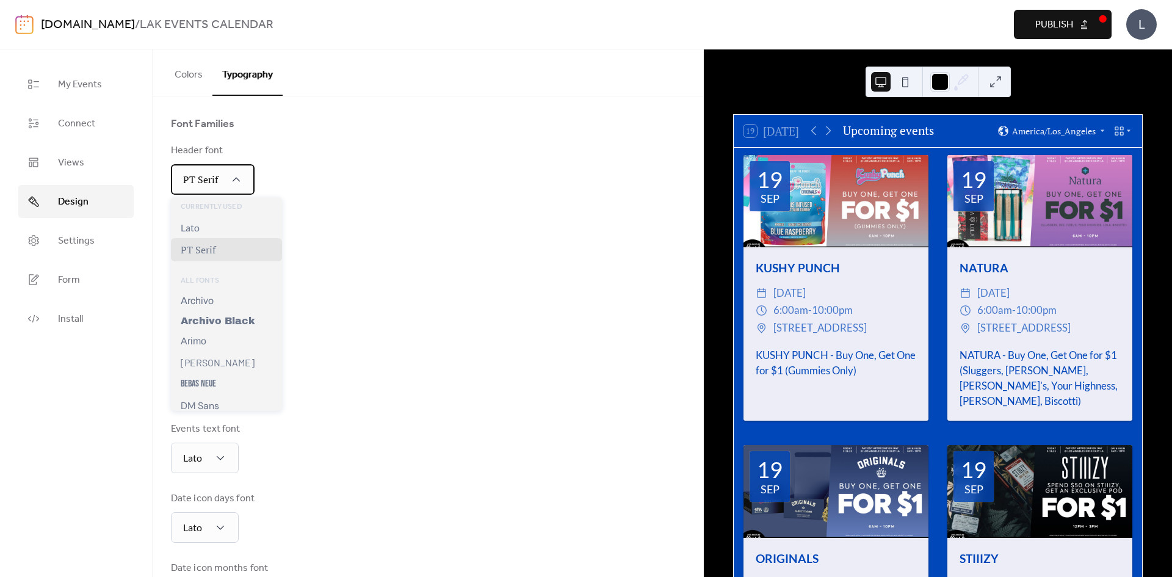
click at [245, 184] on div "PT Serif" at bounding box center [213, 179] width 84 height 31
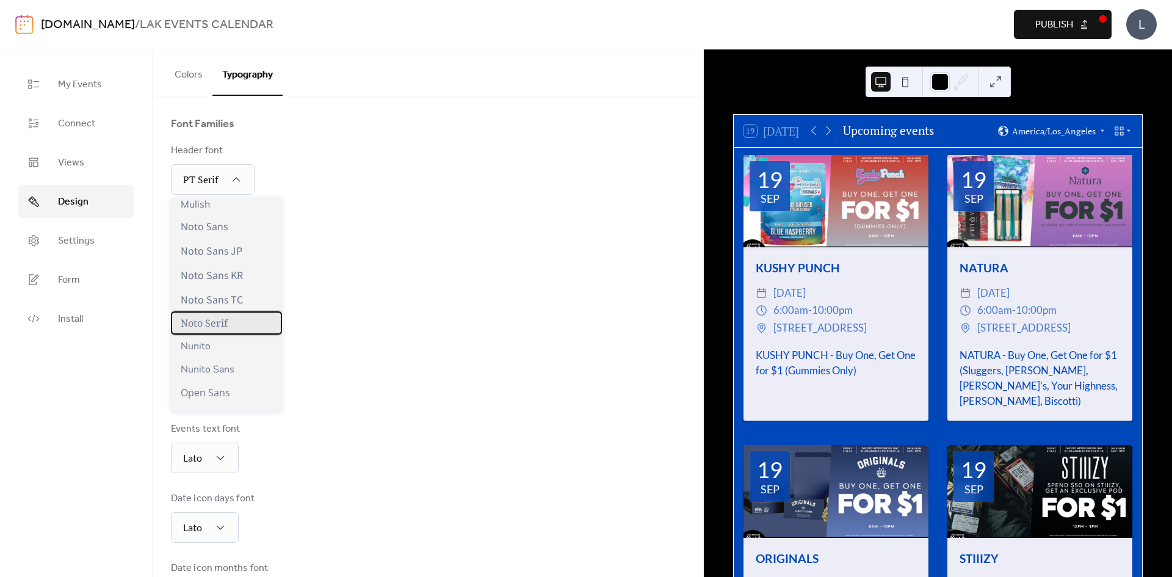
click at [262, 323] on div "Noto Serif" at bounding box center [226, 322] width 111 height 23
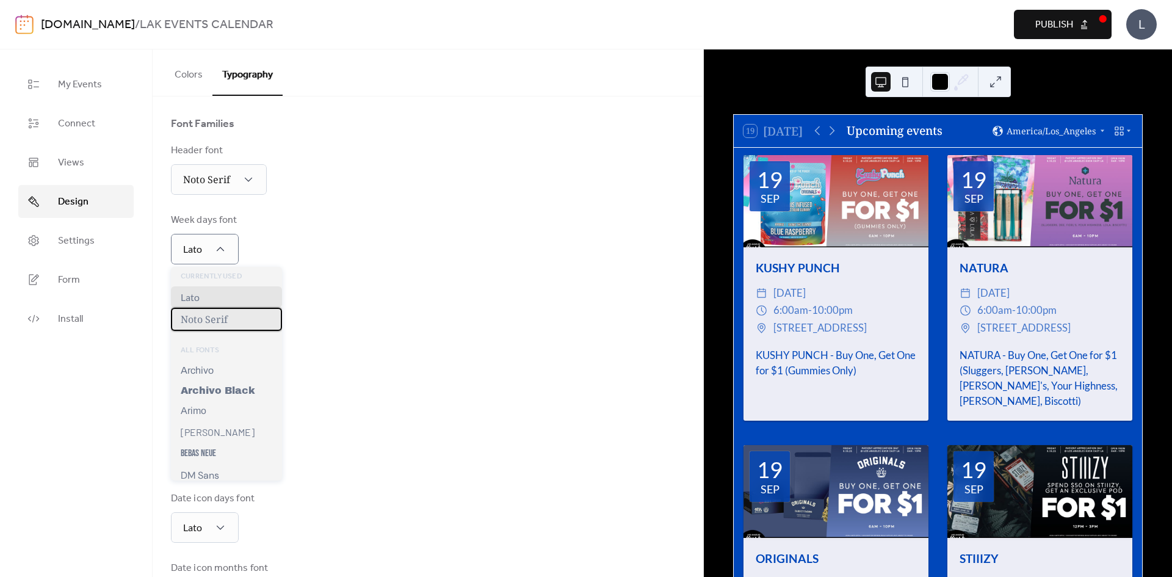
click at [231, 319] on div "Noto Serif" at bounding box center [226, 319] width 111 height 23
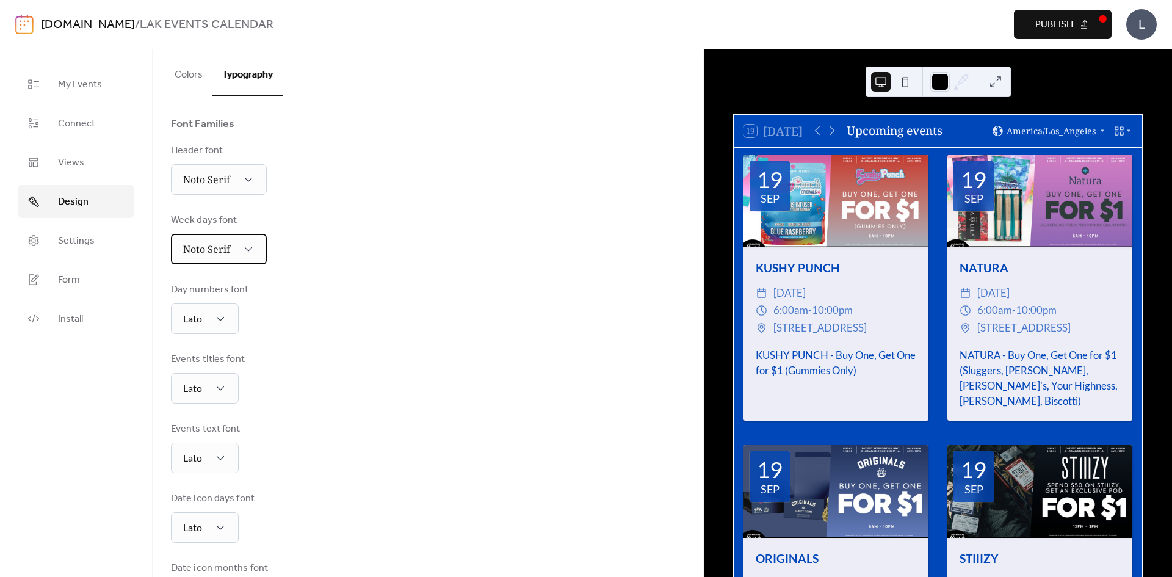
click at [226, 255] on span "Noto Serif" at bounding box center [206, 248] width 47 height 13
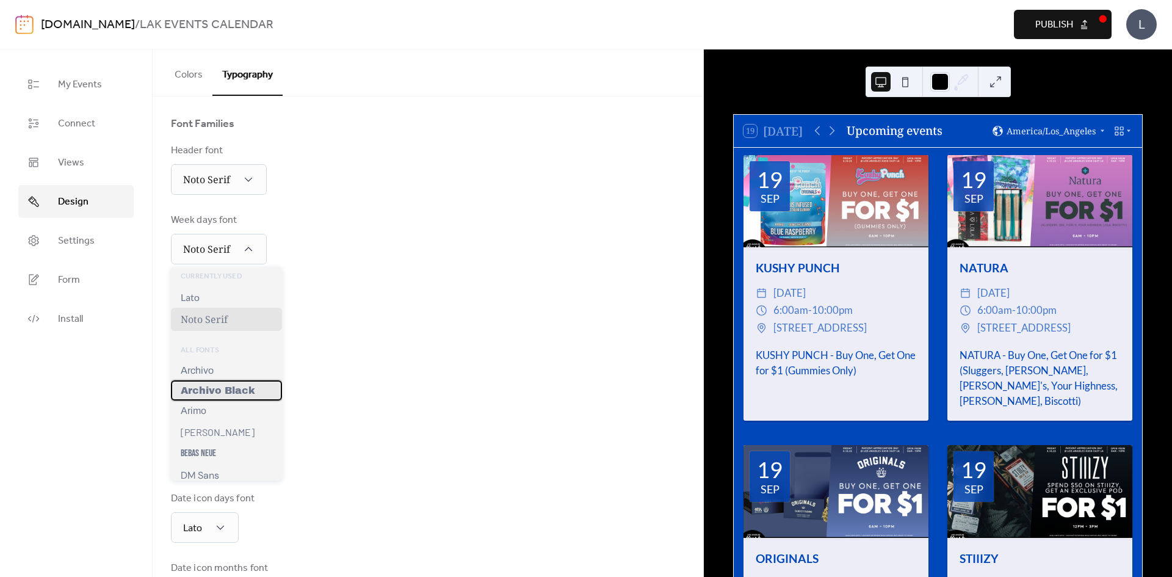
click at [237, 391] on span "Archivo Black" at bounding box center [218, 390] width 74 height 10
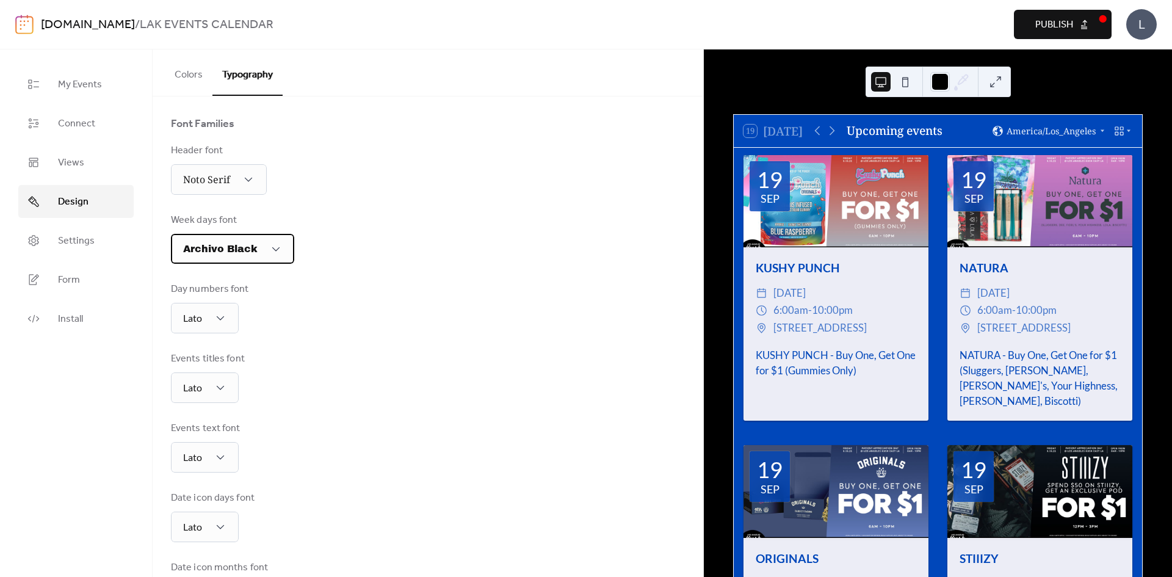
click at [260, 253] on div "Archivo Black" at bounding box center [232, 249] width 123 height 30
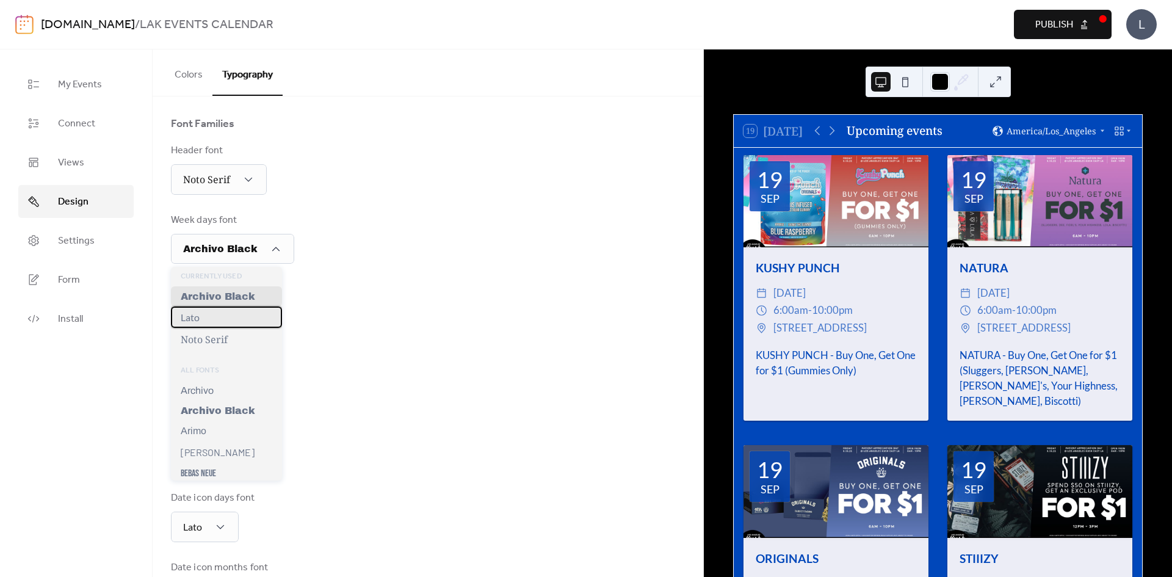
click at [235, 322] on div "Lato" at bounding box center [226, 316] width 111 height 21
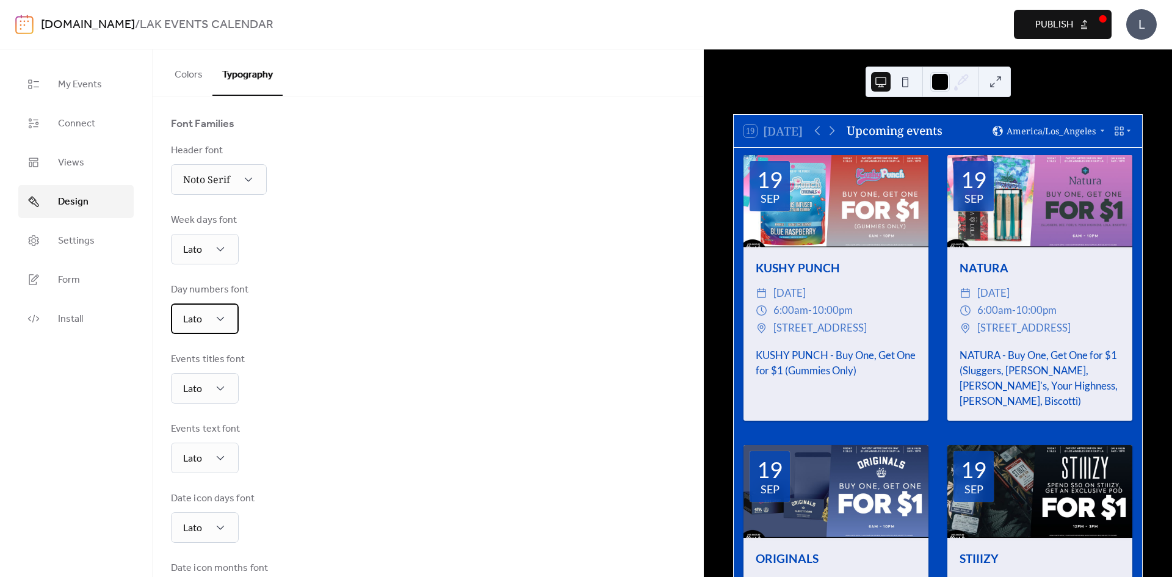
click at [231, 315] on div "Lato" at bounding box center [205, 318] width 68 height 31
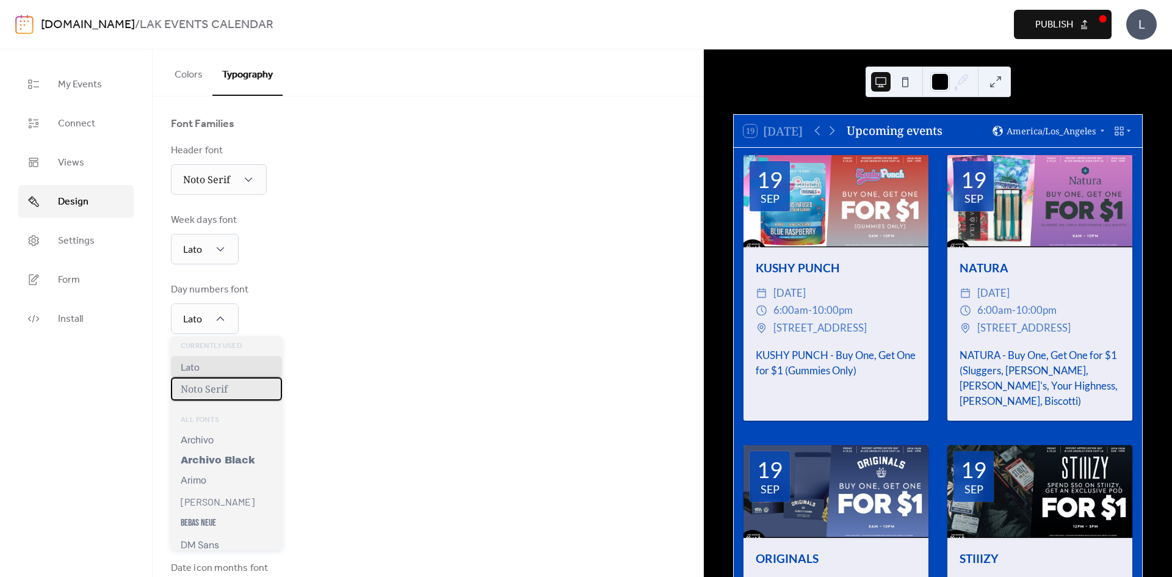
click at [254, 381] on div "Noto Serif" at bounding box center [226, 388] width 111 height 23
click at [227, 322] on span "Noto Serif" at bounding box center [206, 318] width 47 height 13
click at [240, 465] on span "Archivo Black" at bounding box center [218, 460] width 74 height 10
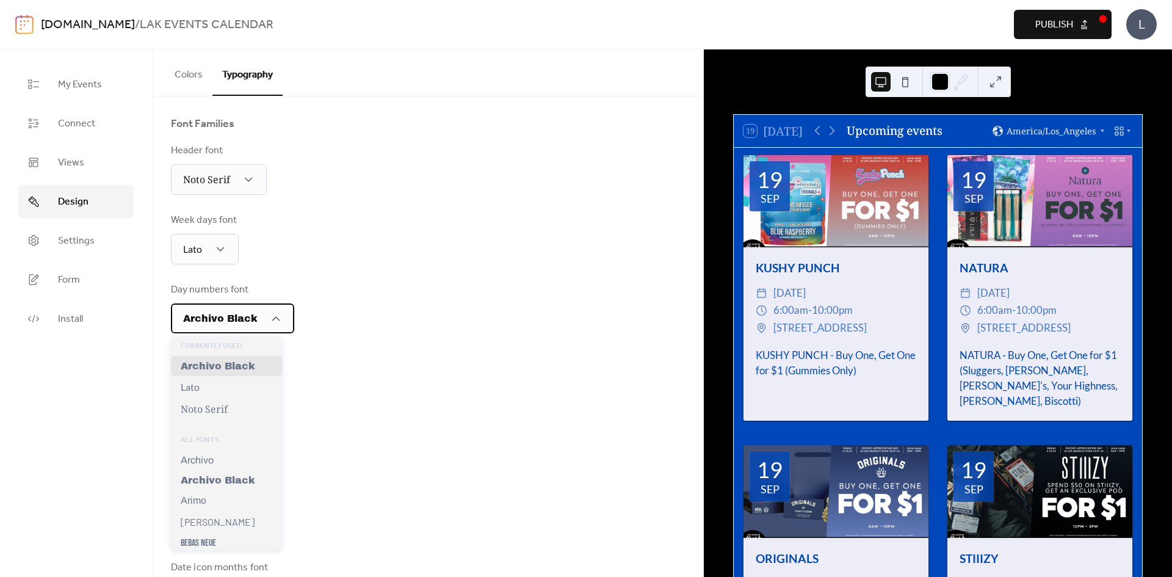
click at [251, 323] on span "Archivo Black" at bounding box center [220, 318] width 74 height 10
click at [239, 397] on div "Lato" at bounding box center [226, 386] width 111 height 21
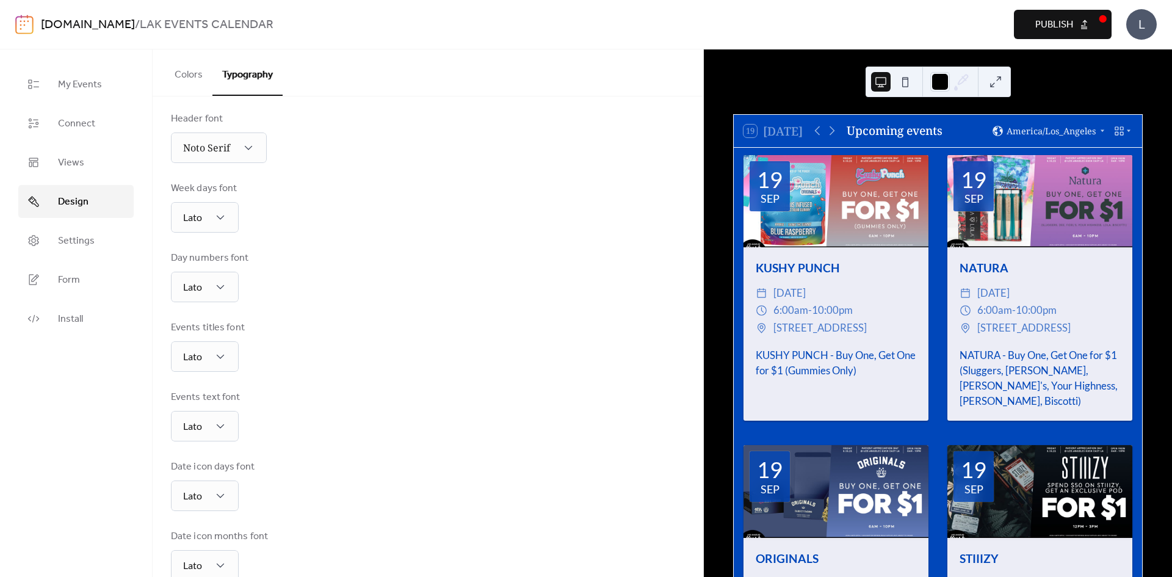
scroll to position [152, 0]
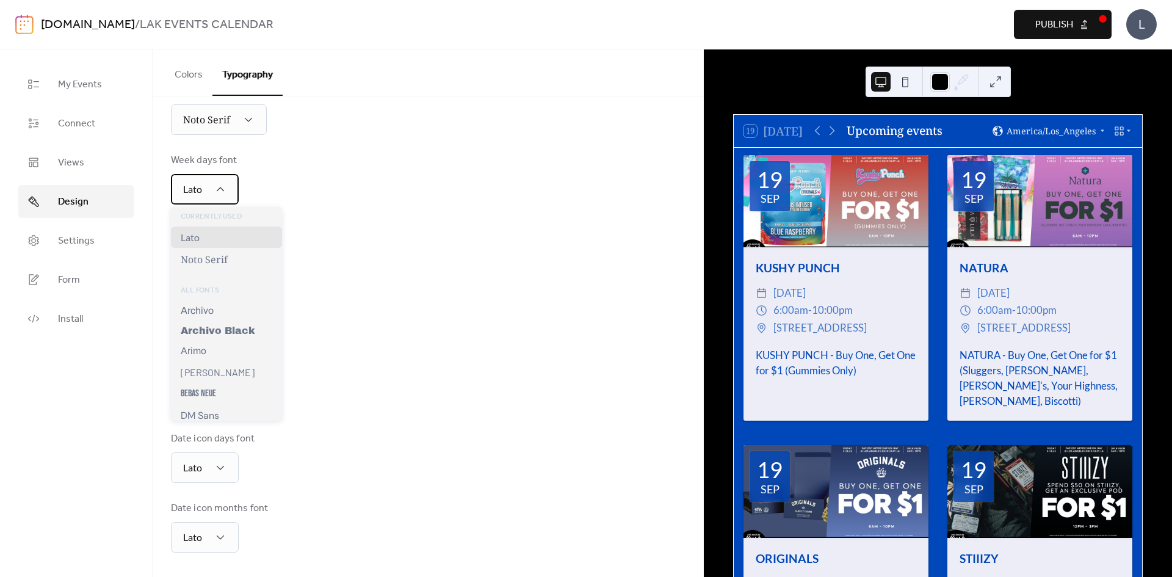
click at [217, 199] on div "Lato" at bounding box center [205, 189] width 68 height 31
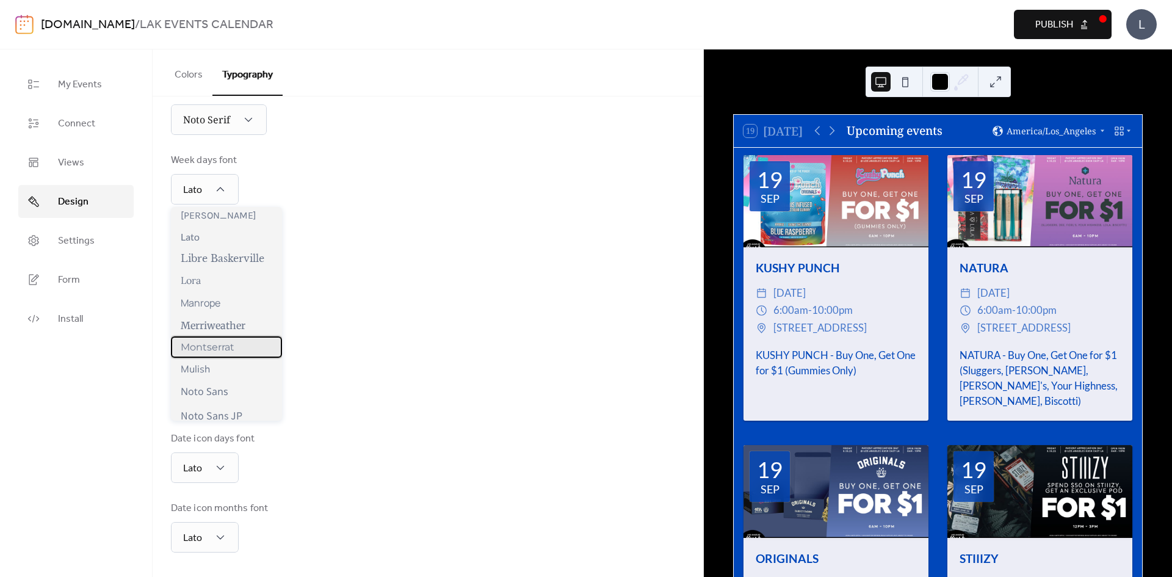
click at [247, 347] on div "Montserrat" at bounding box center [226, 346] width 111 height 21
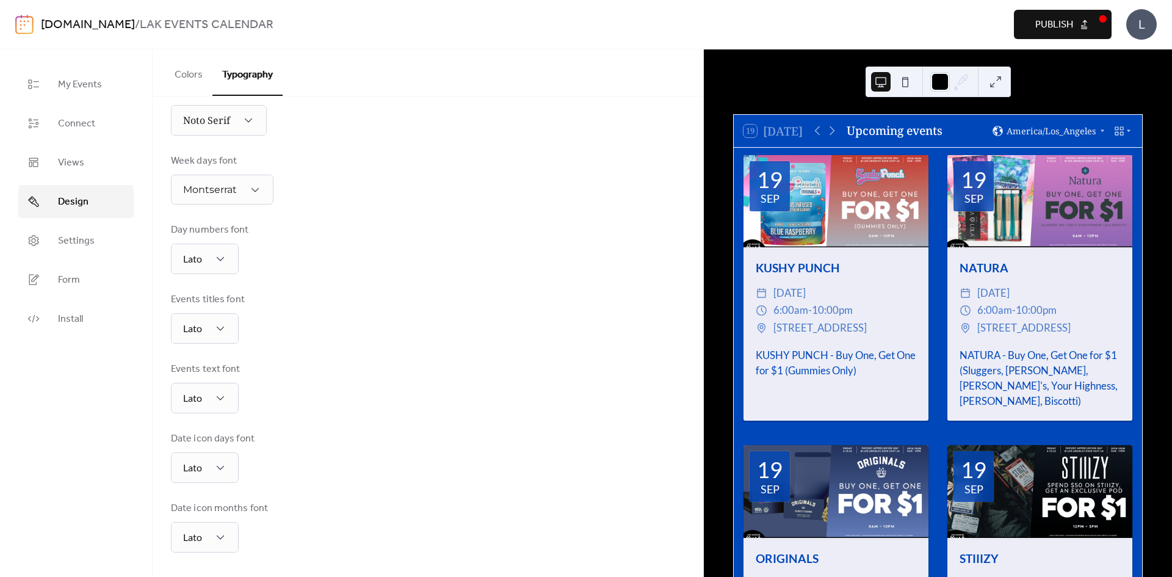
scroll to position [151, 0]
click at [250, 200] on div "Montserrat" at bounding box center [222, 190] width 103 height 30
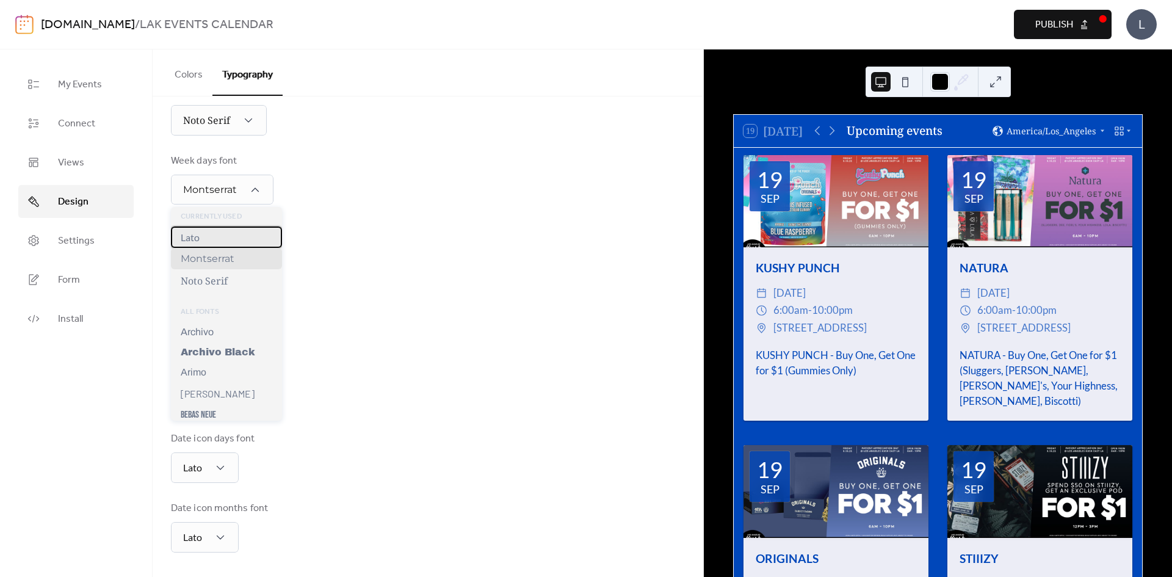
click at [231, 244] on div "Lato" at bounding box center [226, 236] width 111 height 21
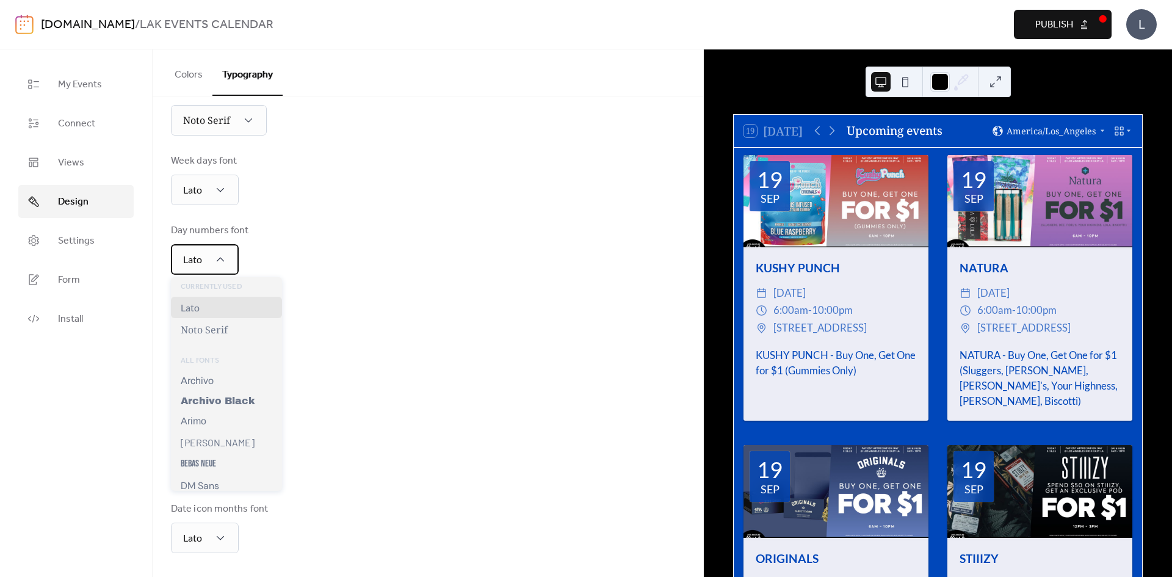
click at [232, 252] on div "Lato" at bounding box center [205, 259] width 68 height 31
click at [220, 397] on span "Archivo Black" at bounding box center [218, 400] width 74 height 10
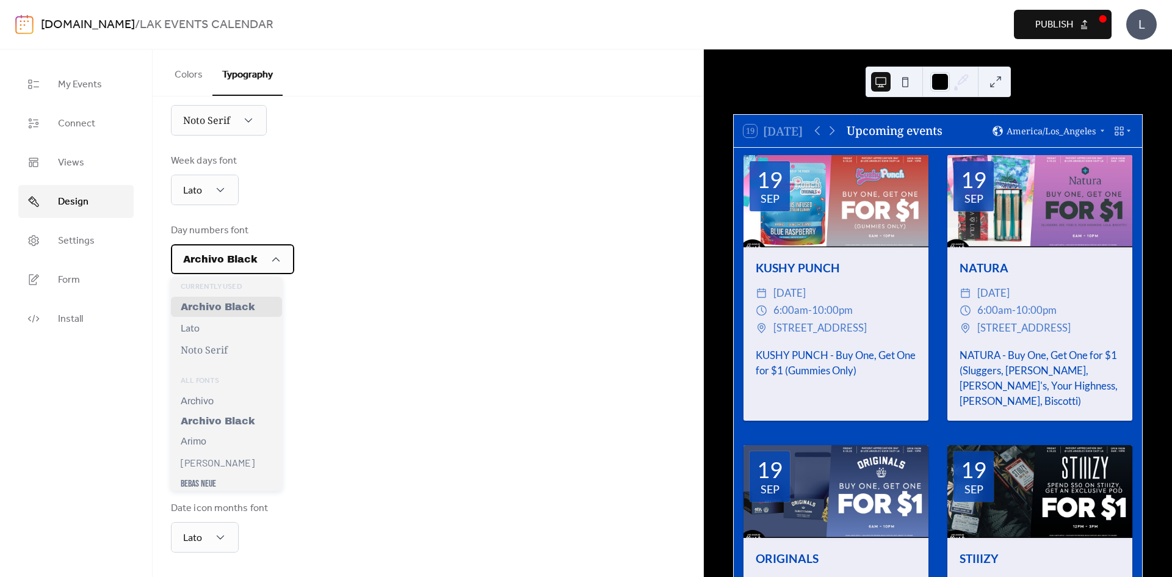
click at [235, 270] on div "Archivo Black" at bounding box center [232, 259] width 123 height 30
click at [231, 326] on div "Lato" at bounding box center [226, 327] width 111 height 21
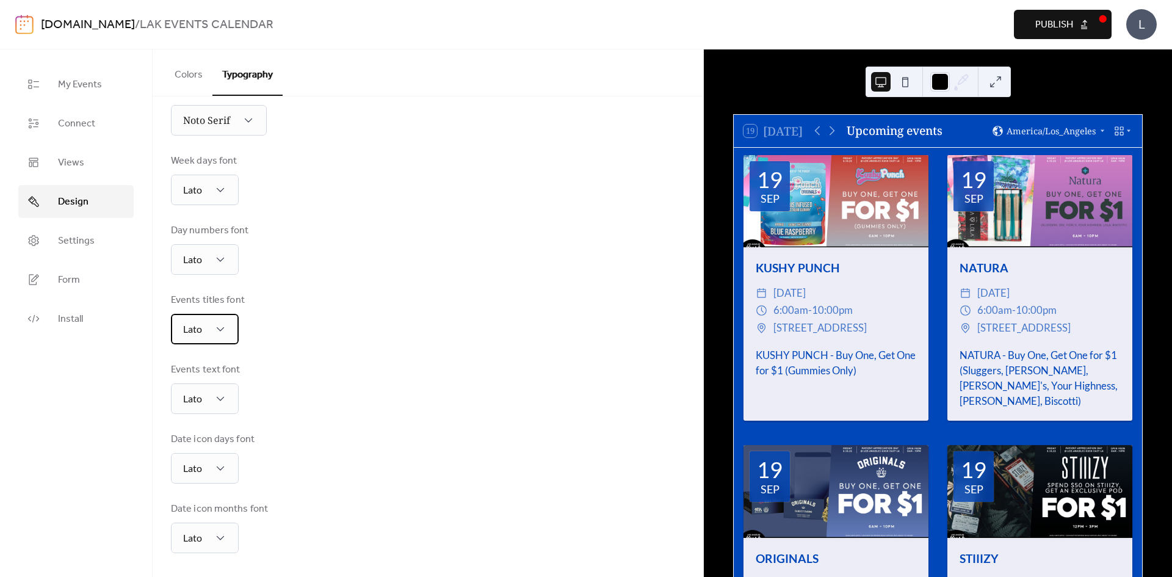
click at [231, 326] on div "Lato" at bounding box center [205, 329] width 68 height 31
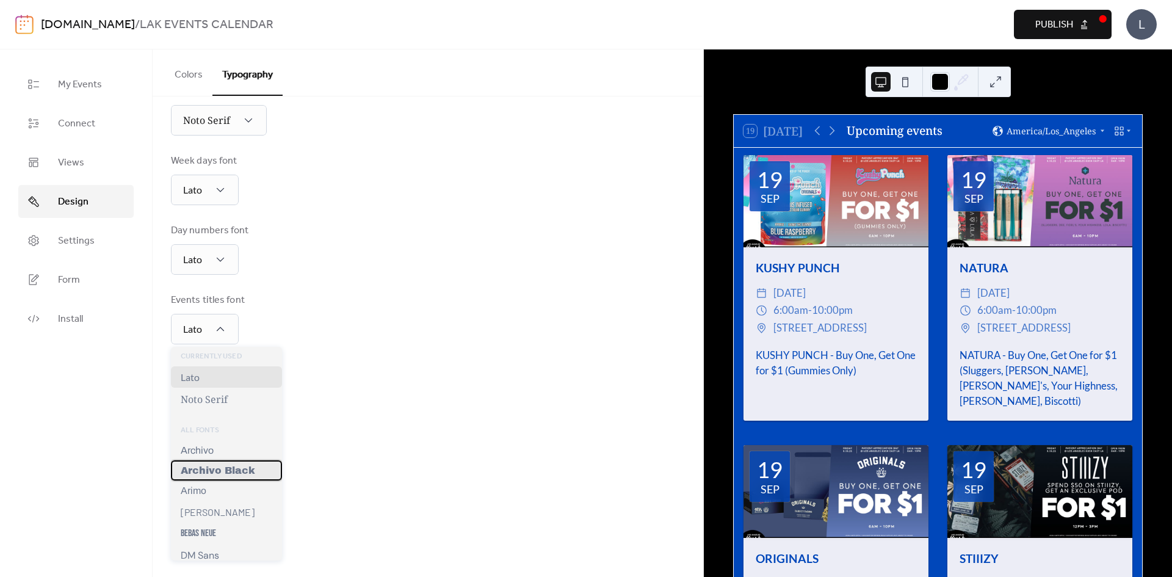
click at [232, 468] on span "Archivo Black" at bounding box center [218, 470] width 74 height 10
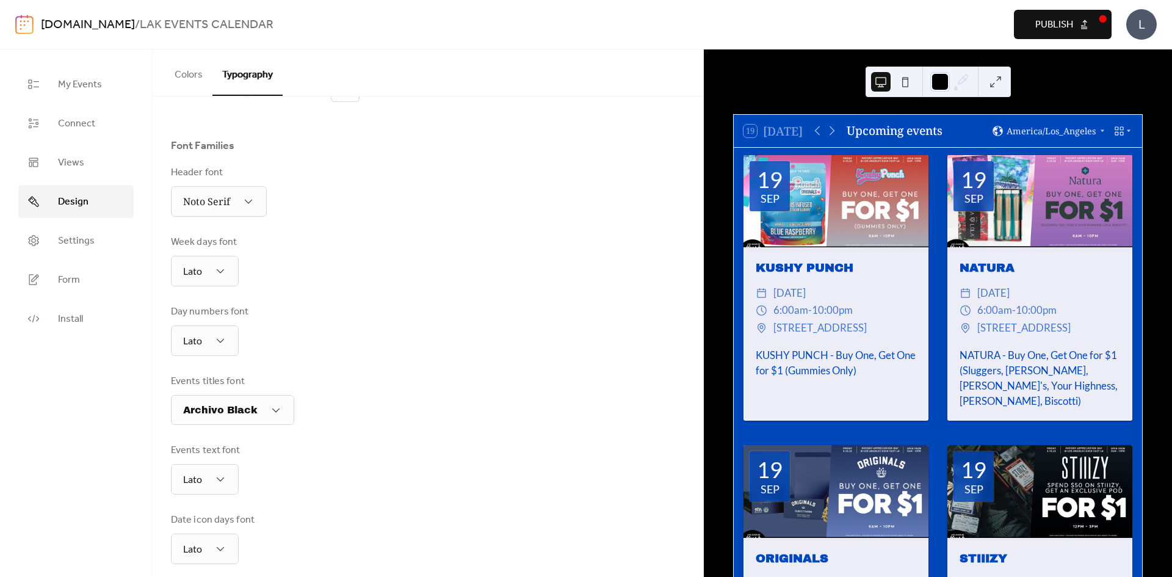
scroll to position [0, 0]
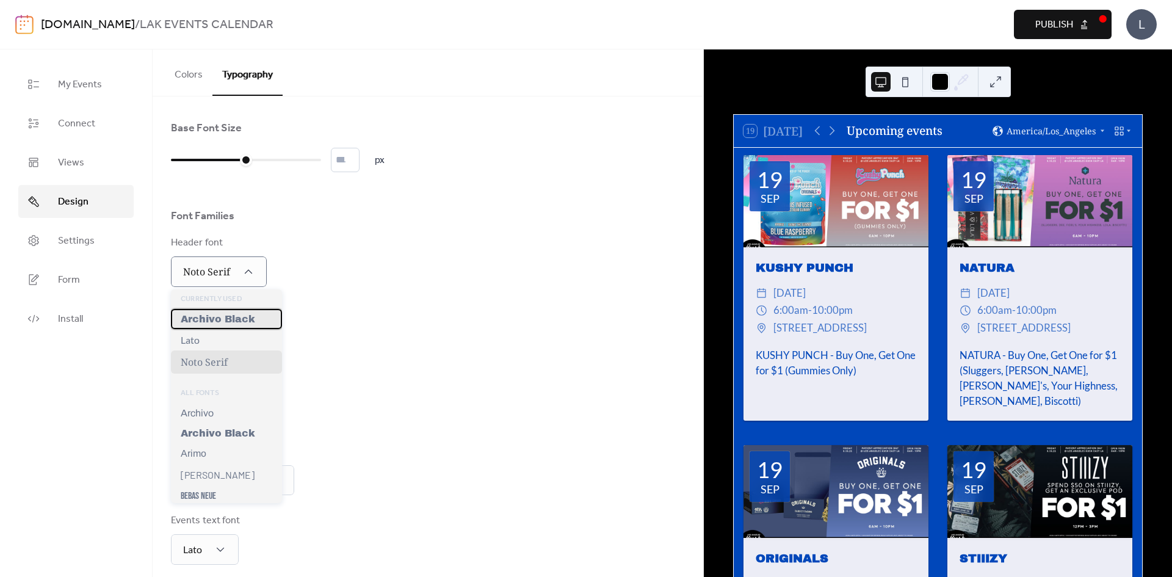
click at [241, 317] on span "Archivo Black" at bounding box center [218, 319] width 74 height 10
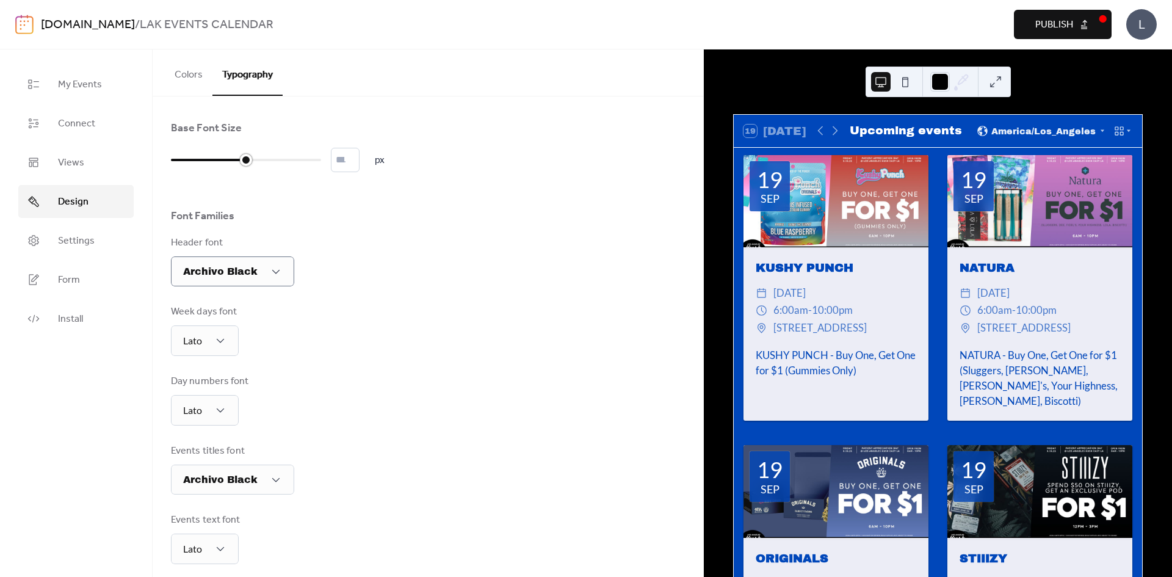
click at [253, 160] on div at bounding box center [246, 160] width 150 height 20
click at [347, 165] on input "**" at bounding box center [345, 160] width 29 height 24
click at [359, 167] on input "**" at bounding box center [345, 160] width 29 height 24
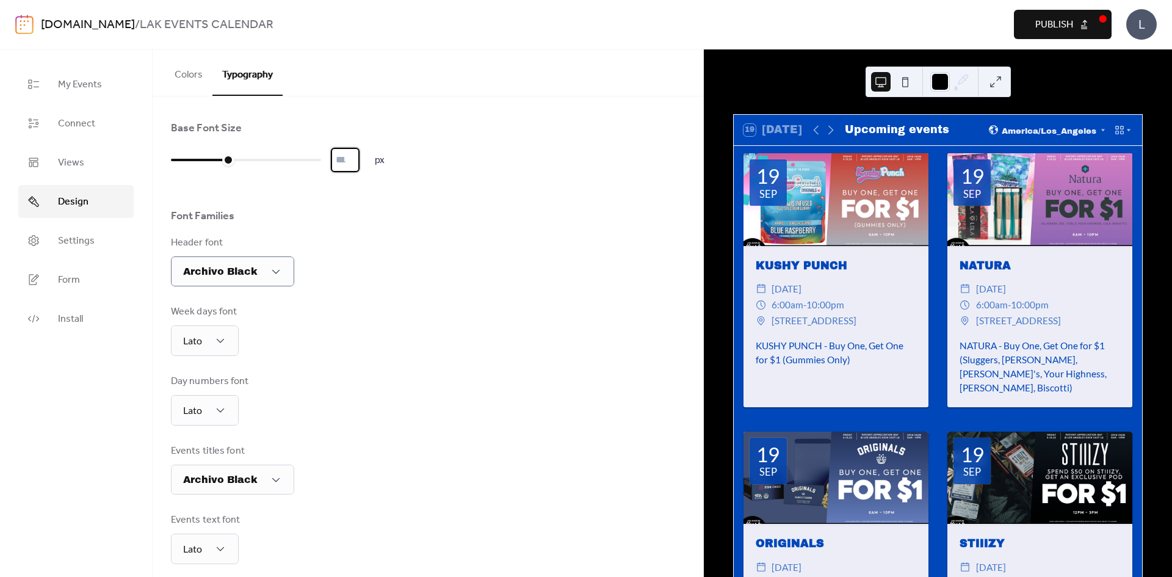
type input "**"
click at [356, 153] on input "**" at bounding box center [345, 160] width 29 height 24
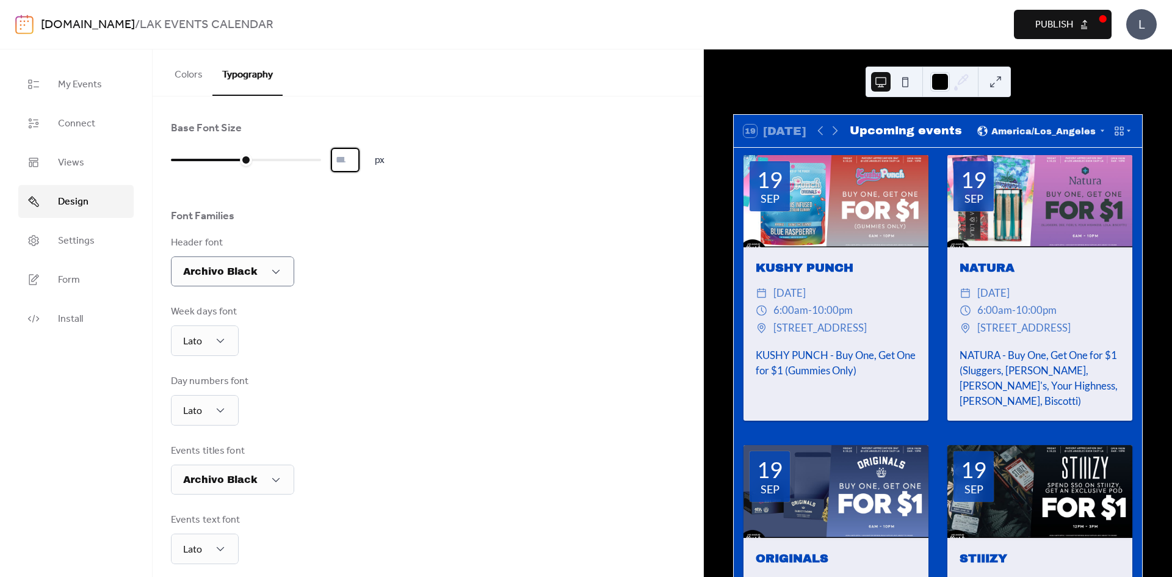
click at [362, 336] on div "Week days font Lato" at bounding box center [428, 329] width 514 height 51
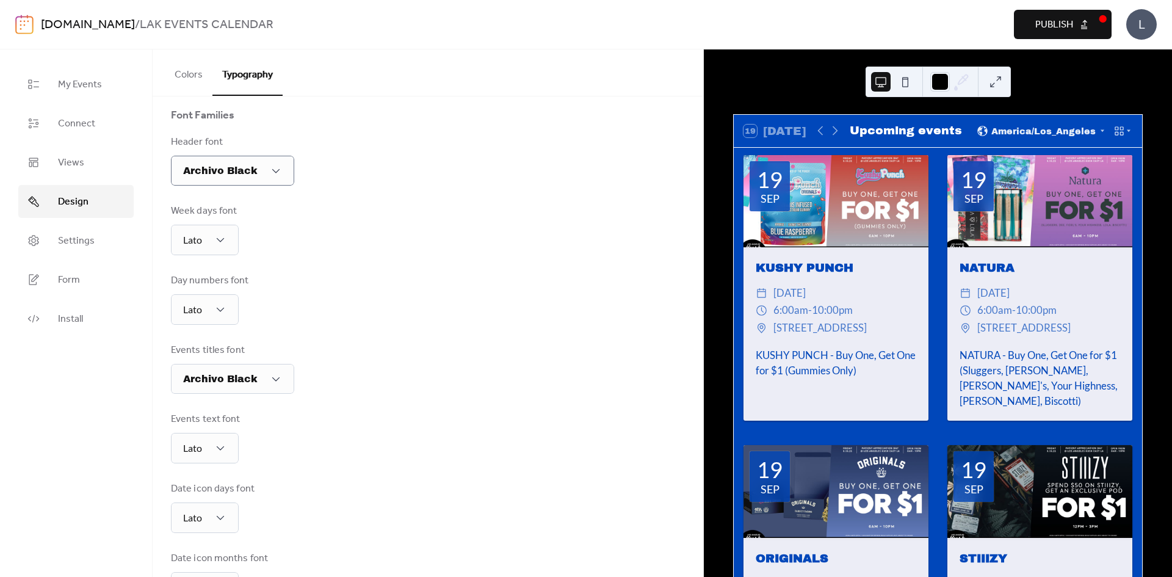
scroll to position [152, 0]
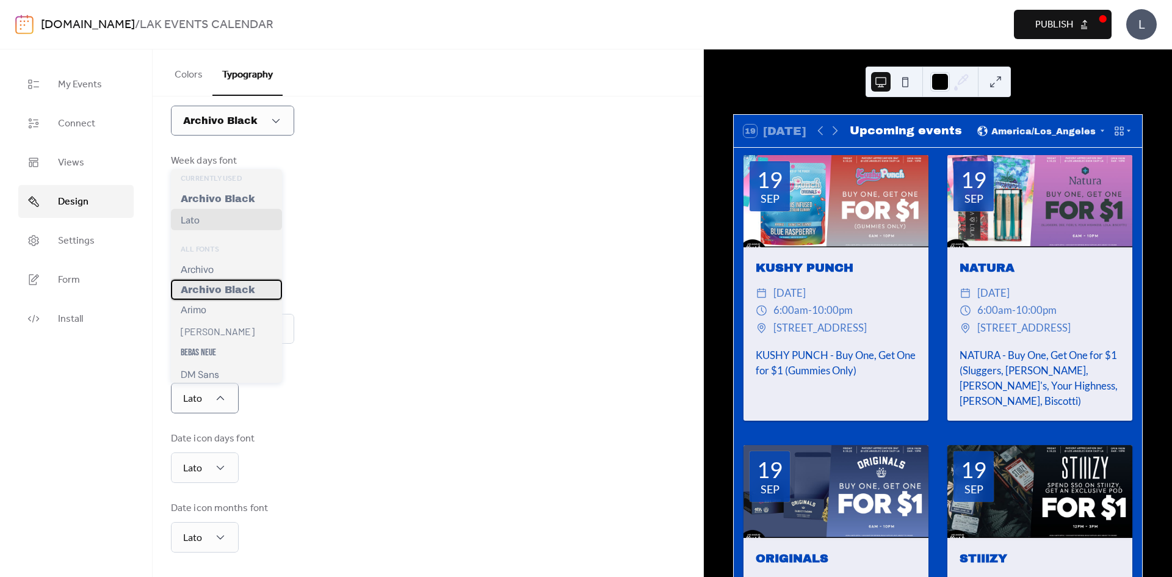
click at [248, 295] on span "Archivo Black" at bounding box center [218, 289] width 74 height 10
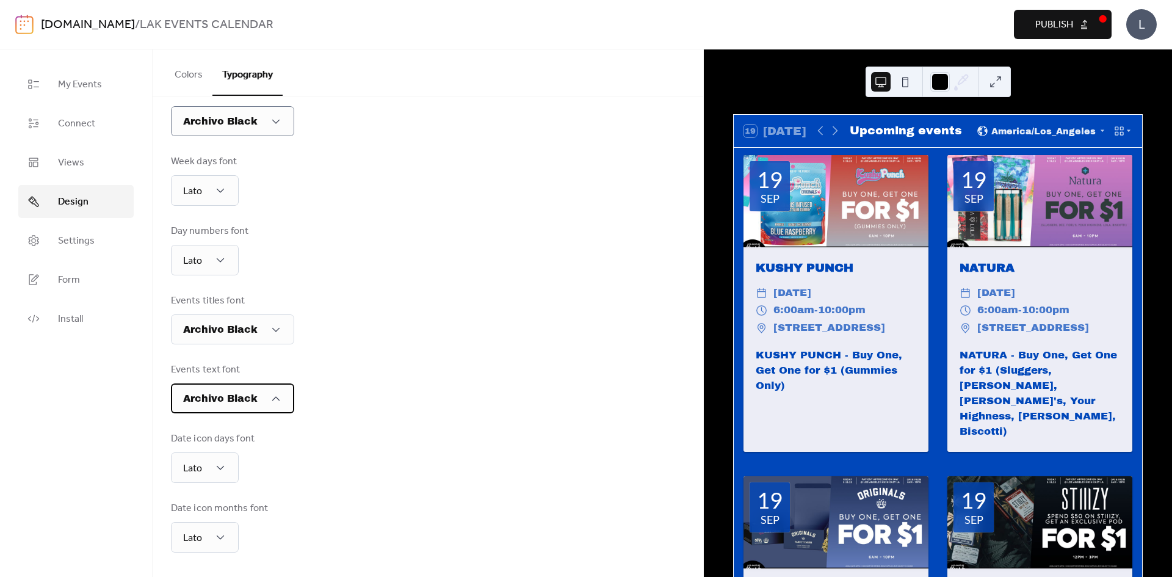
click at [249, 399] on span "Archivo Black" at bounding box center [220, 398] width 74 height 10
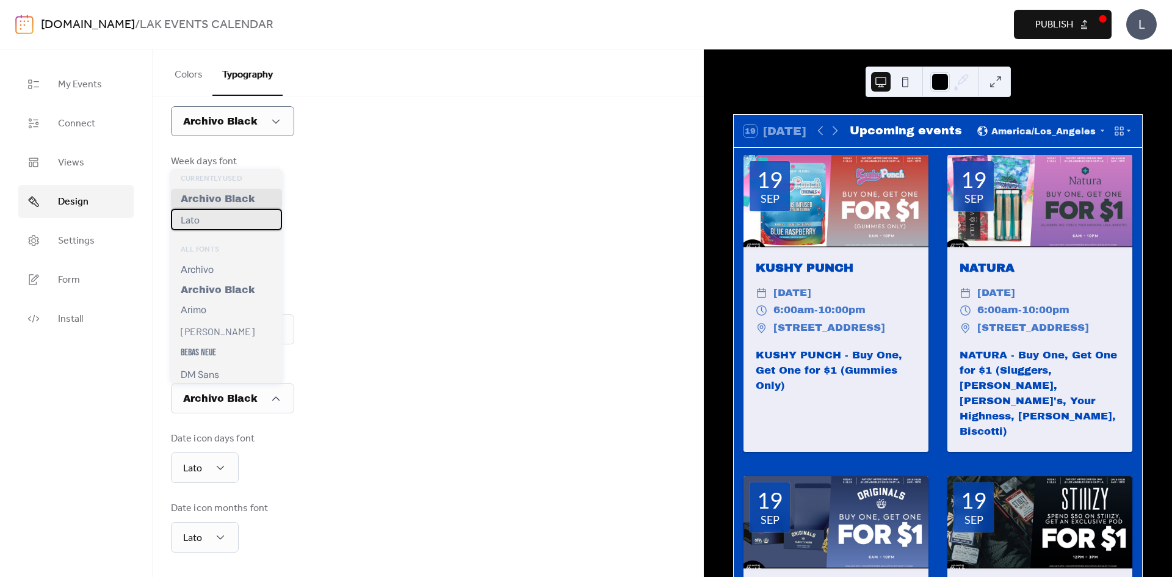
click at [235, 230] on div "Lato" at bounding box center [226, 219] width 111 height 21
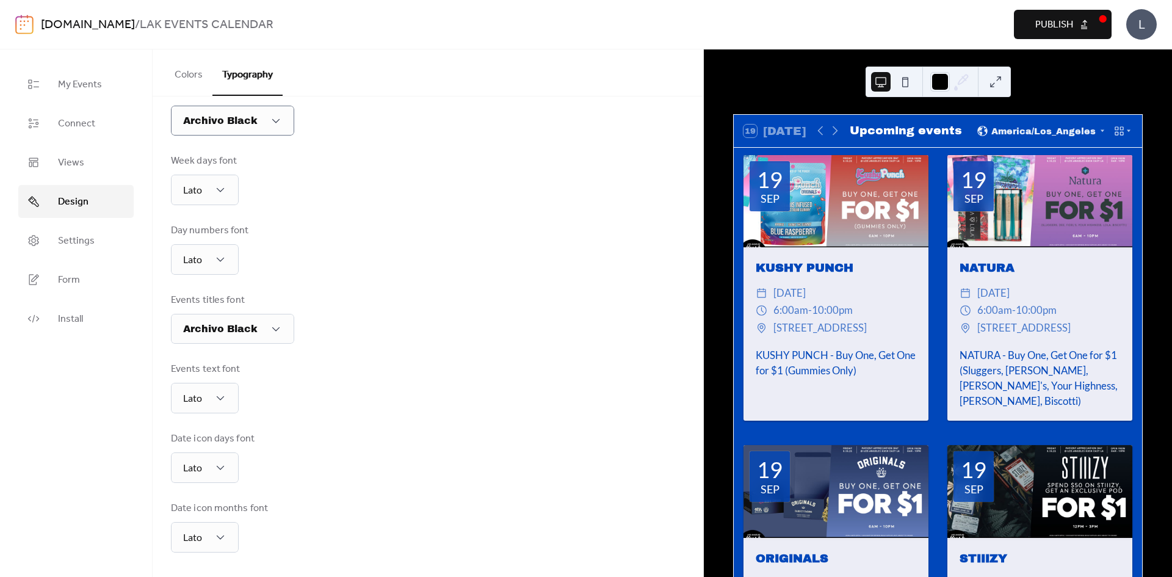
click at [285, 383] on div "Events text font Lato" at bounding box center [428, 387] width 514 height 51
click at [292, 456] on div "Date icon days font Lato" at bounding box center [428, 456] width 514 height 51
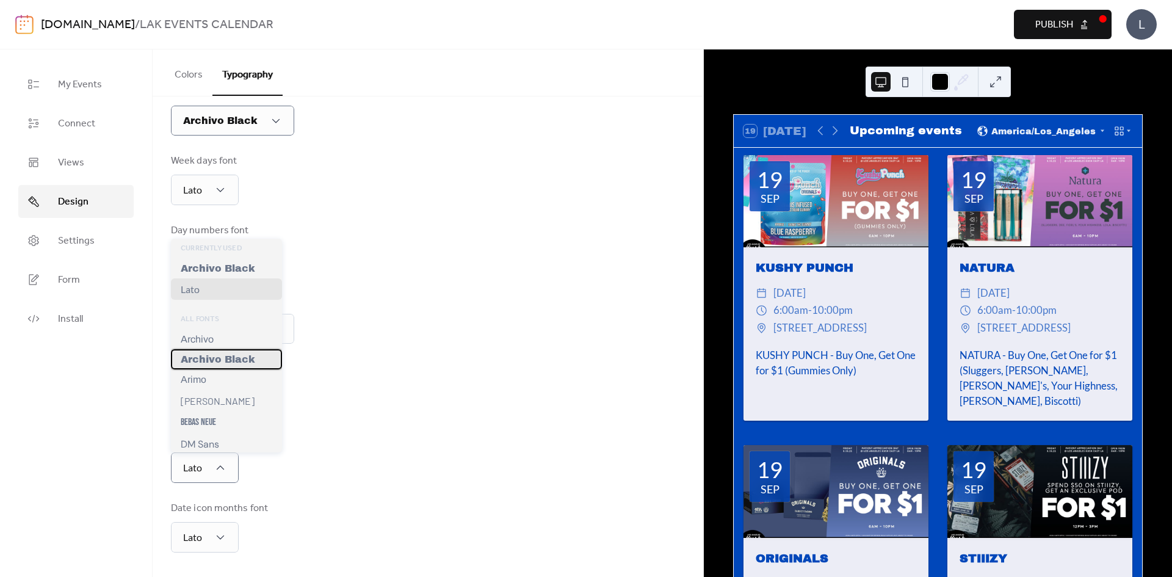
click at [240, 364] on span "Archivo Black" at bounding box center [218, 359] width 74 height 10
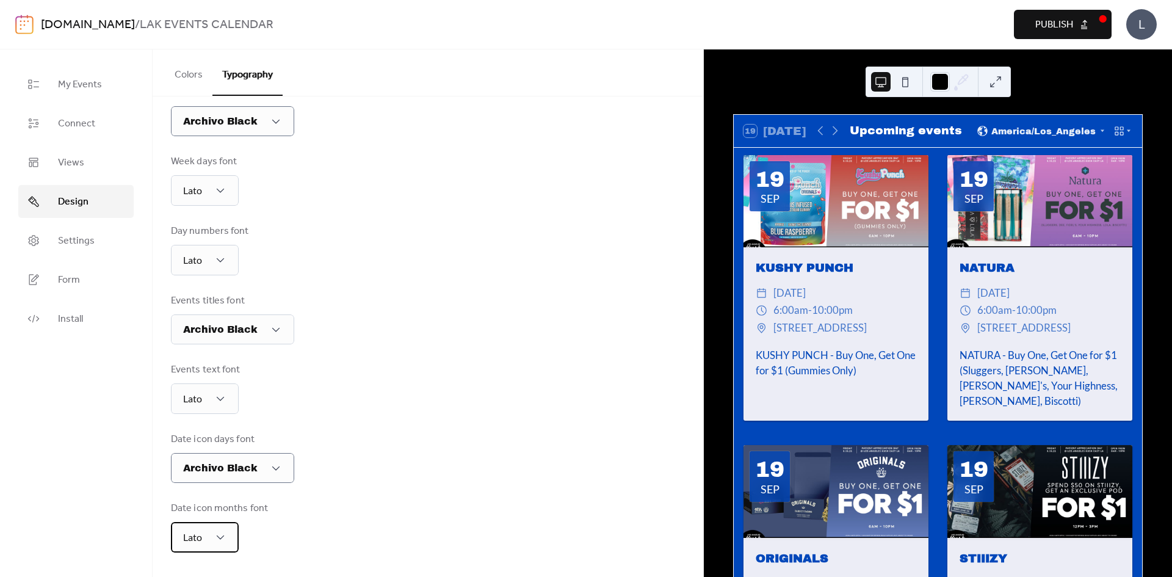
click at [224, 530] on div "Lato" at bounding box center [205, 537] width 68 height 31
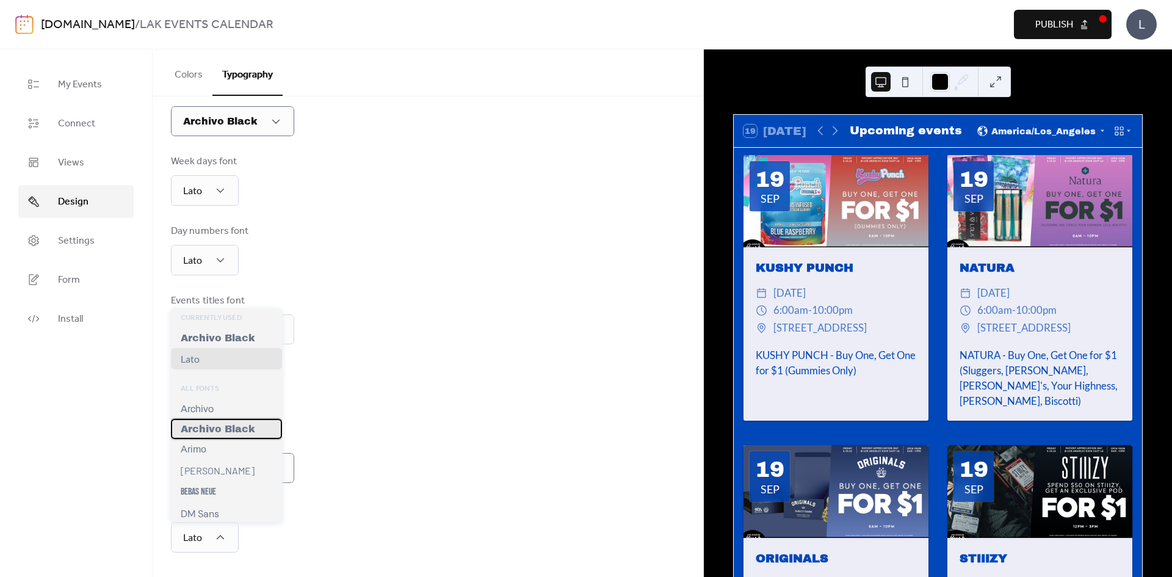
click at [255, 430] on div "Archivo Black" at bounding box center [226, 429] width 111 height 20
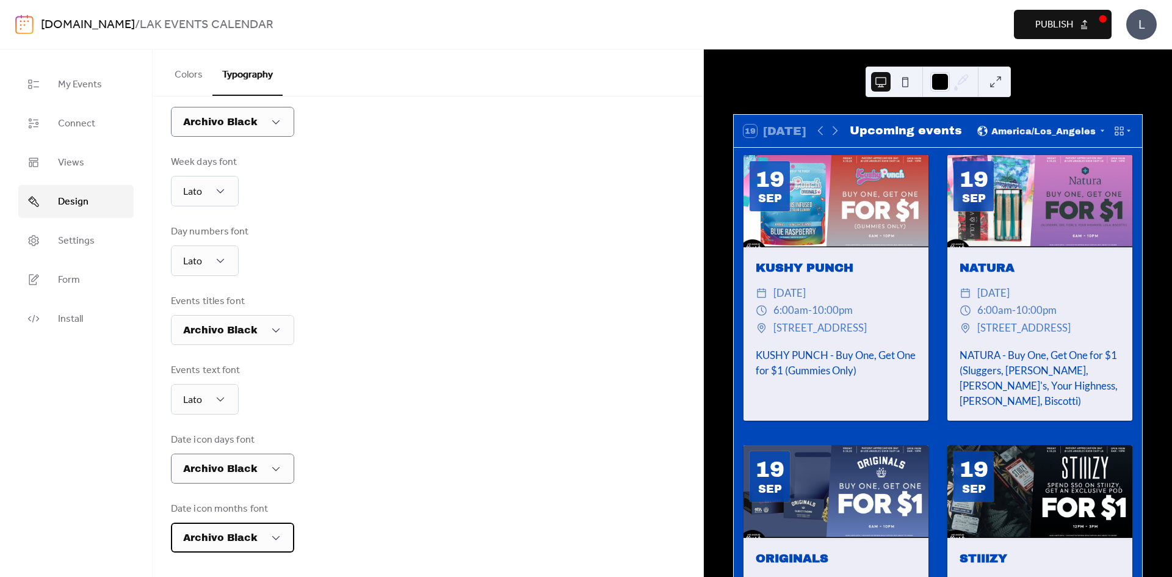
click at [242, 533] on span "Archivo Black" at bounding box center [220, 537] width 74 height 10
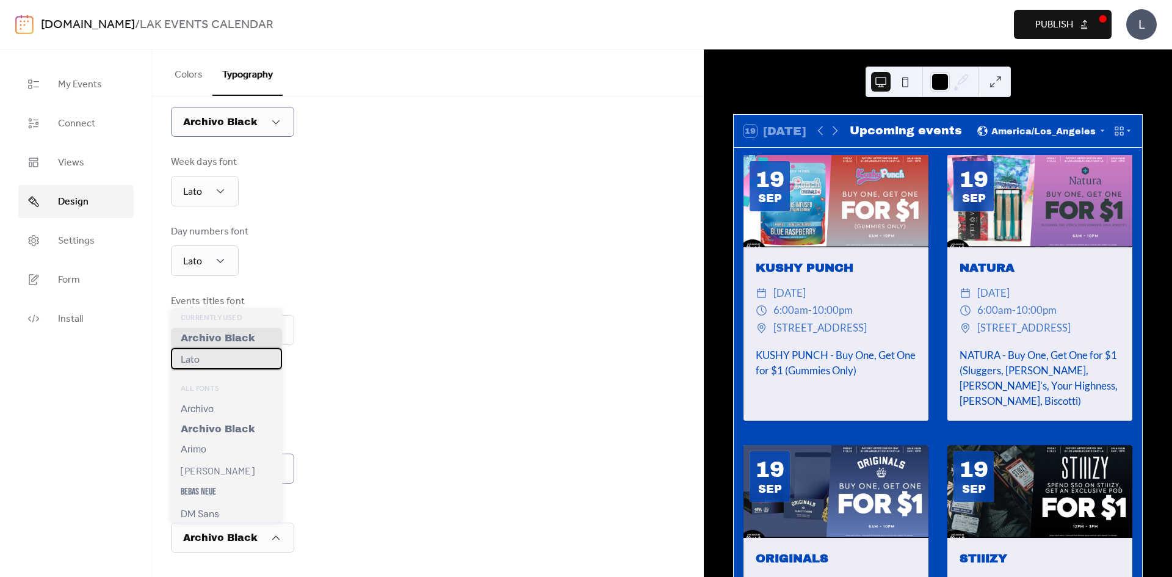
click at [250, 369] on div "Lato" at bounding box center [226, 358] width 111 height 21
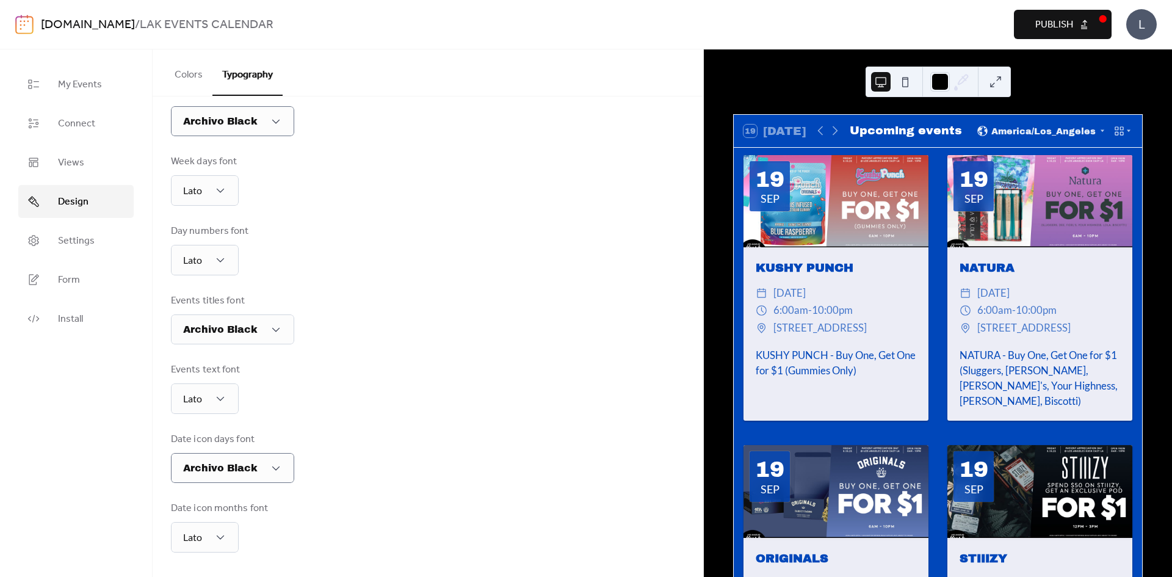
click at [430, 453] on div "Date icon days font Archivo Black" at bounding box center [428, 457] width 514 height 51
click at [904, 89] on button at bounding box center [905, 82] width 20 height 20
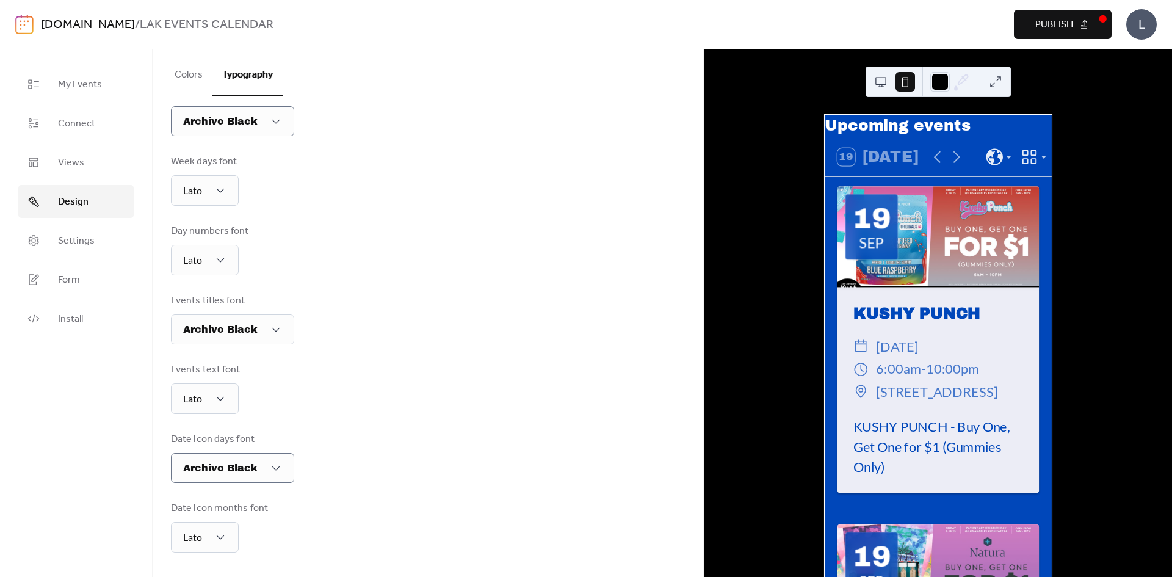
click at [888, 82] on button at bounding box center [881, 82] width 20 height 20
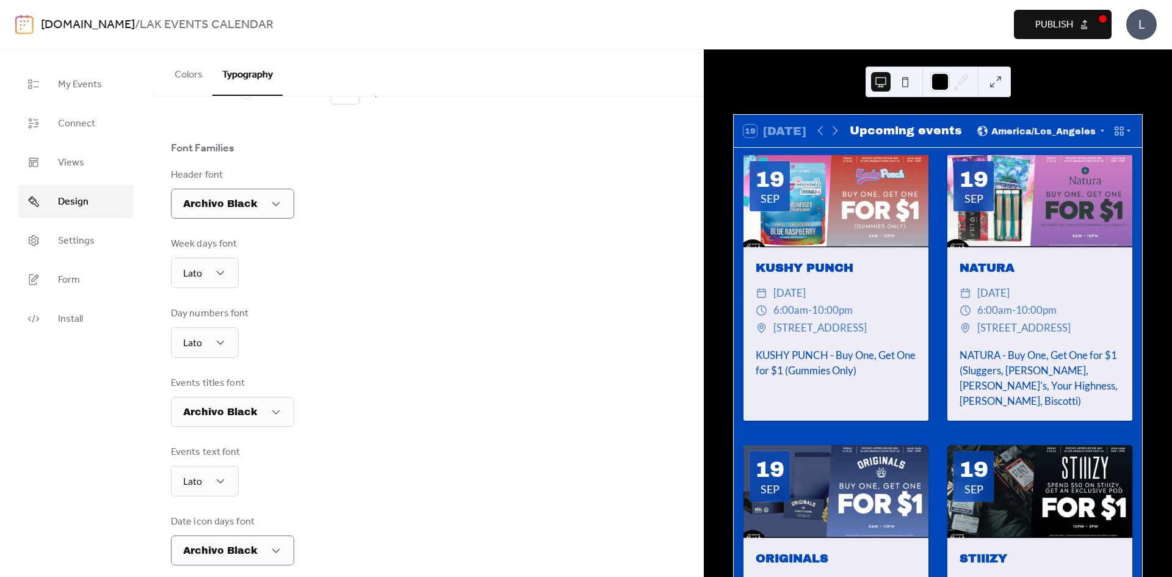
scroll to position [0, 0]
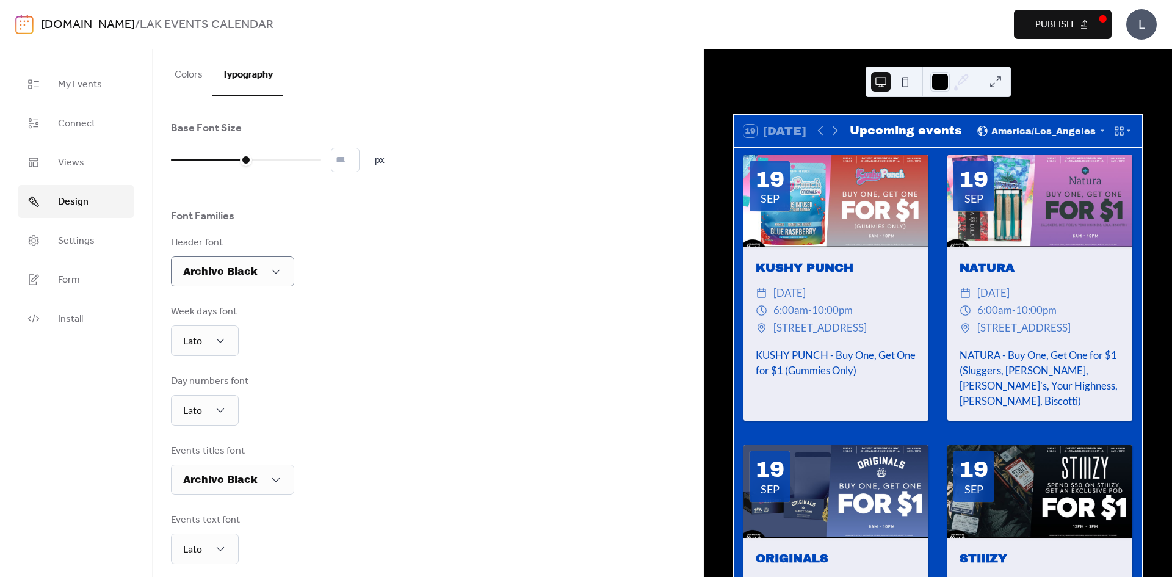
click at [194, 81] on button "Colors" at bounding box center [189, 71] width 48 height 45
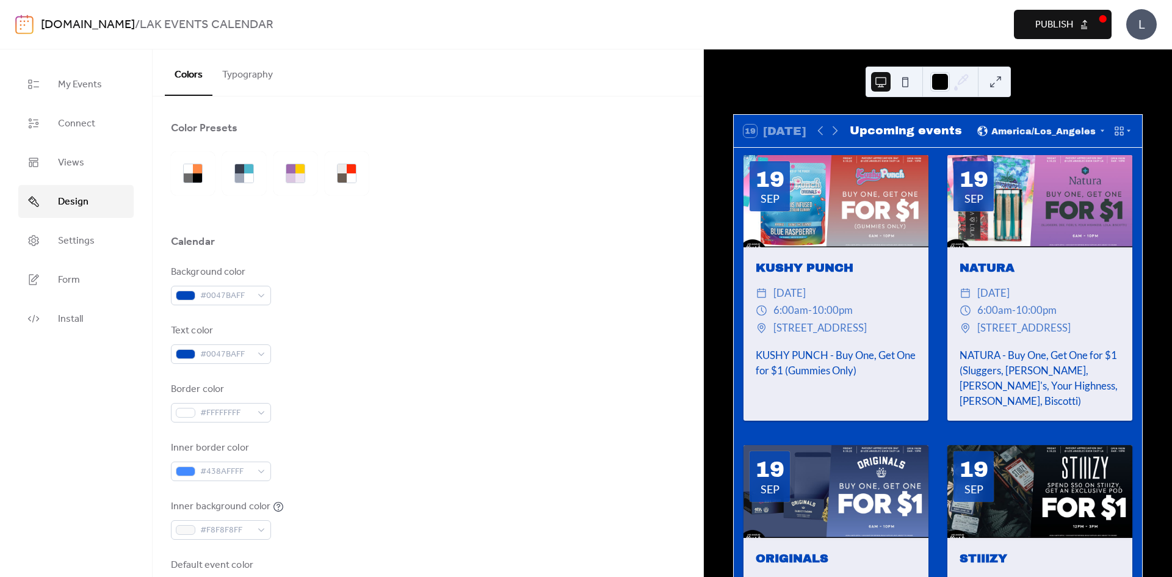
click at [247, 78] on button "Typography" at bounding box center [247, 71] width 70 height 45
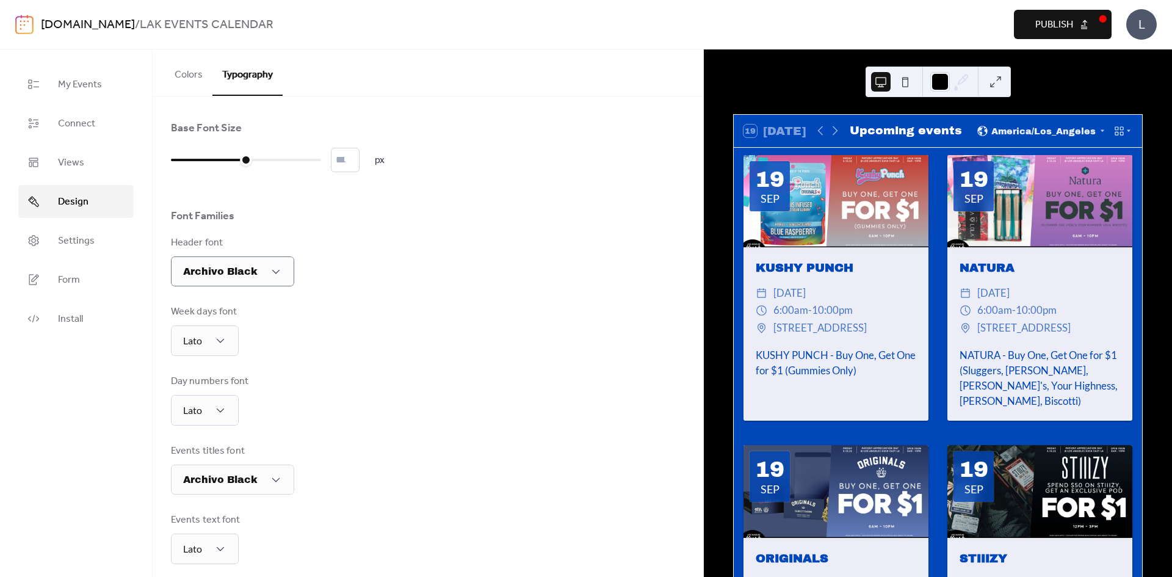
click at [1078, 33] on button "Publish" at bounding box center [1063, 24] width 98 height 29
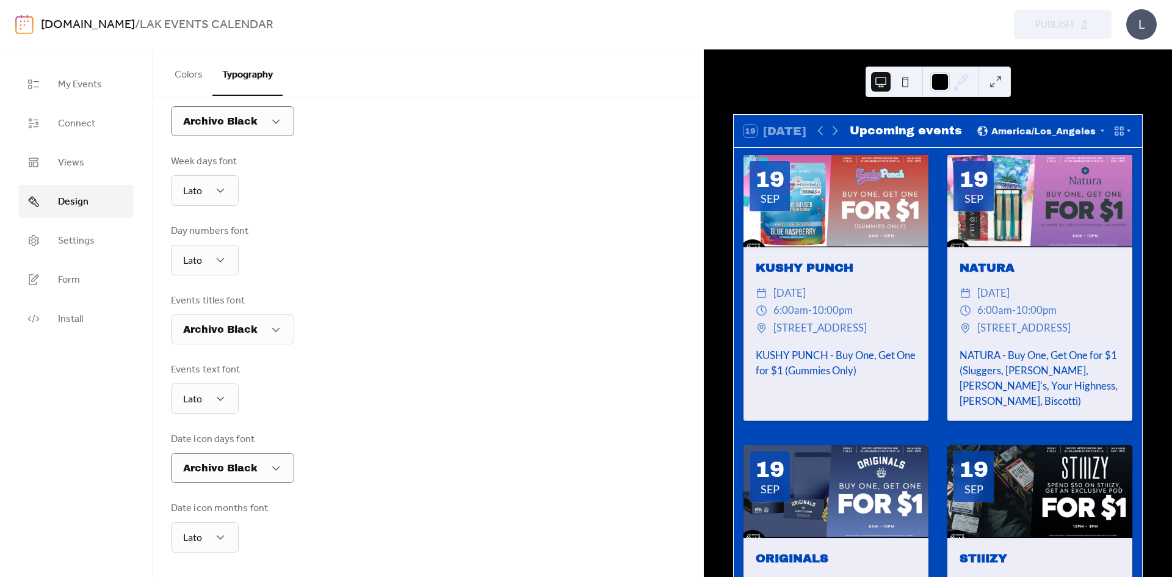
click at [190, 73] on button "Colors" at bounding box center [189, 71] width 48 height 45
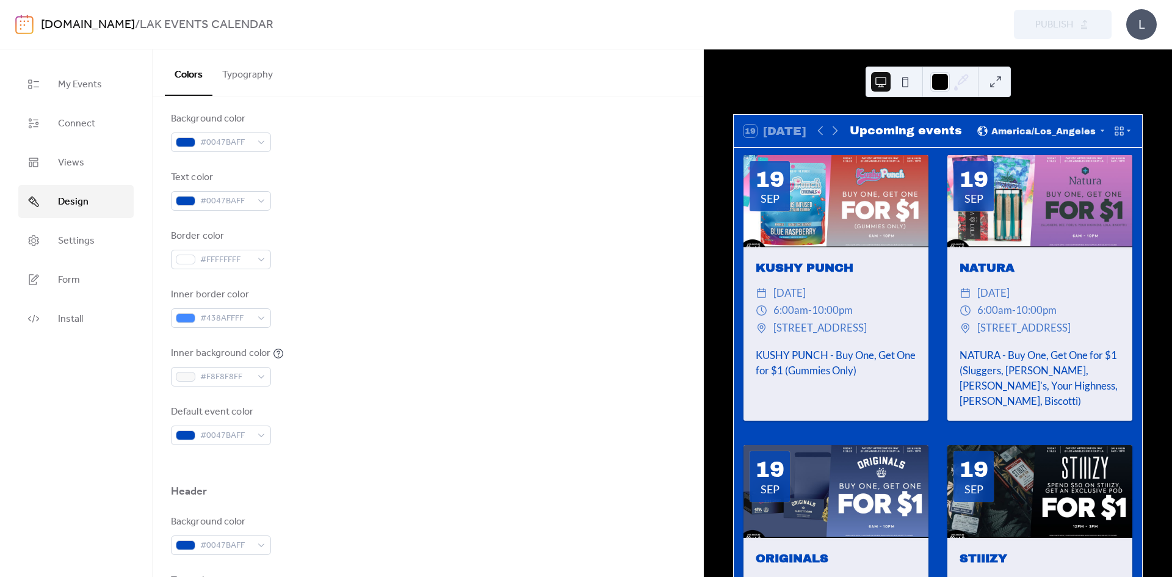
scroll to position [92, 0]
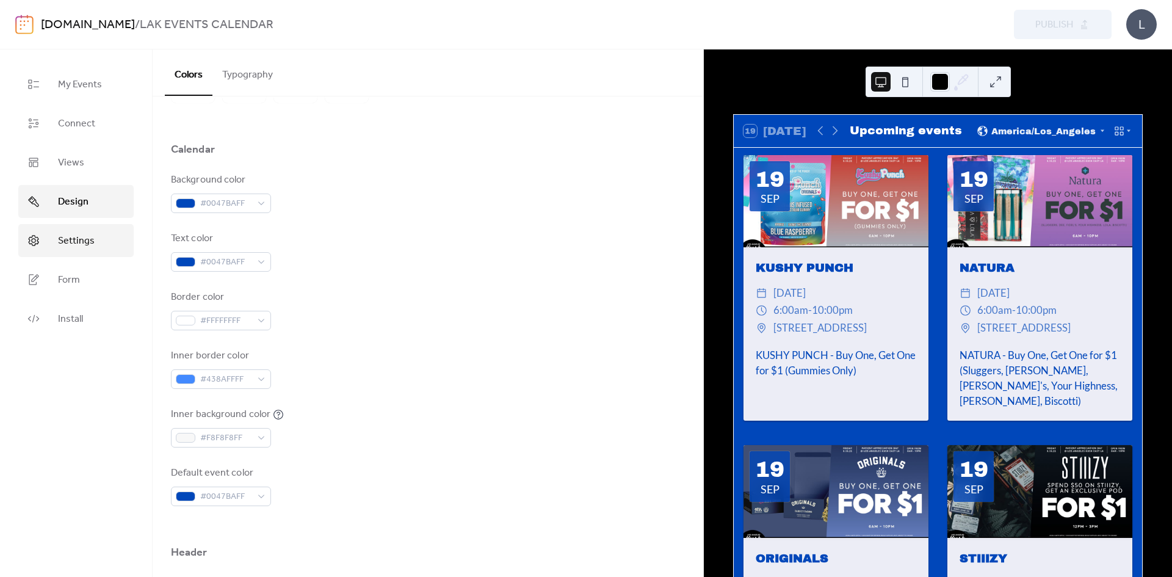
click at [85, 230] on link "Settings" at bounding box center [75, 240] width 115 height 33
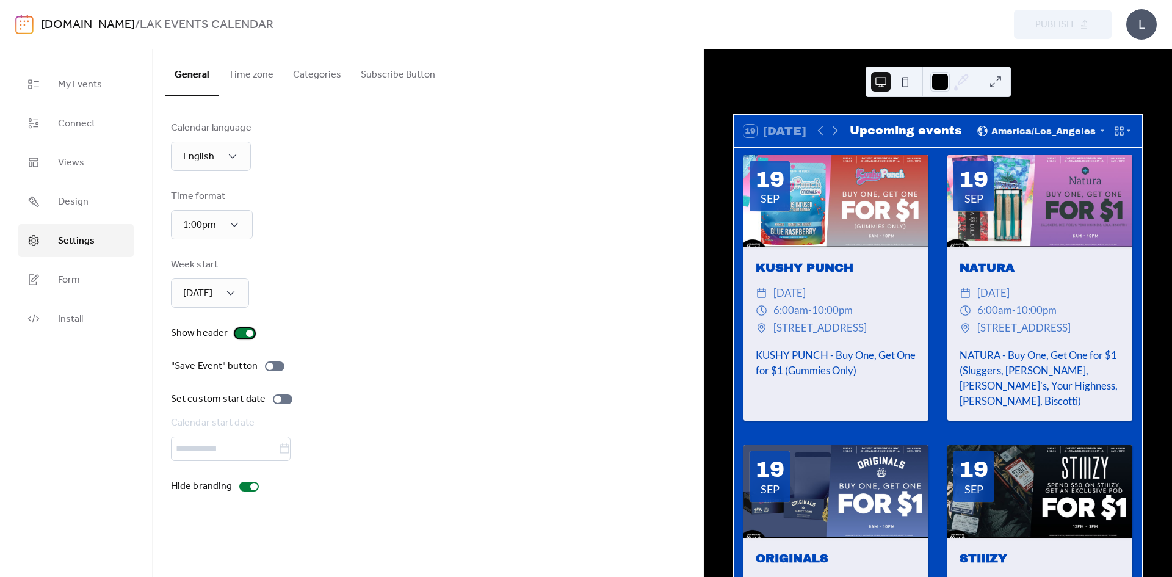
click at [238, 330] on div at bounding box center [245, 333] width 20 height 10
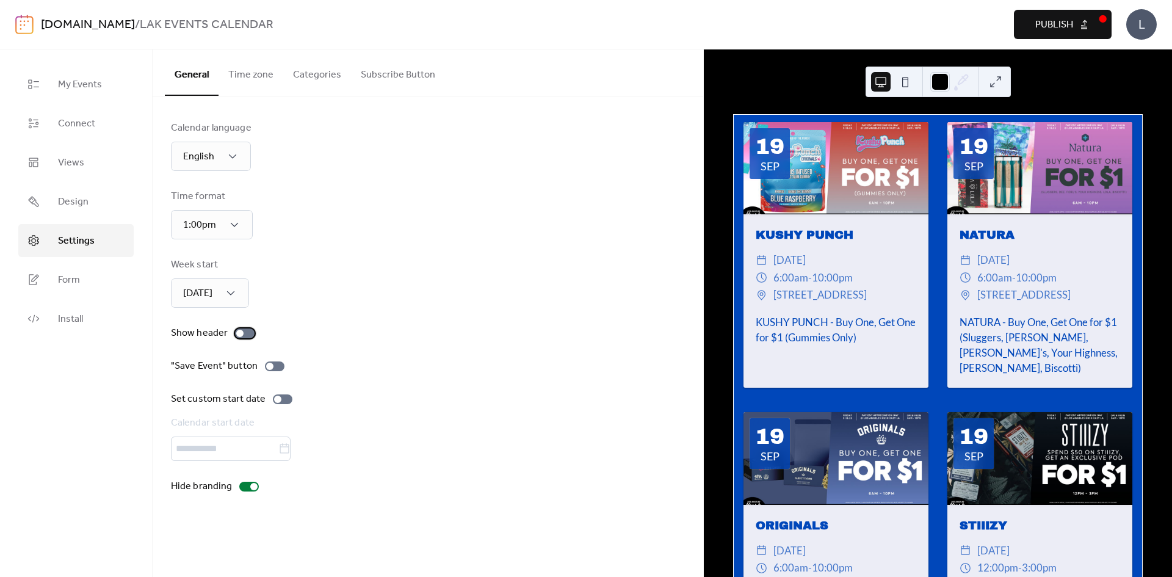
click at [238, 336] on div at bounding box center [239, 332] width 7 height 7
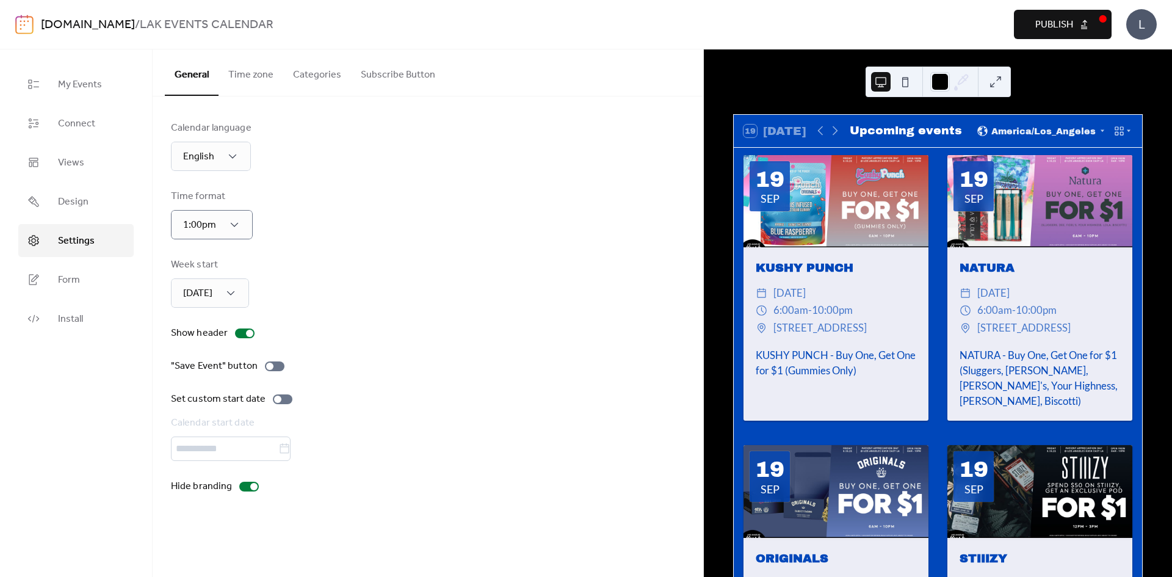
click at [332, 247] on div "Calendar language English Time format 1:00pm Week start [DATE] Show header "Sav…" at bounding box center [428, 307] width 514 height 373
click at [326, 289] on div "Week start [DATE]" at bounding box center [428, 282] width 514 height 50
click at [262, 70] on button "Time zone" at bounding box center [250, 71] width 65 height 45
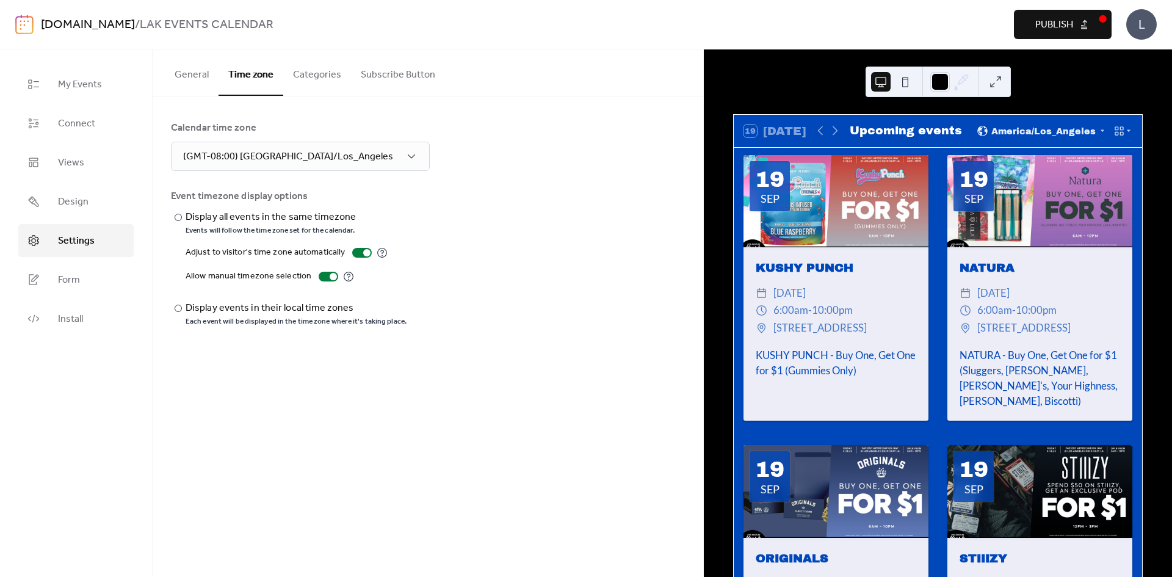
click at [315, 67] on button "Categories" at bounding box center [317, 71] width 68 height 45
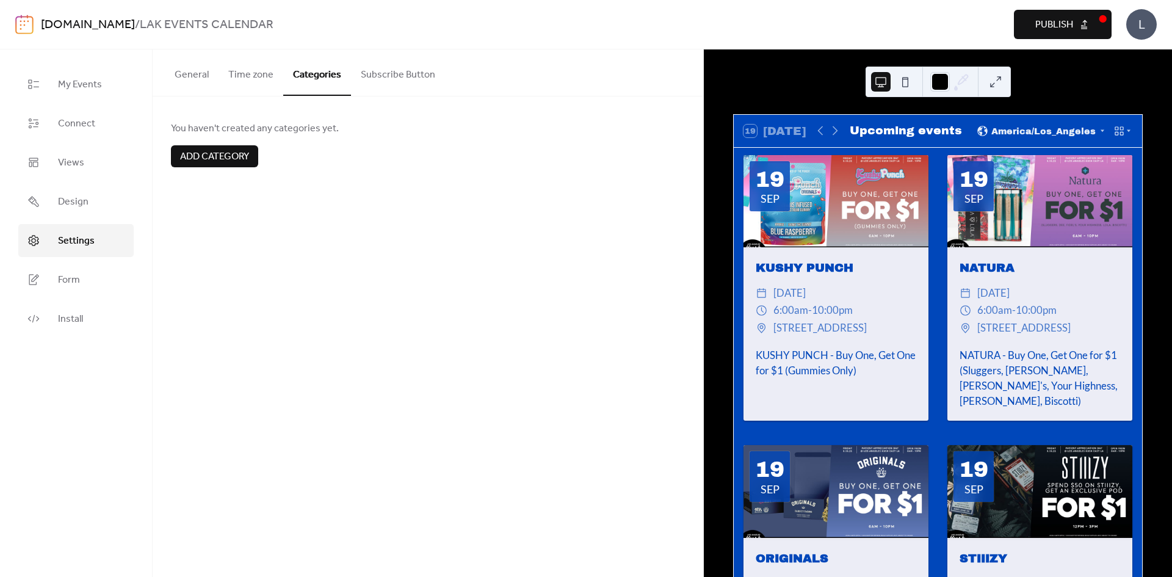
click at [275, 73] on button "Time zone" at bounding box center [250, 71] width 65 height 45
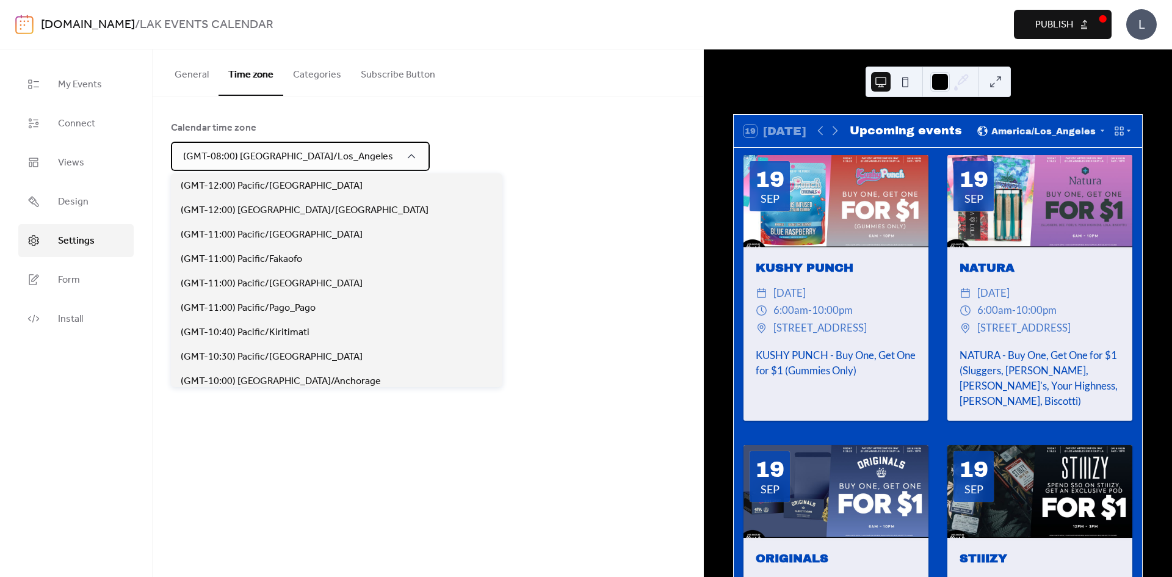
click at [312, 153] on span "(GMT-08:00) [GEOGRAPHIC_DATA]/Los_Angeles" at bounding box center [288, 156] width 210 height 19
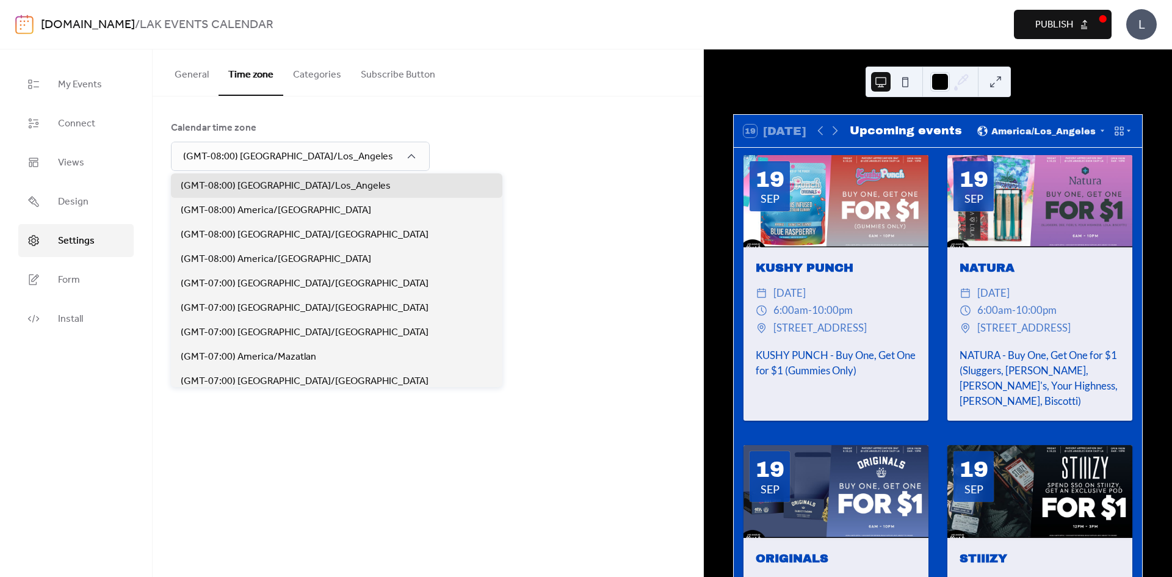
click at [448, 140] on div "Calendar time zone (GMT-08:00) [GEOGRAPHIC_DATA]/Los_Angeles" at bounding box center [428, 146] width 514 height 50
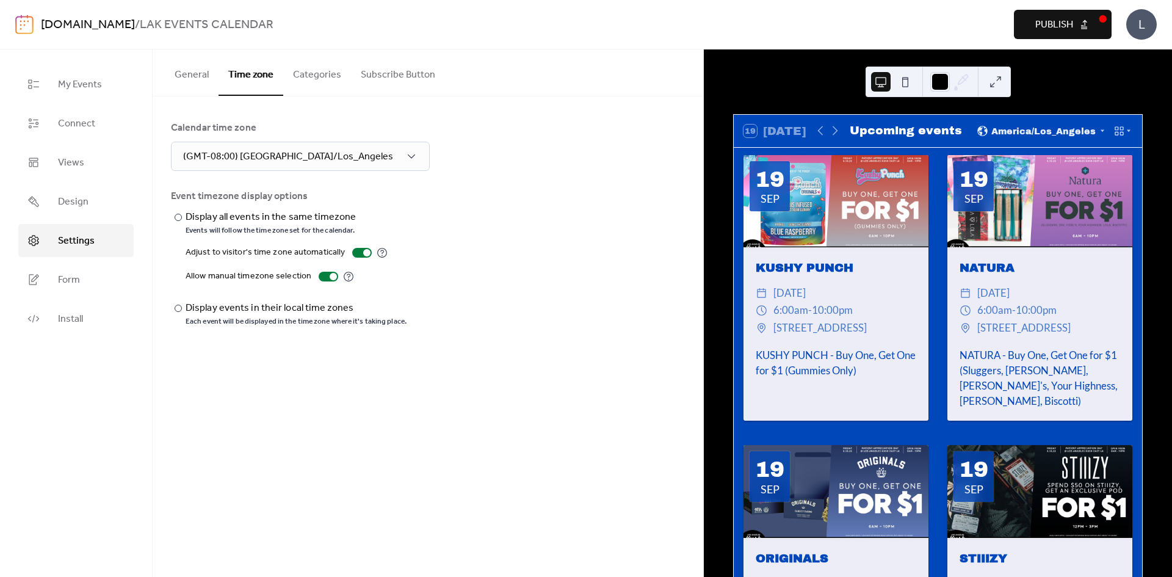
click at [323, 82] on button "Categories" at bounding box center [317, 71] width 68 height 45
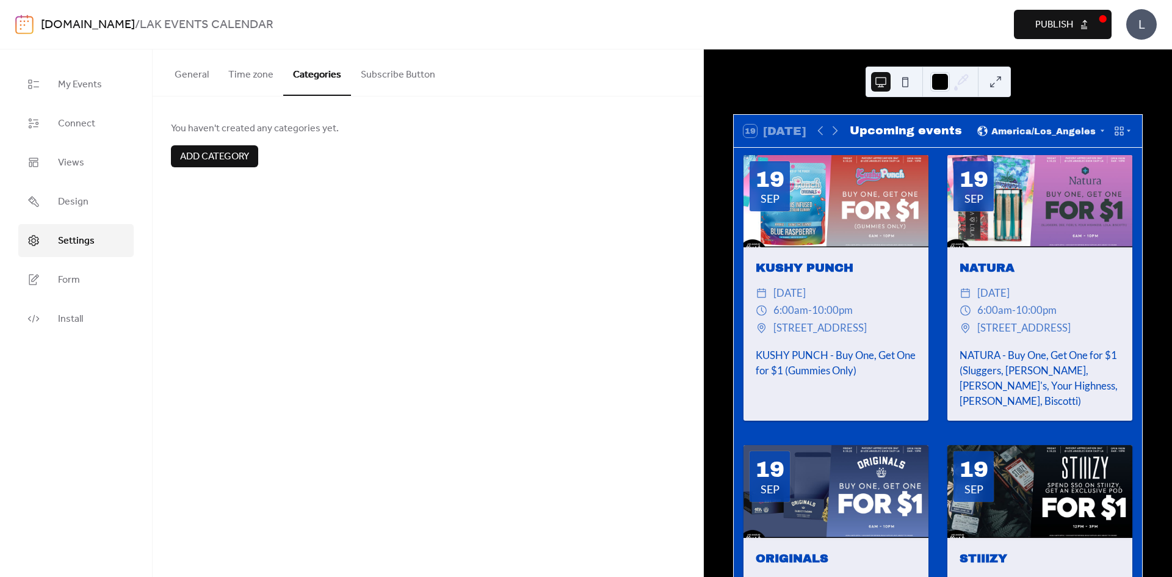
click at [384, 71] on button "Subscribe Button" at bounding box center [398, 71] width 94 height 45
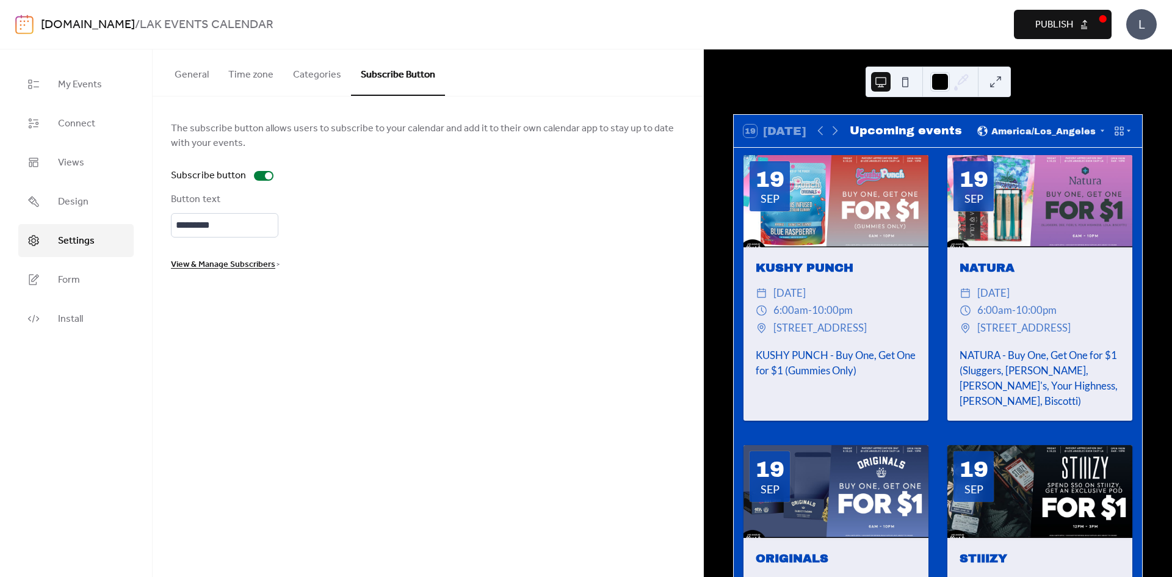
click at [192, 84] on button "General" at bounding box center [192, 71] width 54 height 45
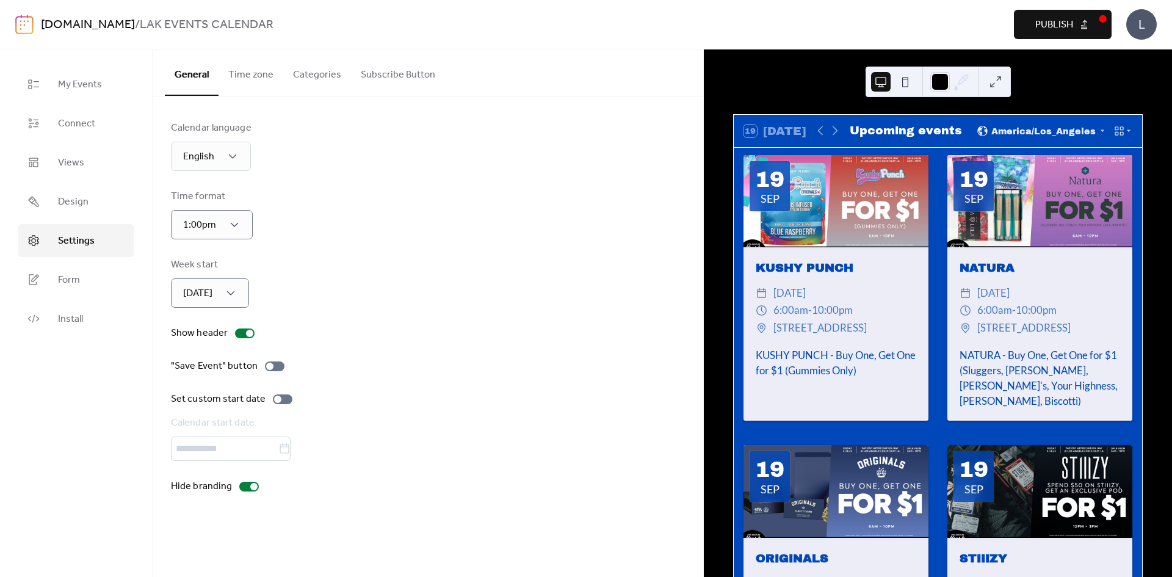
click at [405, 57] on button "Subscribe Button" at bounding box center [398, 71] width 94 height 45
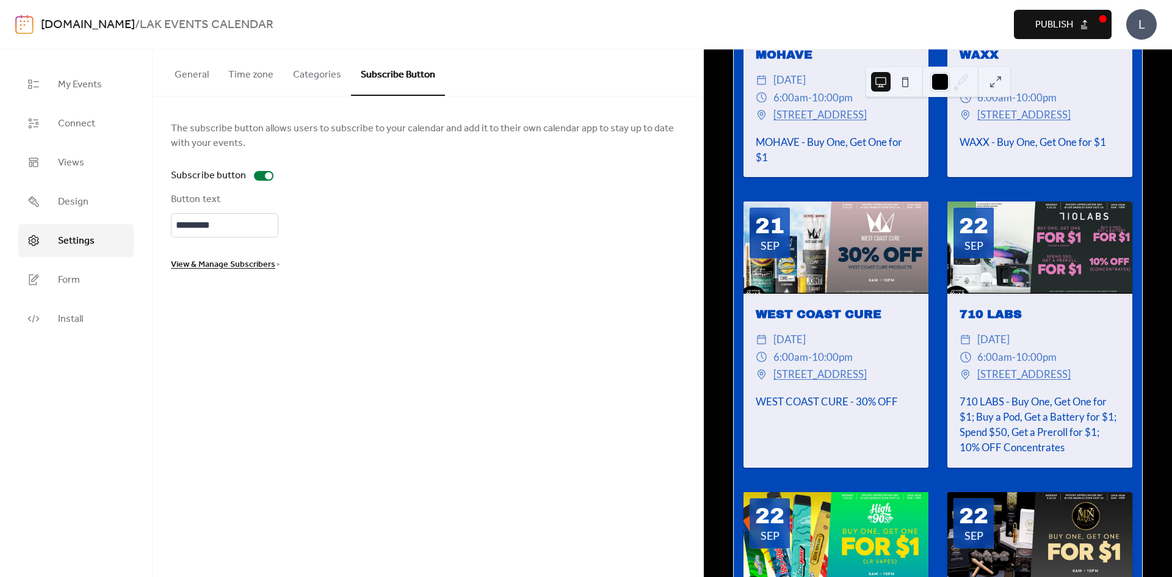
scroll to position [2251, 0]
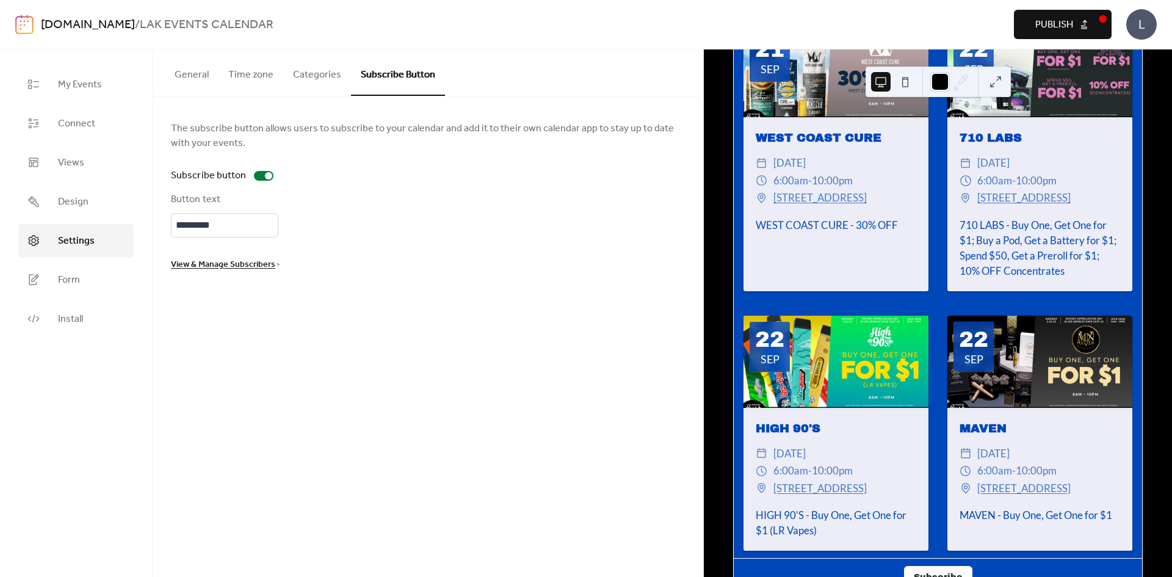
click at [203, 70] on button "General" at bounding box center [192, 71] width 54 height 45
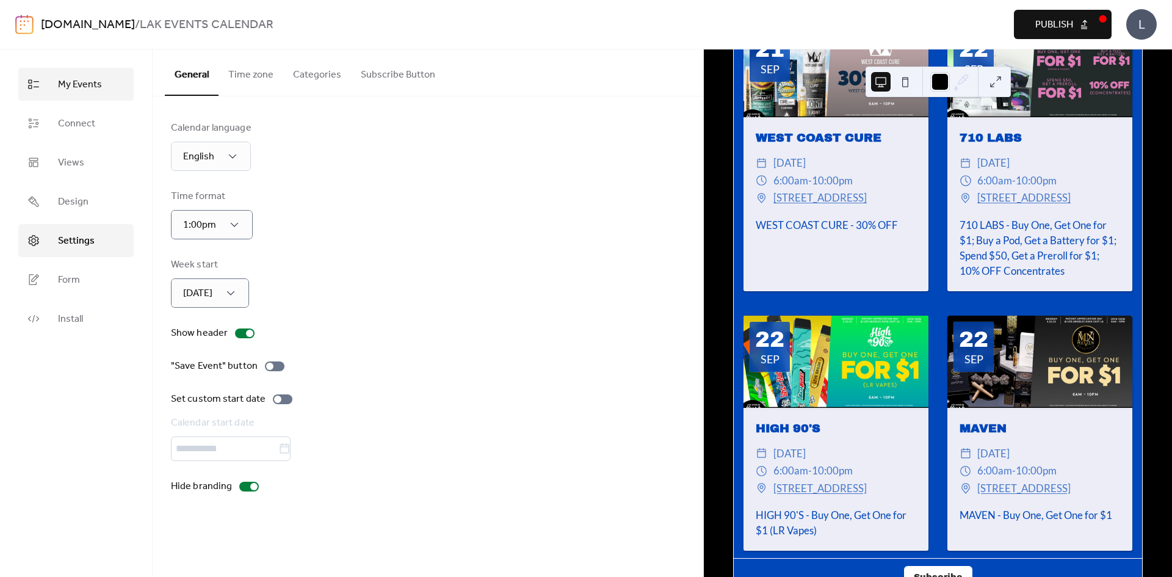
click at [95, 83] on span "My Events" at bounding box center [80, 84] width 44 height 15
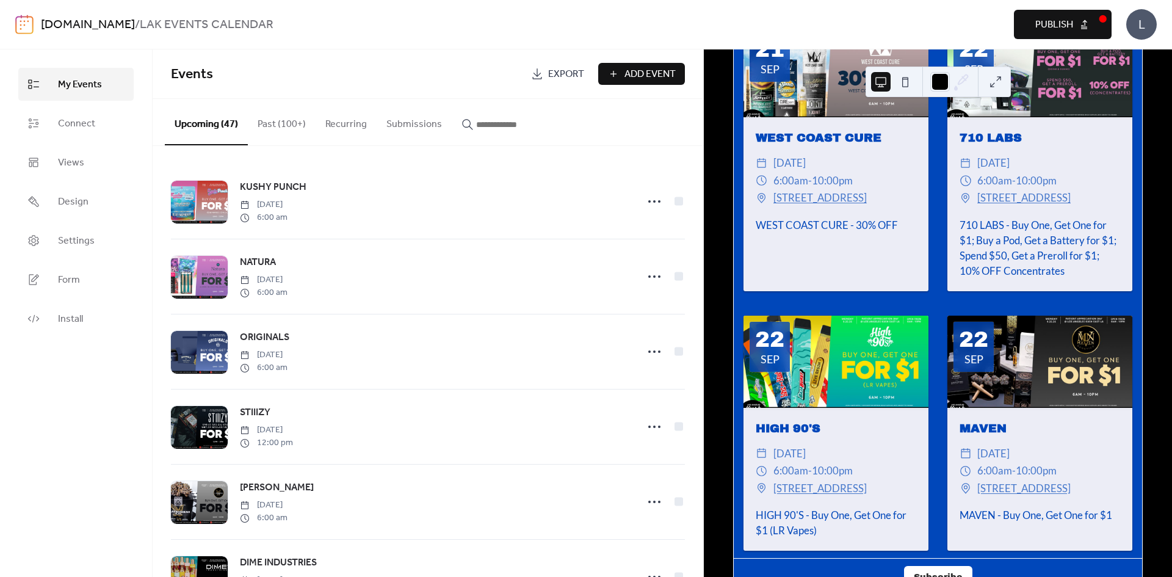
click at [205, 77] on span "Events" at bounding box center [192, 74] width 42 height 27
click at [1028, 16] on button "Publish" at bounding box center [1063, 24] width 98 height 29
click at [89, 122] on span "Connect" at bounding box center [76, 124] width 37 height 15
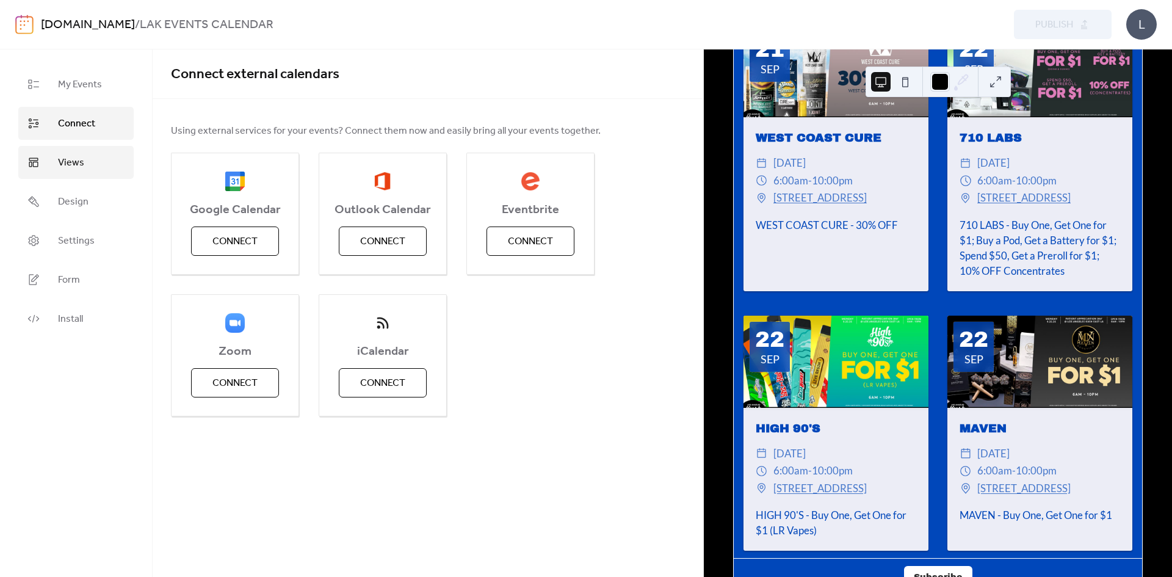
click at [92, 155] on link "Views" at bounding box center [75, 162] width 115 height 33
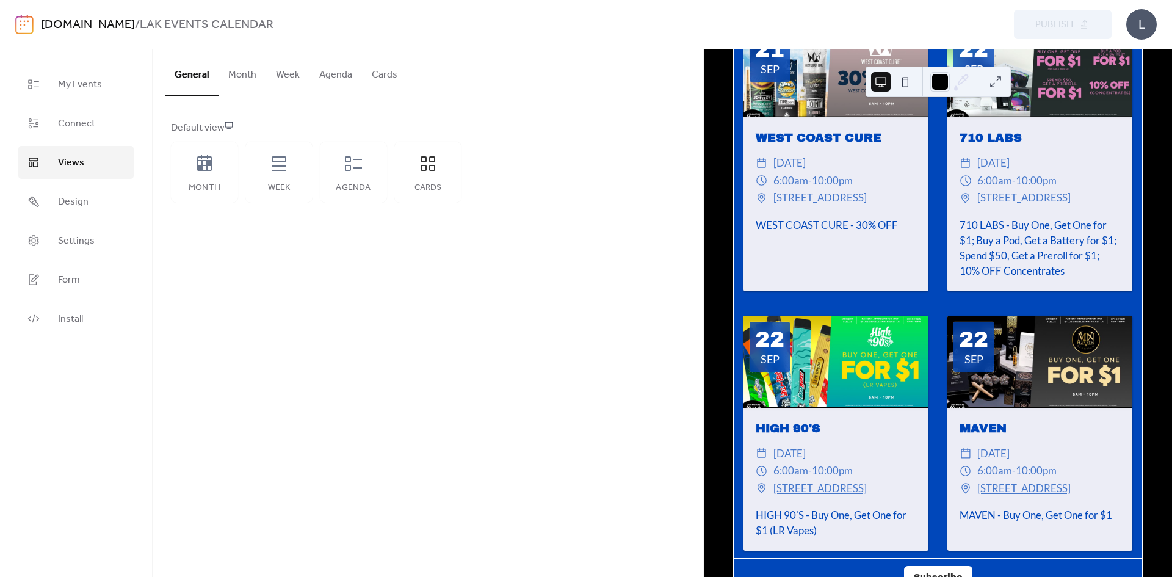
click at [373, 72] on button "Cards" at bounding box center [384, 71] width 45 height 45
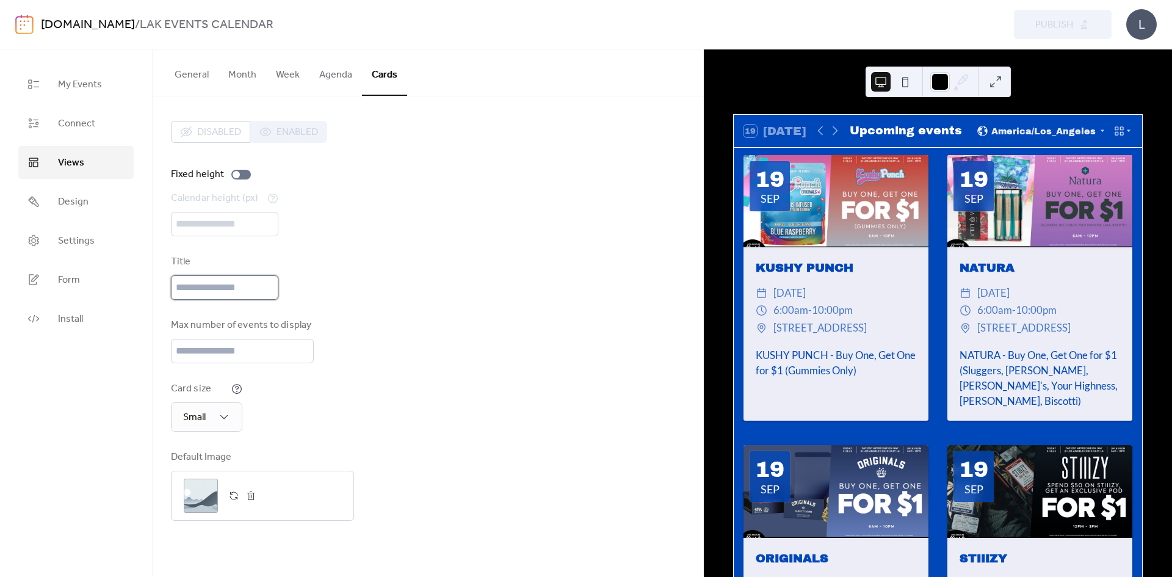
click at [251, 295] on input "text" at bounding box center [224, 287] width 107 height 24
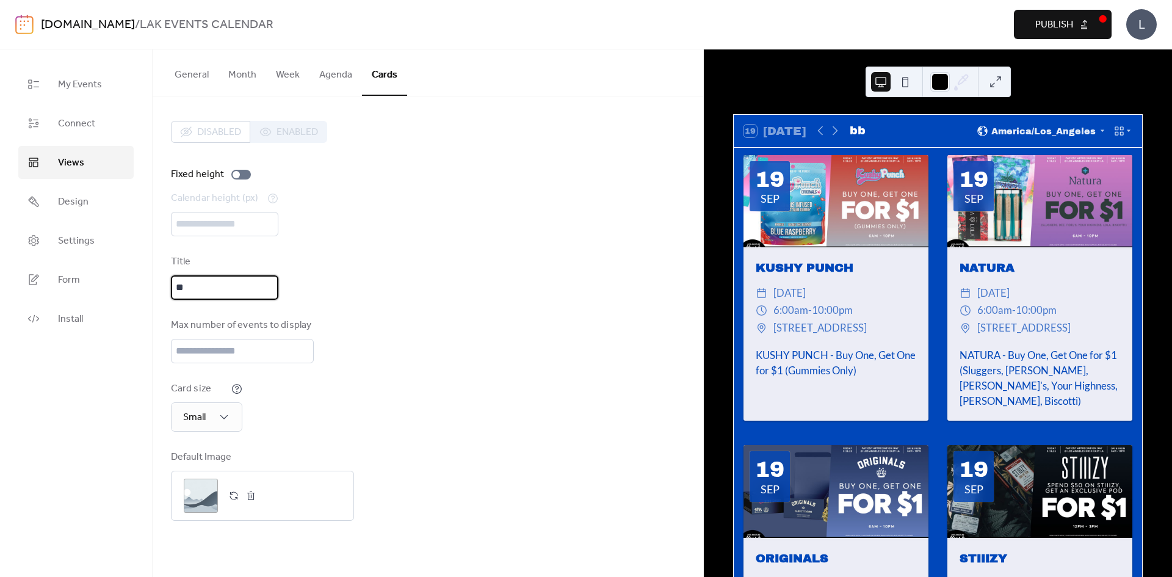
type input "*"
click at [1043, 29] on span "Publish" at bounding box center [1054, 25] width 38 height 15
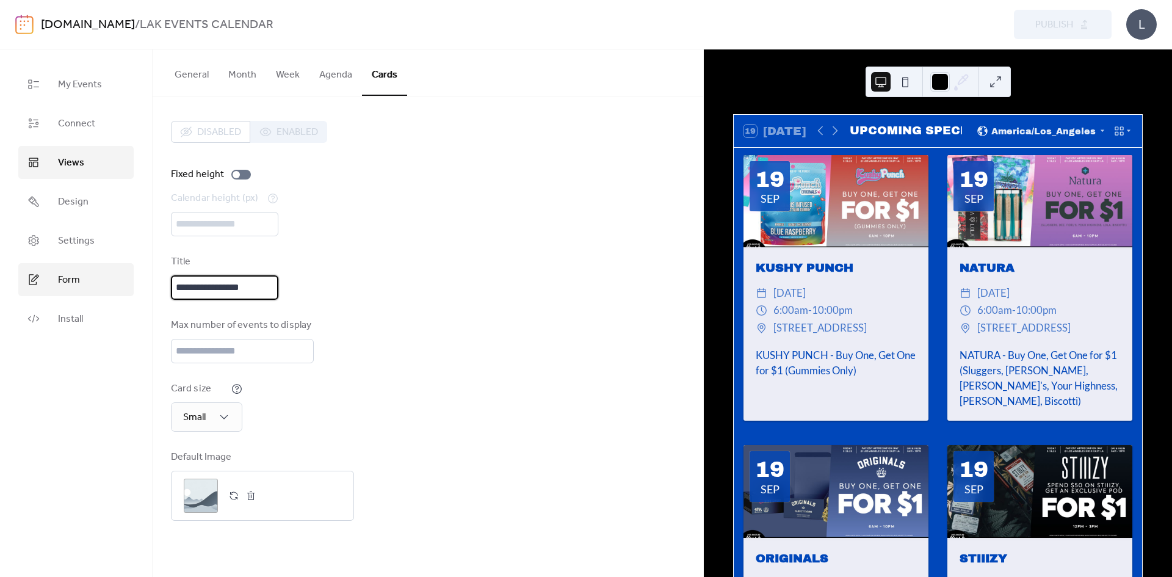
drag, startPoint x: 228, startPoint y: 289, endPoint x: 92, endPoint y: 289, distance: 136.1
click at [92, 289] on div "**********" at bounding box center [586, 312] width 1172 height 527
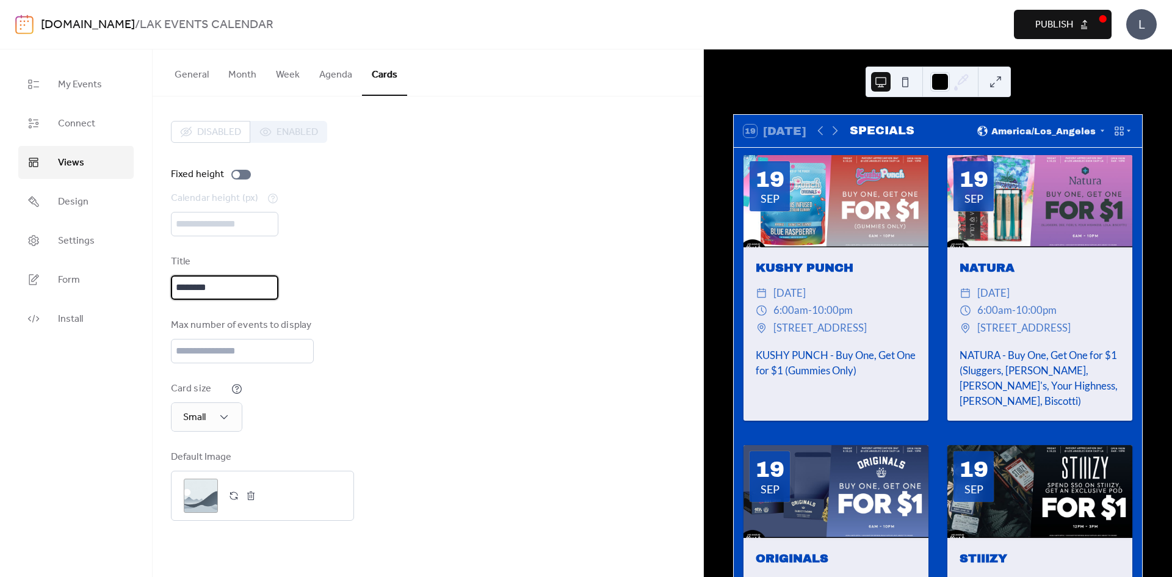
click at [1045, 24] on span "Publish" at bounding box center [1054, 25] width 38 height 15
click at [237, 272] on div "Title ********" at bounding box center [224, 276] width 107 height 45
click at [239, 283] on input "********" at bounding box center [224, 287] width 107 height 24
click at [239, 285] on input "**********" at bounding box center [224, 287] width 107 height 24
click at [242, 285] on input "**********" at bounding box center [224, 287] width 107 height 24
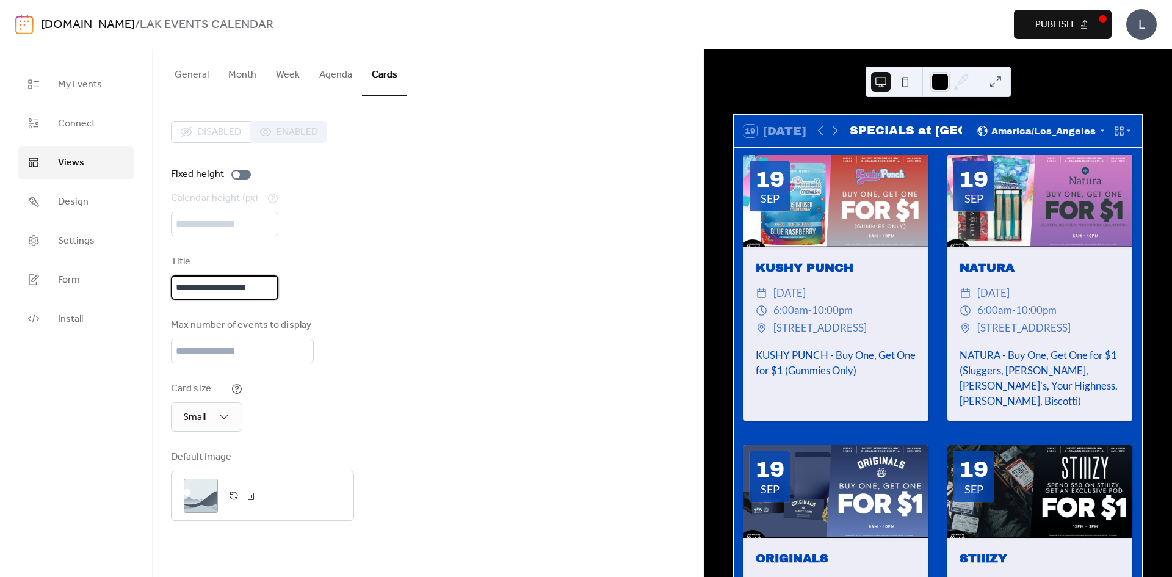
type input "**********"
click at [1037, 29] on span "Publish" at bounding box center [1054, 25] width 38 height 15
click at [287, 128] on div "Disabled Enabled" at bounding box center [249, 132] width 156 height 22
click at [240, 171] on div at bounding box center [241, 175] width 20 height 10
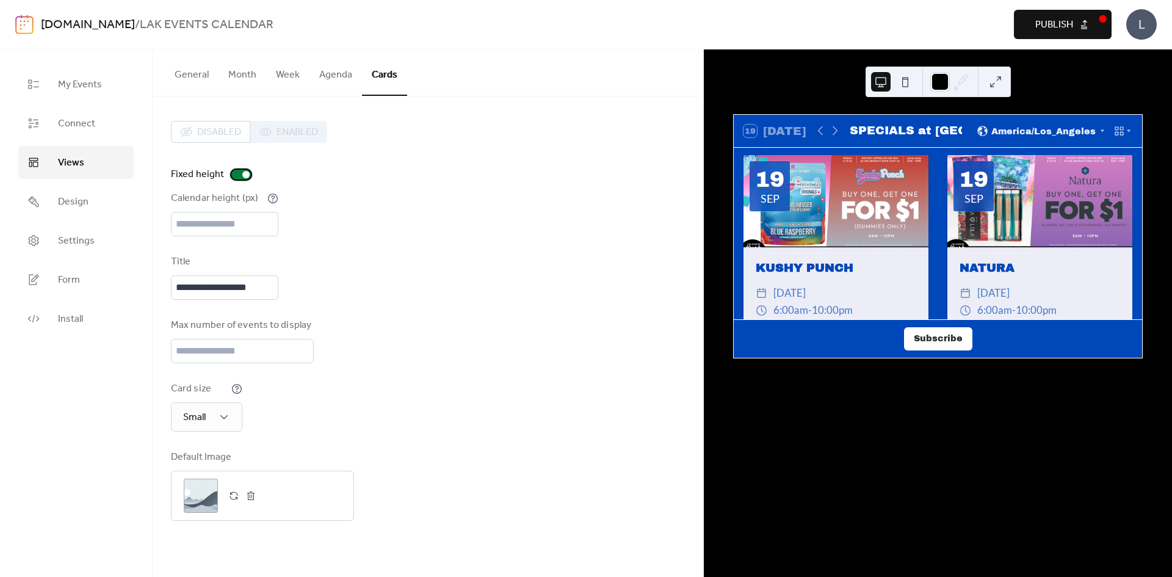
click at [240, 171] on div at bounding box center [241, 175] width 20 height 10
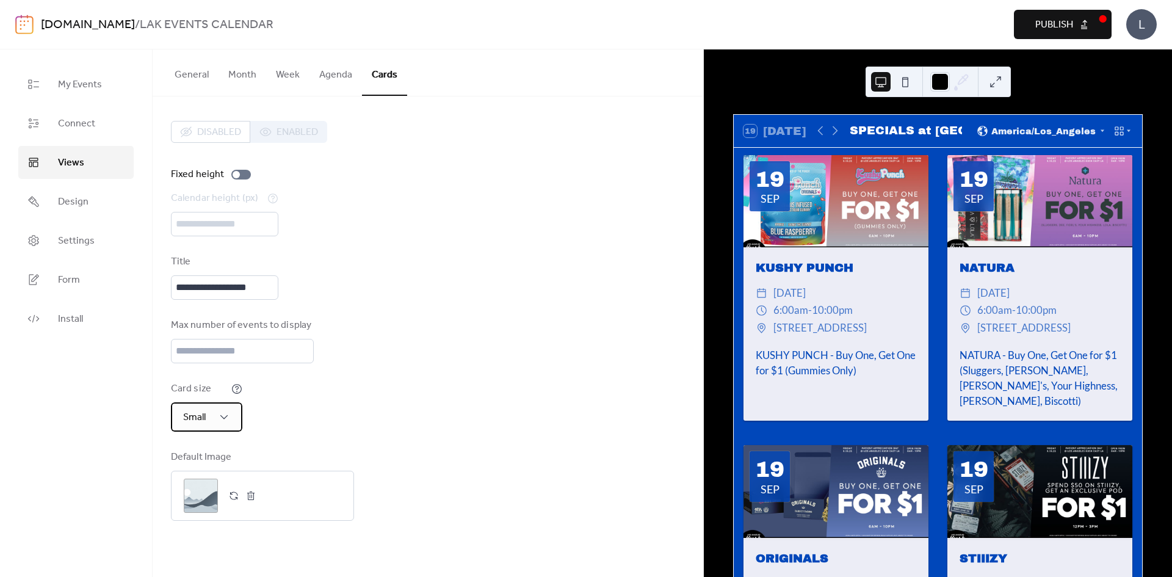
click at [228, 407] on div "Small" at bounding box center [206, 416] width 71 height 29
click at [218, 453] on span "Extra Small" at bounding box center [204, 446] width 47 height 15
click at [241, 414] on div "Extra Small" at bounding box center [219, 416] width 96 height 29
click at [225, 472] on div "Small" at bounding box center [204, 470] width 67 height 24
click at [494, 414] on div "Card size Small" at bounding box center [428, 406] width 514 height 50
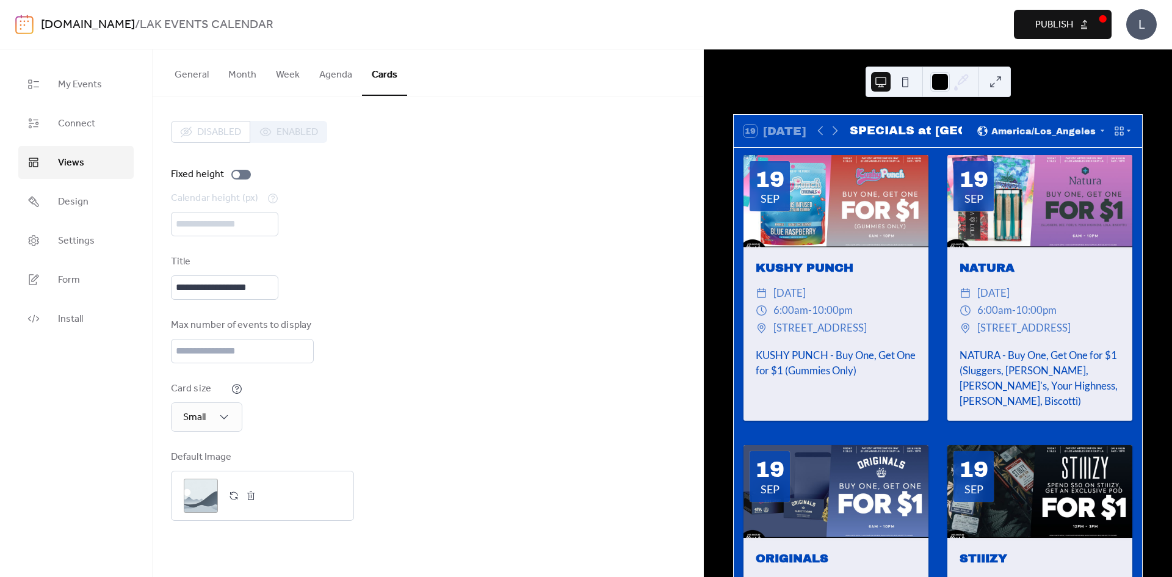
click at [1070, 18] on span "Publish" at bounding box center [1054, 25] width 38 height 15
click at [79, 209] on span "Design" at bounding box center [73, 202] width 31 height 15
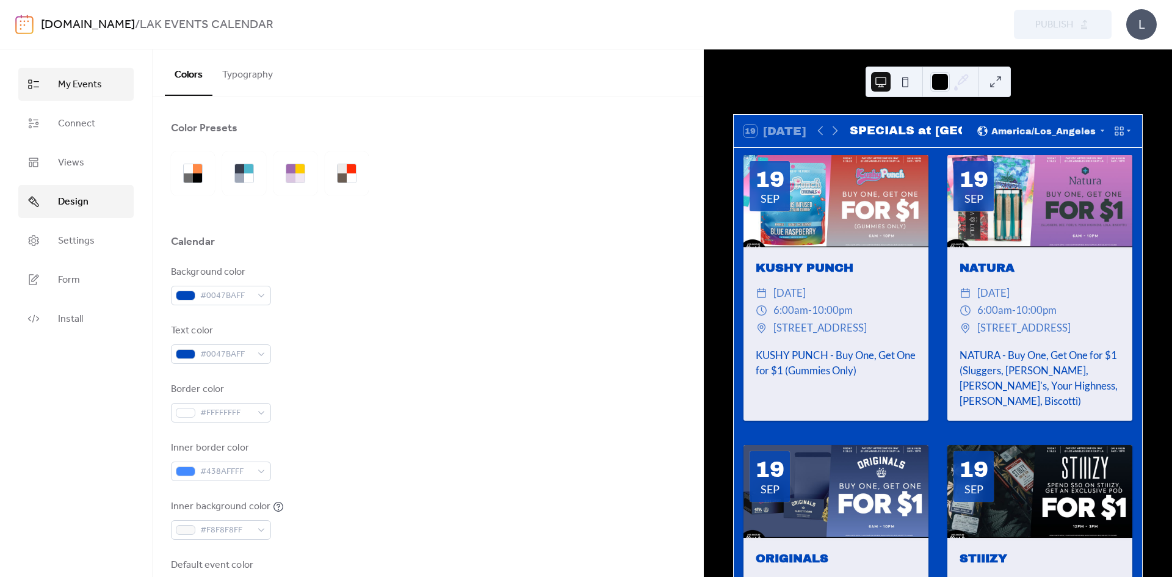
click at [88, 71] on link "My Events" at bounding box center [75, 84] width 115 height 33
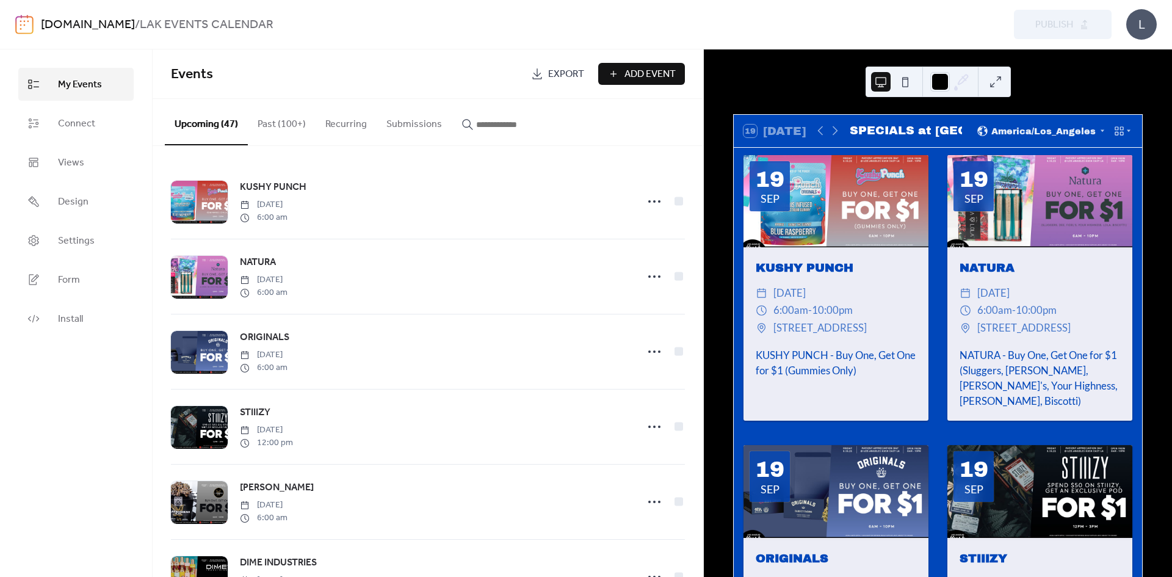
click at [659, 76] on span "Add Event" at bounding box center [649, 74] width 51 height 15
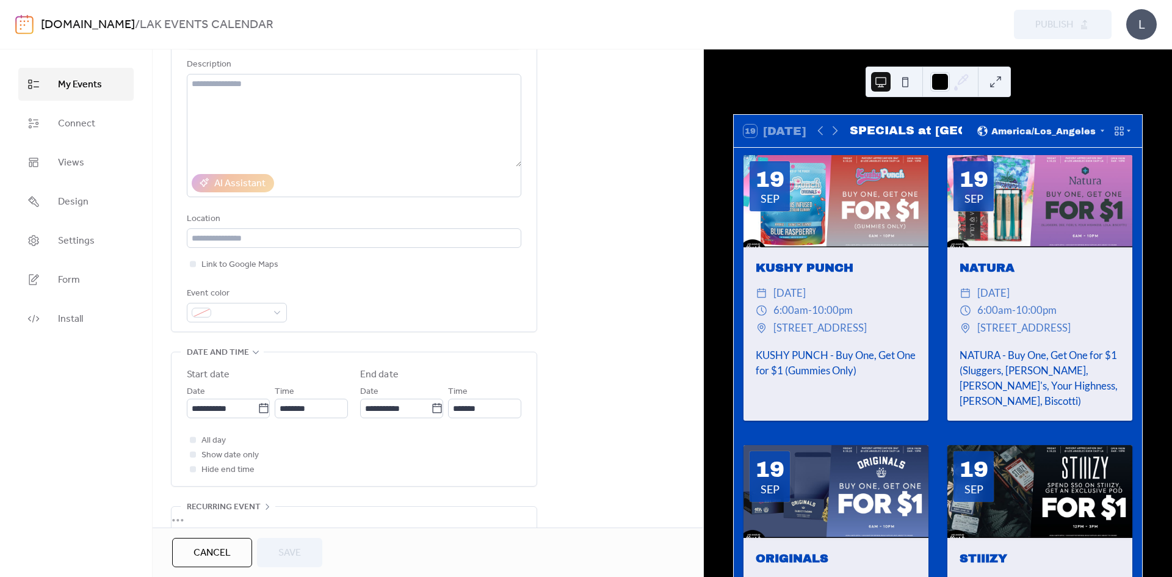
scroll to position [61, 0]
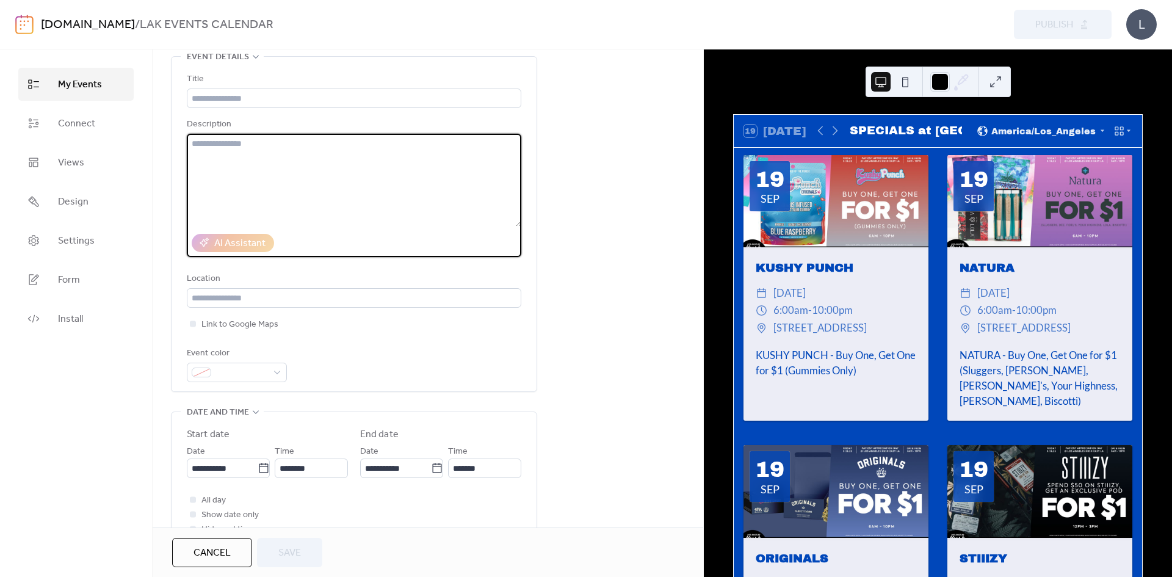
click at [329, 185] on textarea at bounding box center [354, 180] width 334 height 93
paste textarea "**********"
type textarea "**********"
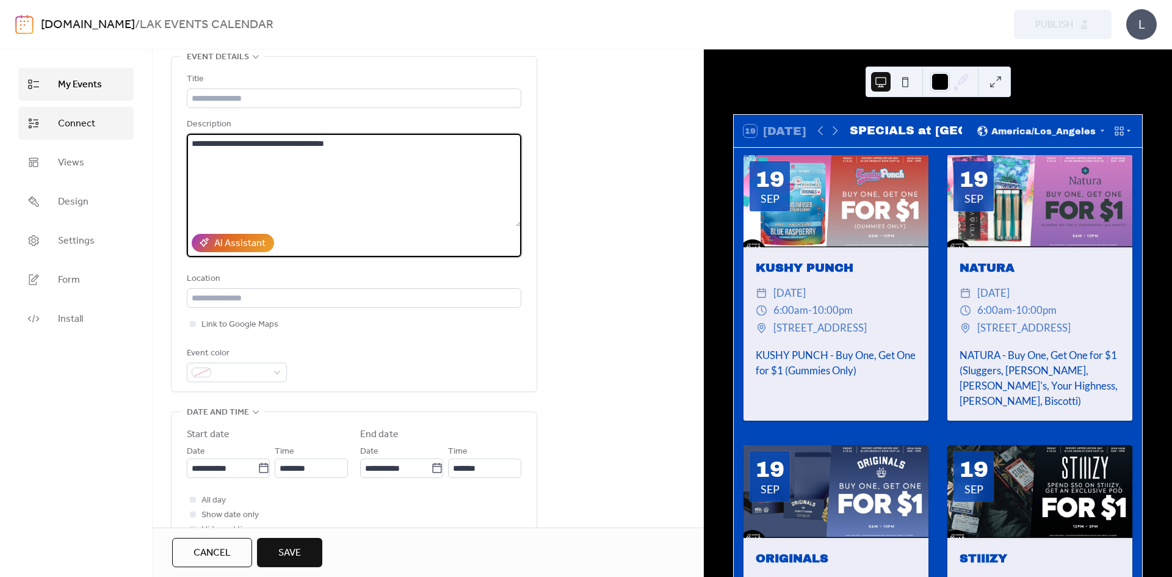
drag, startPoint x: 428, startPoint y: 142, endPoint x: 122, endPoint y: 139, distance: 306.3
click at [122, 139] on div "**********" at bounding box center [586, 312] width 1172 height 527
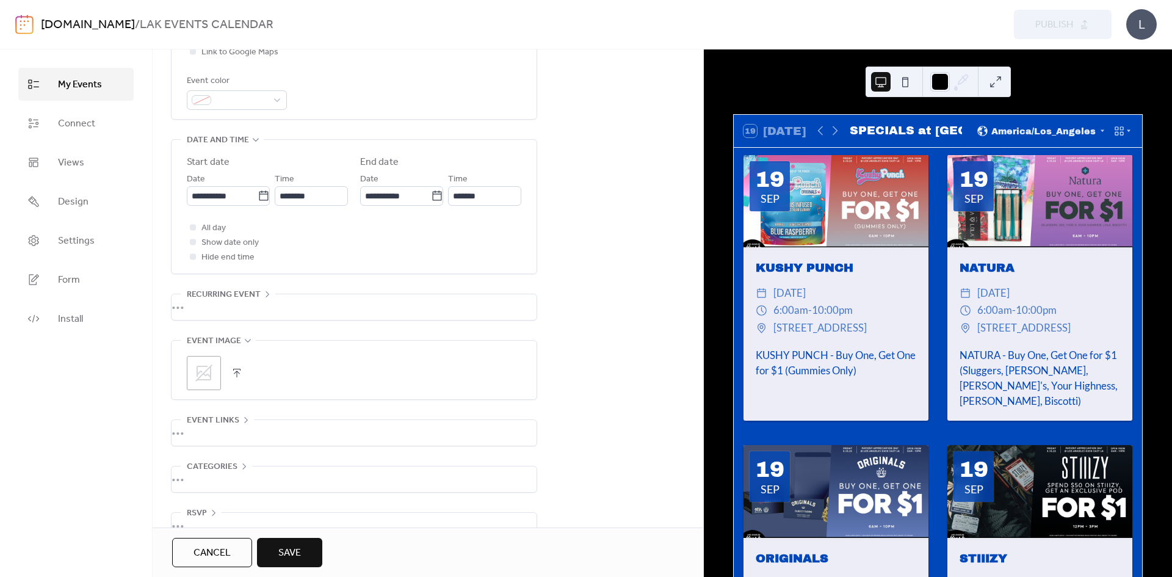
scroll to position [361, 0]
